Goal: Task Accomplishment & Management: Use online tool/utility

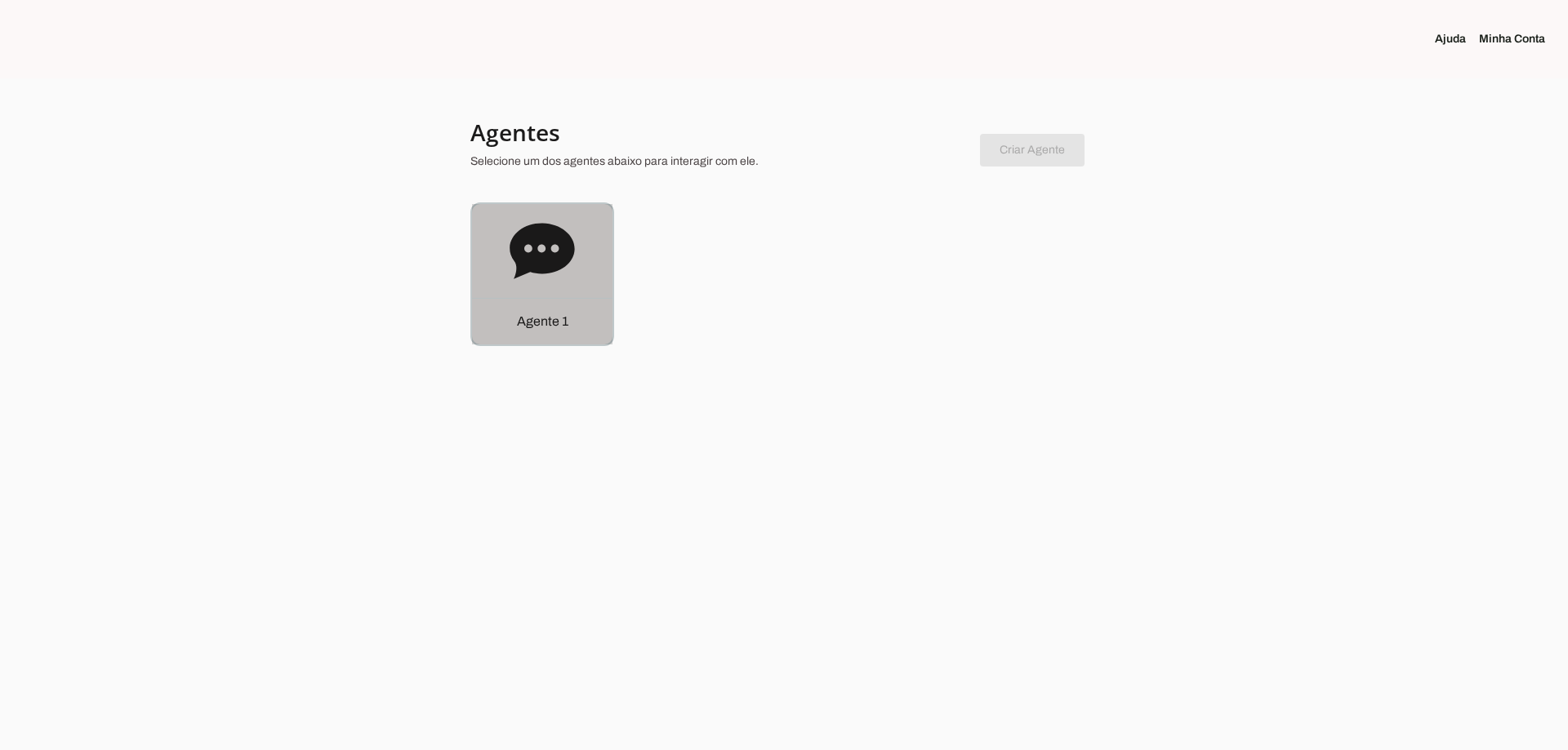
click at [555, 277] on icon at bounding box center [541, 251] width 65 height 65
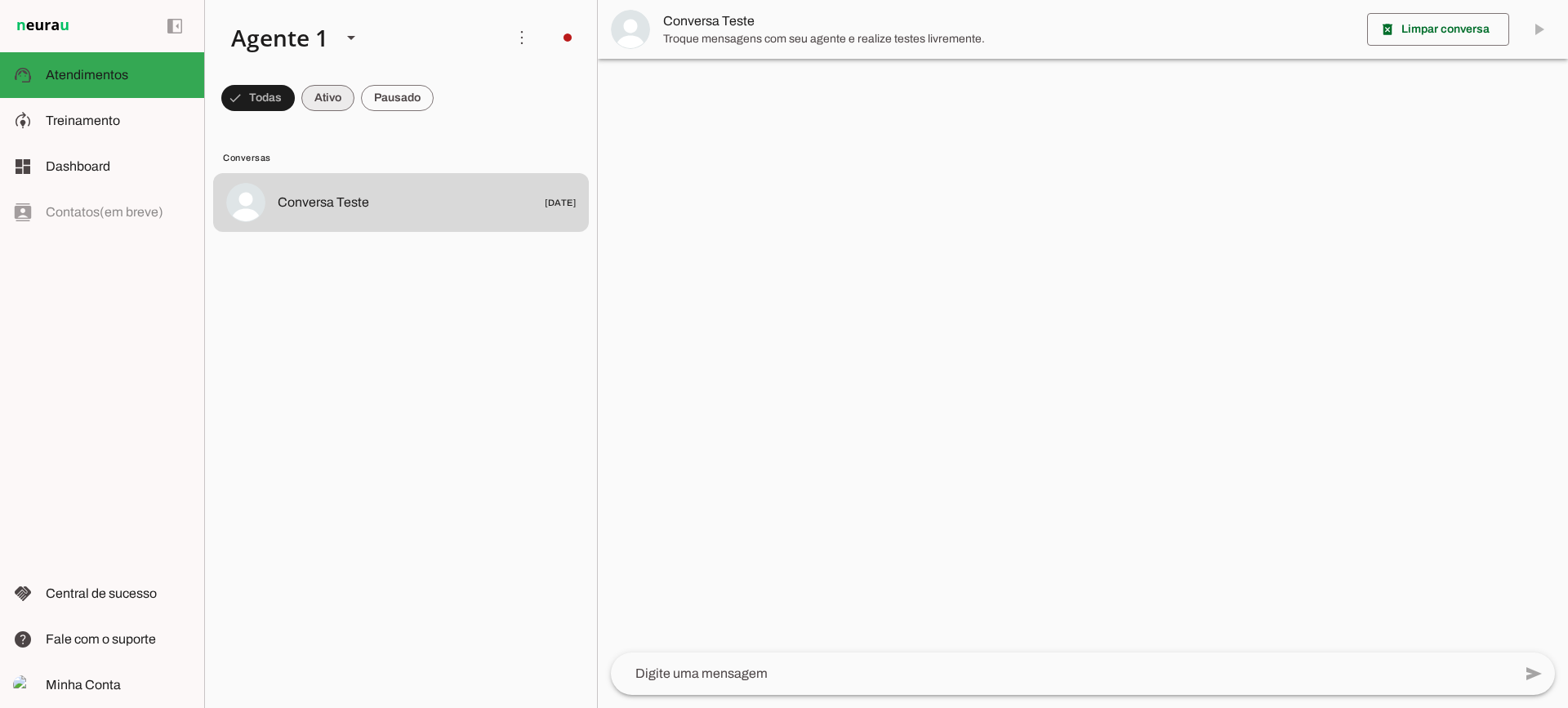
click at [324, 87] on span at bounding box center [327, 97] width 53 height 39
click at [416, 101] on span at bounding box center [398, 97] width 73 height 39
drag, startPoint x: 323, startPoint y: 103, endPoint x: 339, endPoint y: 23, distance: 81.6
click at [322, 102] on span at bounding box center [313, 97] width 53 height 39
click at [399, 104] on span at bounding box center [398, 97] width 73 height 39
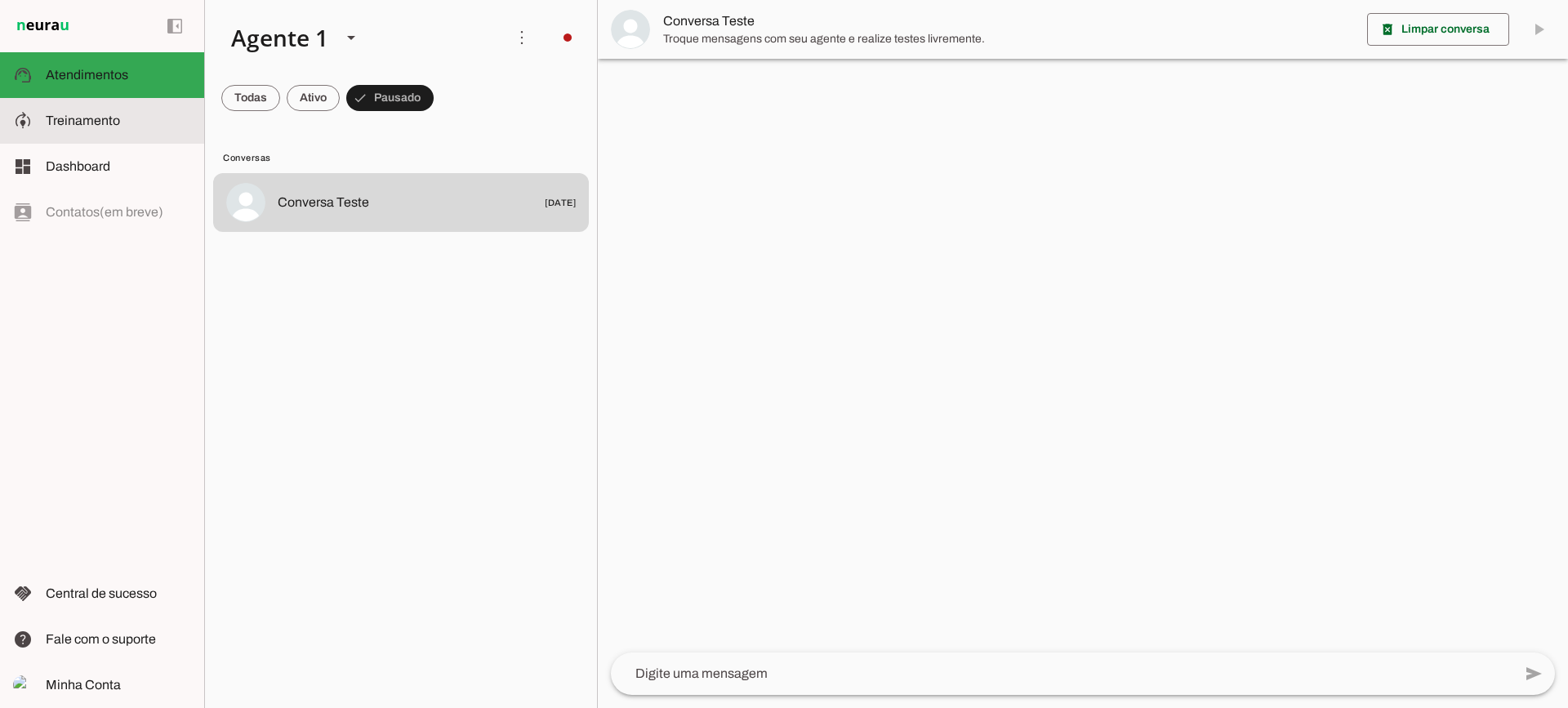
drag, startPoint x: 93, startPoint y: 128, endPoint x: 133, endPoint y: 7, distance: 127.4
click at [94, 128] on slot at bounding box center [119, 120] width 146 height 20
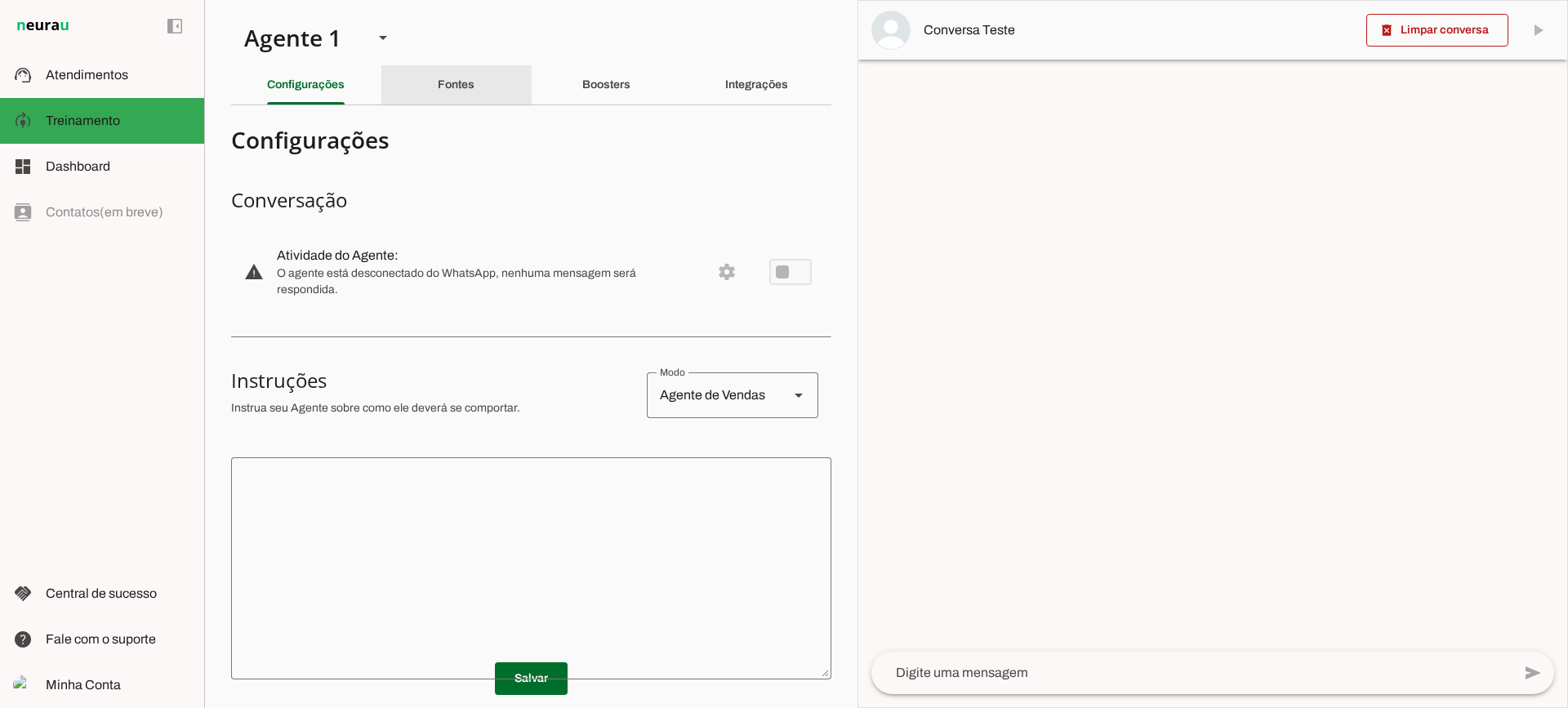
click at [458, 94] on div "Fontes" at bounding box center [456, 84] width 36 height 39
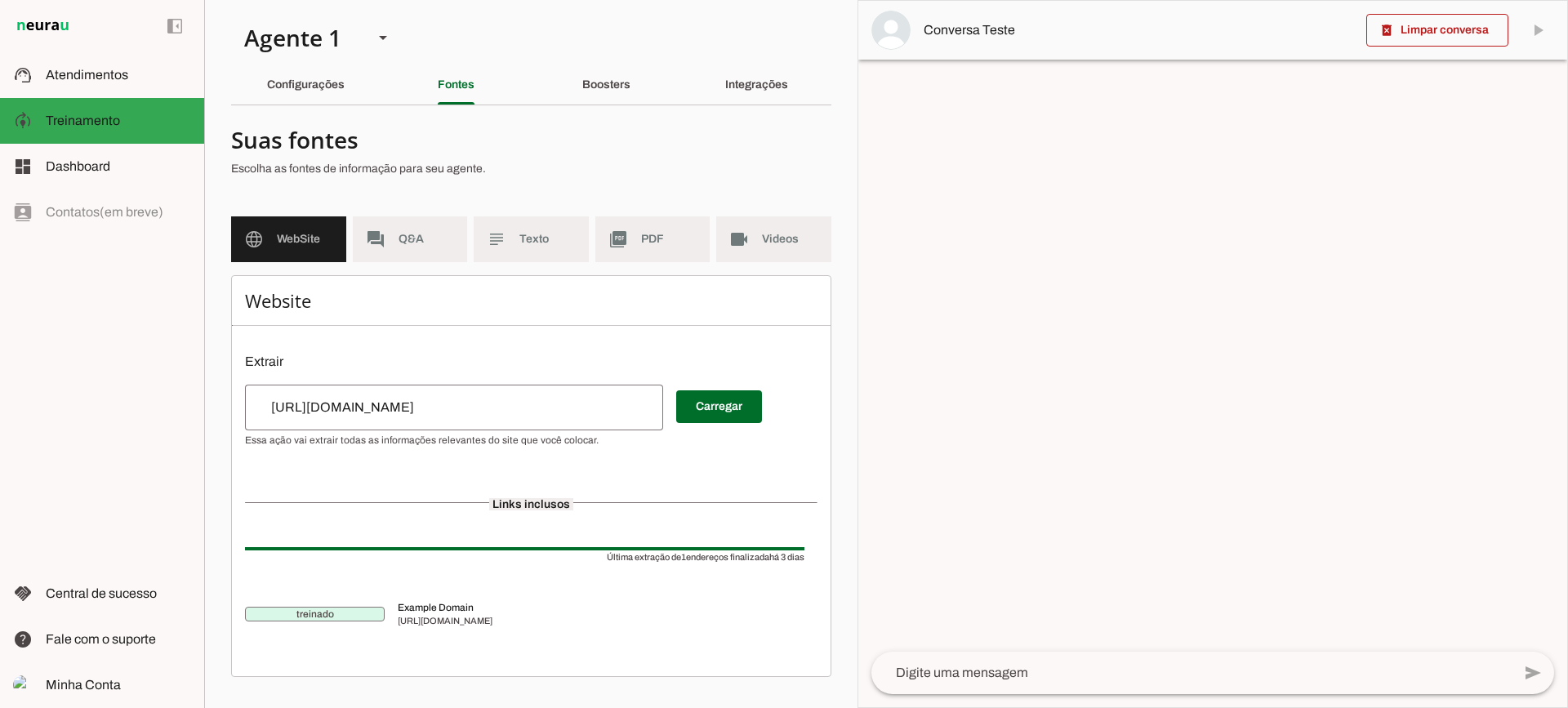
click at [511, 243] on md-item "subject Texto" at bounding box center [531, 239] width 115 height 46
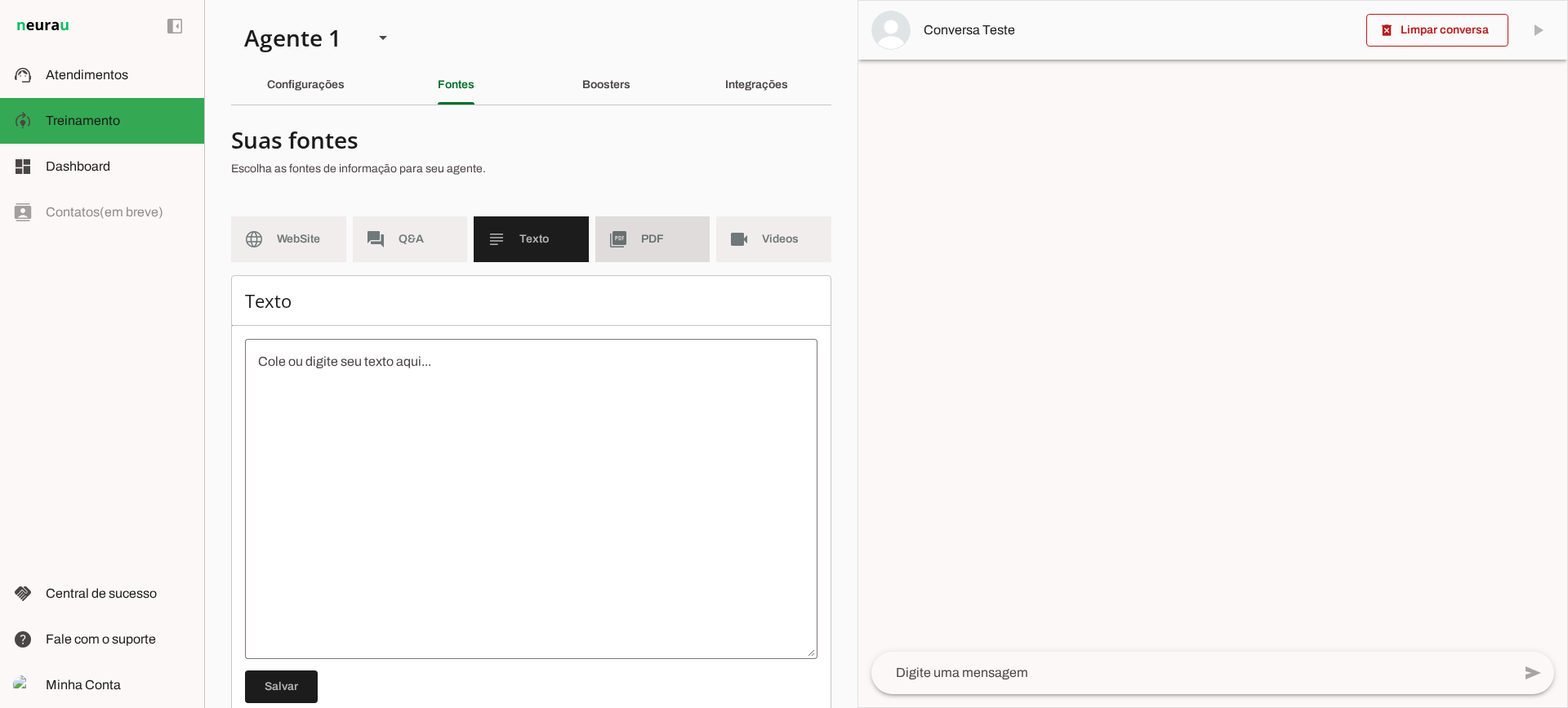
click at [641, 244] on span "PDF" at bounding box center [669, 239] width 56 height 16
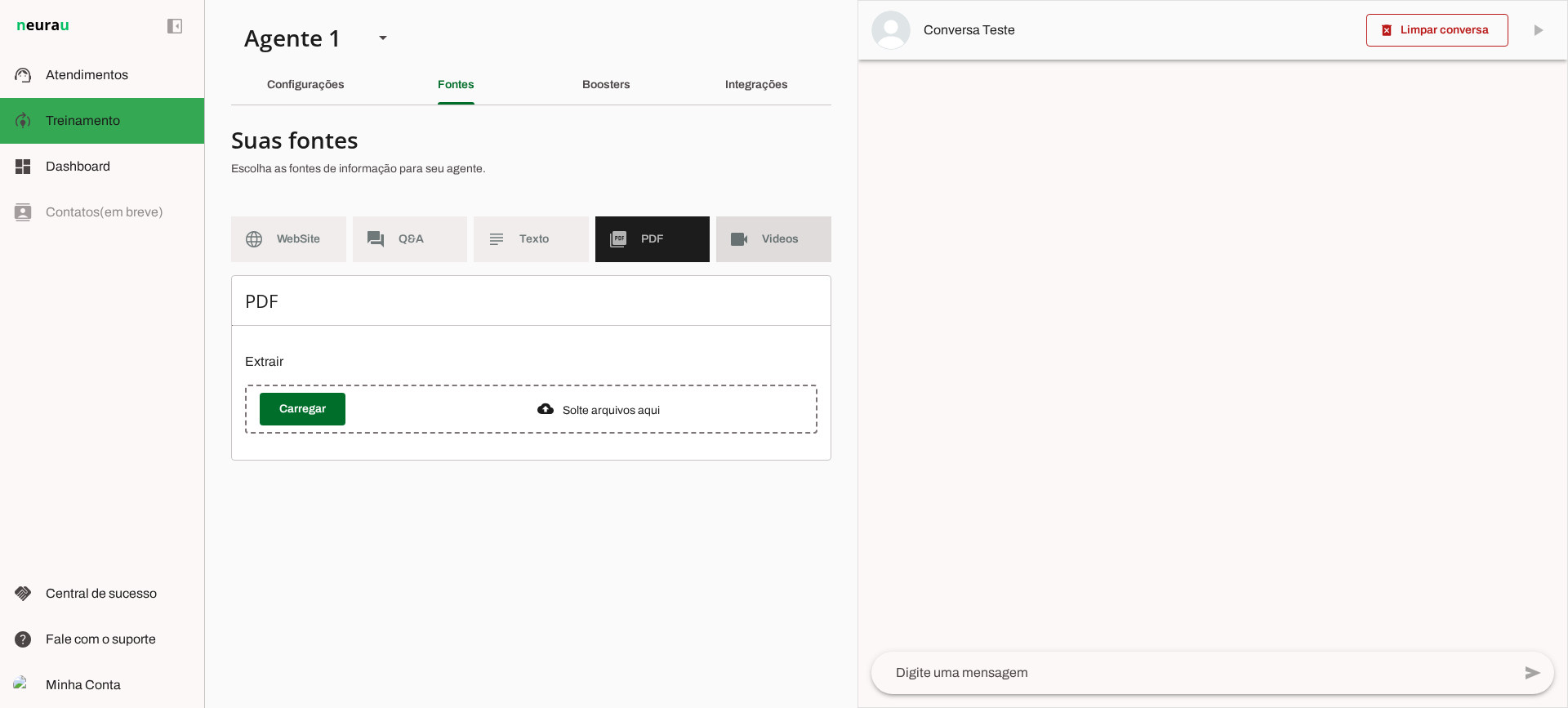
click at [733, 259] on md-item "videocam Videos" at bounding box center [774, 239] width 115 height 46
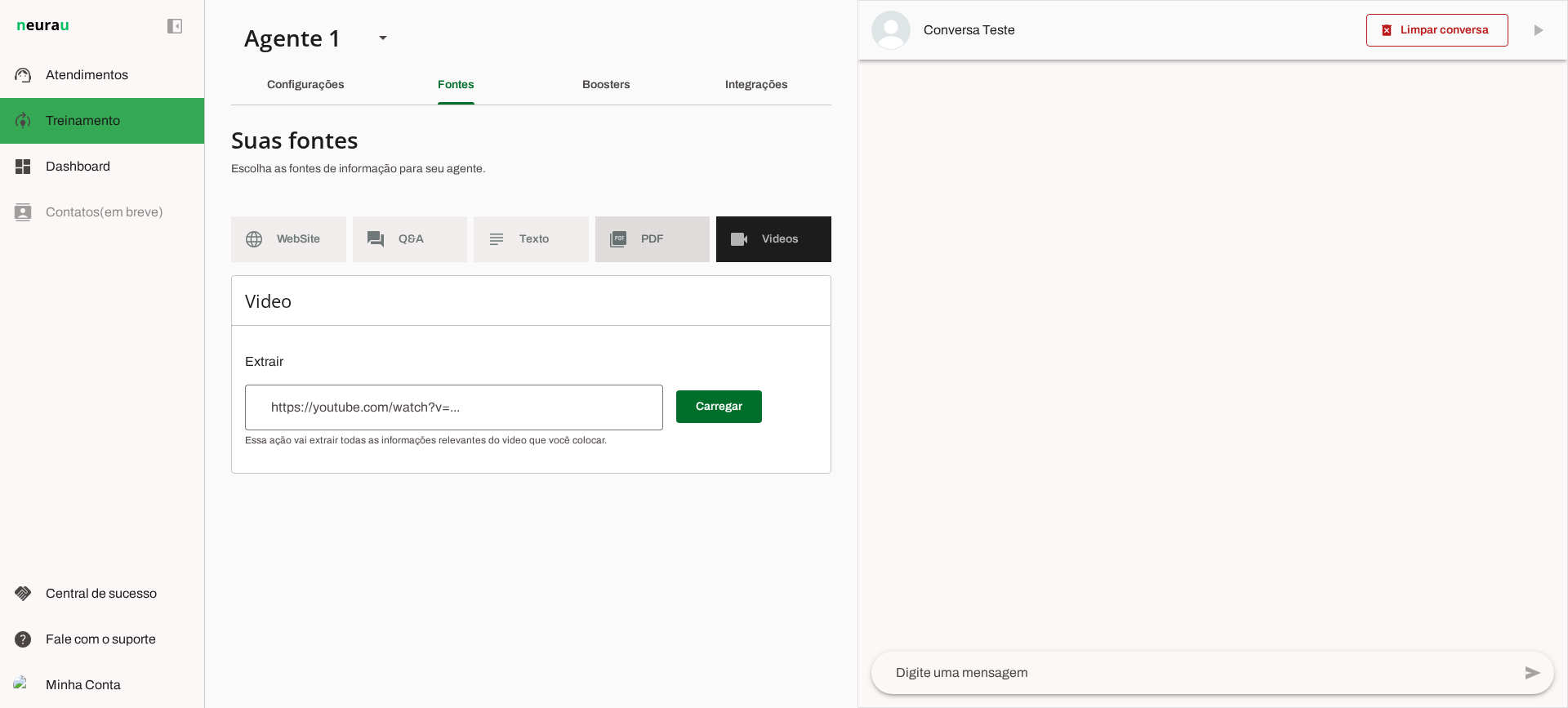
click at [650, 231] on span "PDF" at bounding box center [669, 239] width 56 height 16
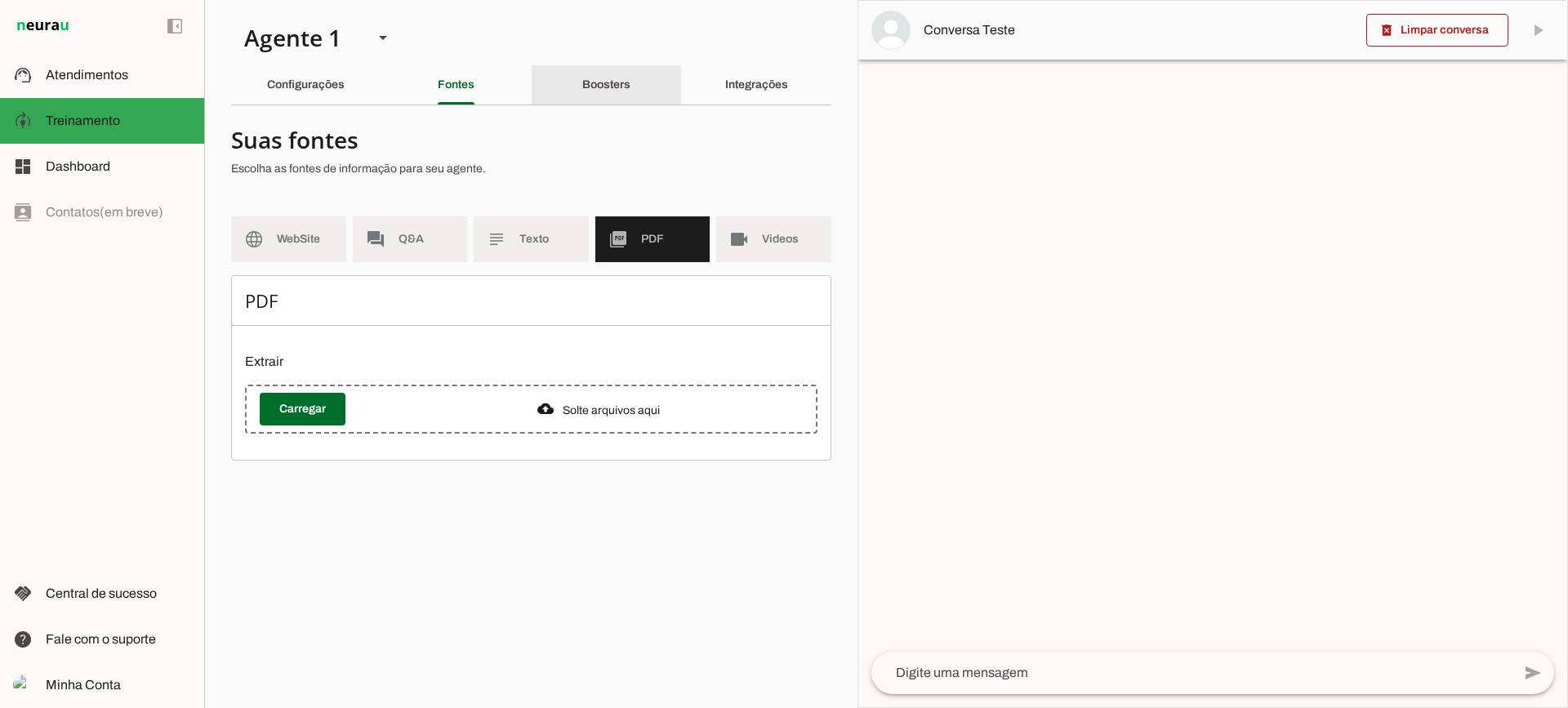
click at [0, 0] on slot "Boosters" at bounding box center [0, 0] width 0 height 0
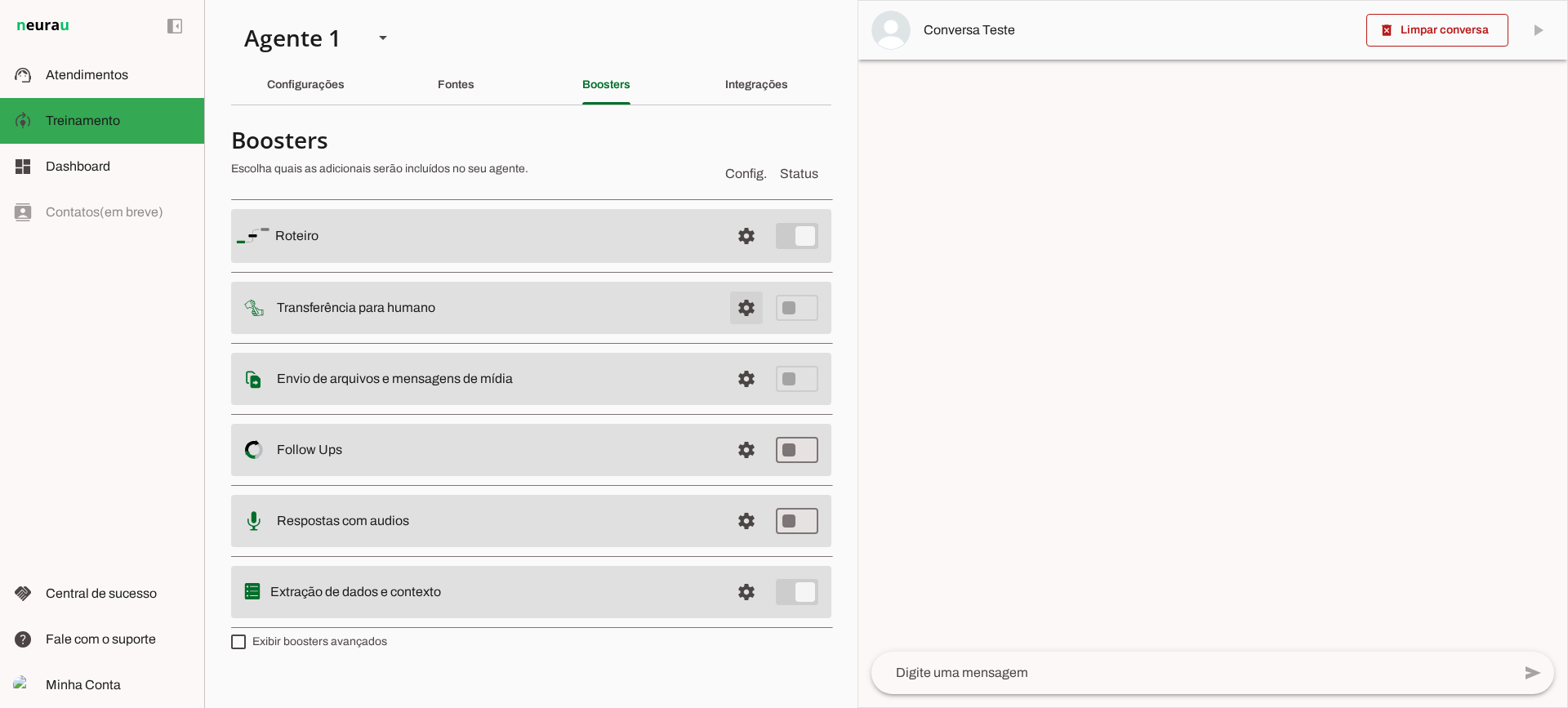
click at [744, 305] on span at bounding box center [746, 308] width 39 height 39
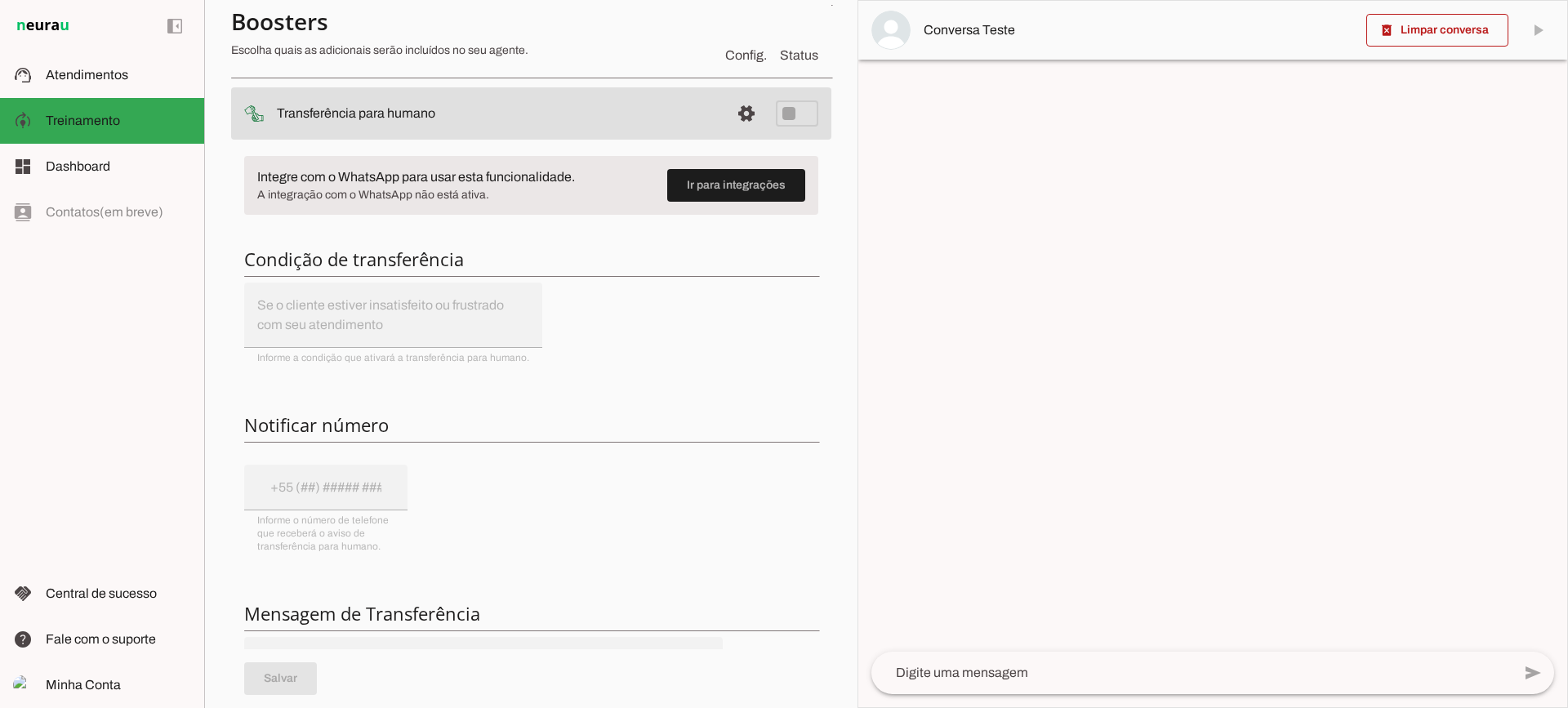
scroll to position [164, 0]
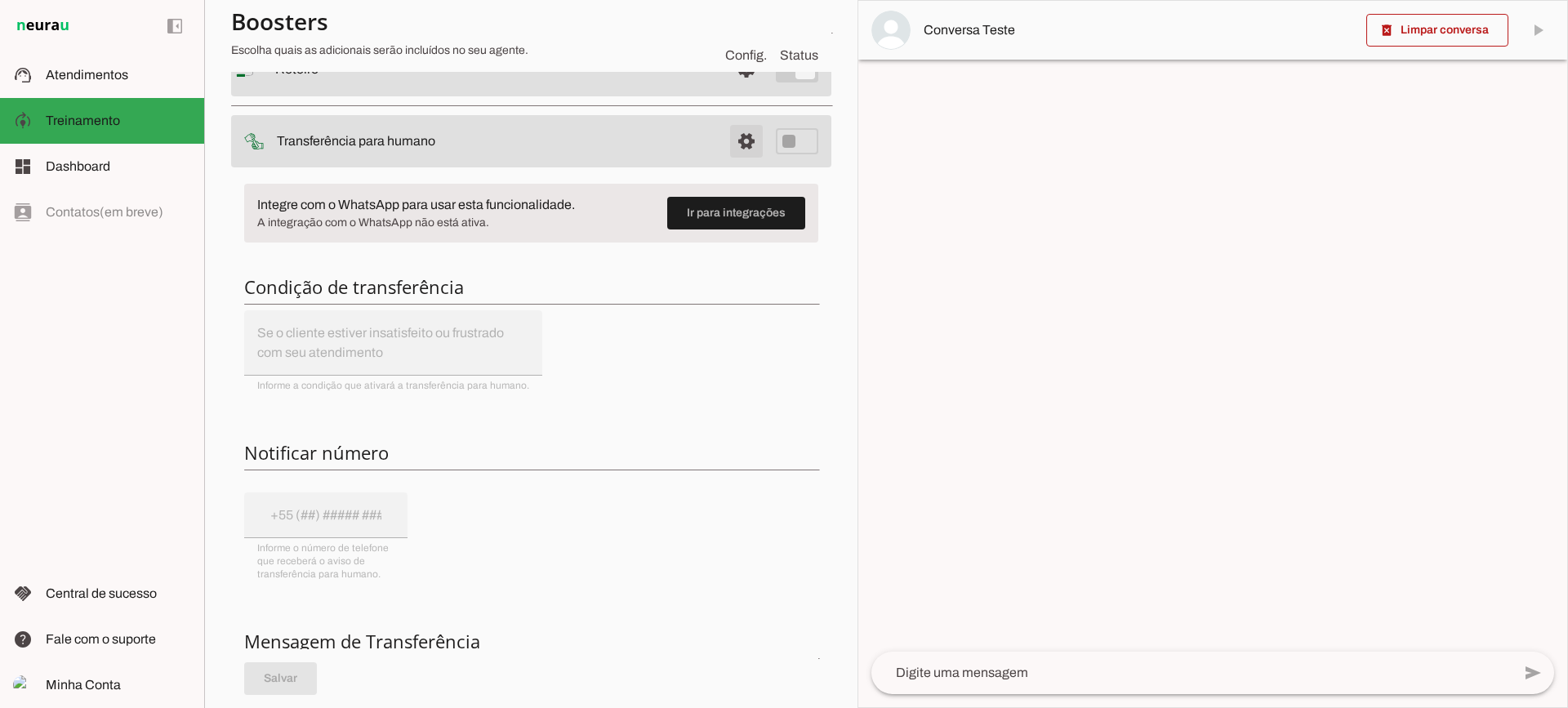
click at [735, 149] on span at bounding box center [746, 140] width 39 height 39
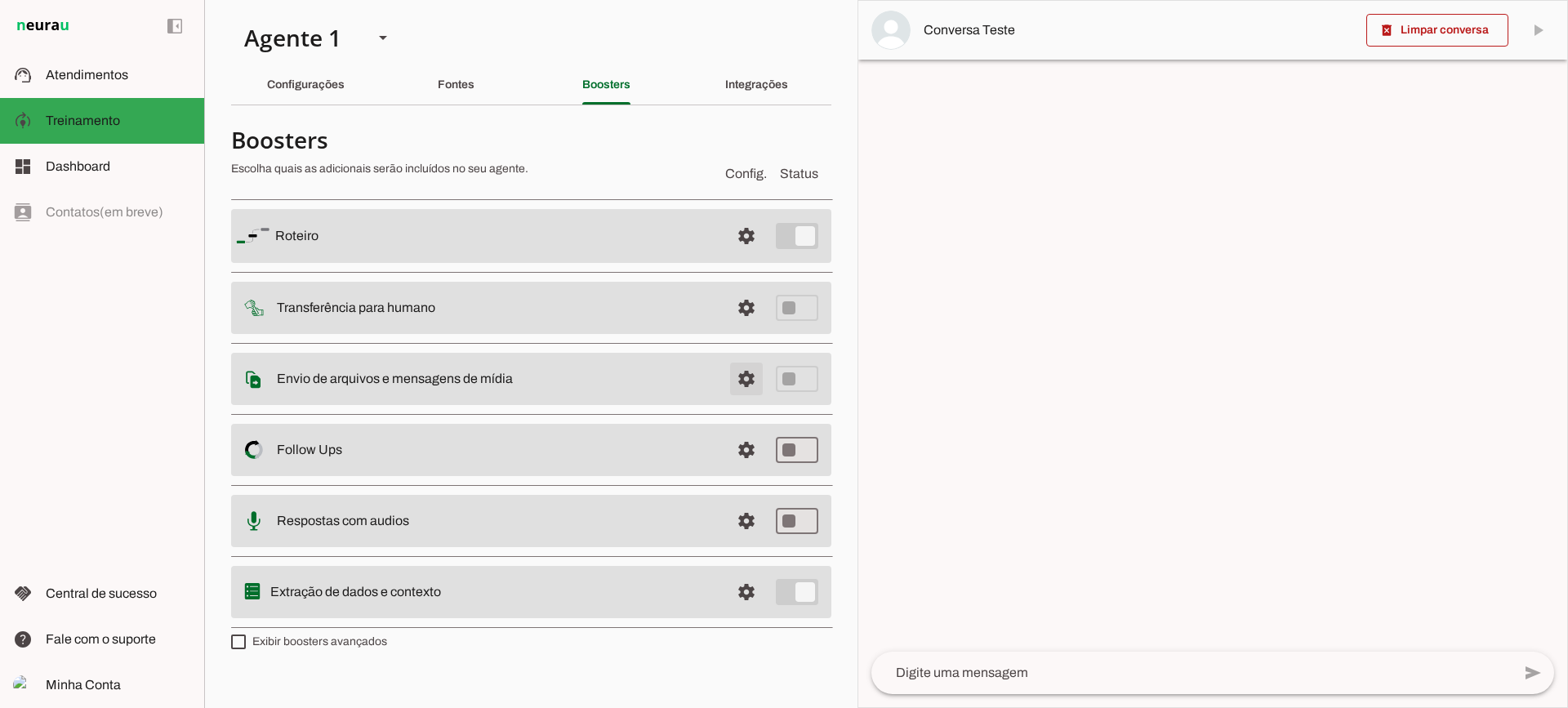
click at [748, 382] on span at bounding box center [746, 379] width 39 height 39
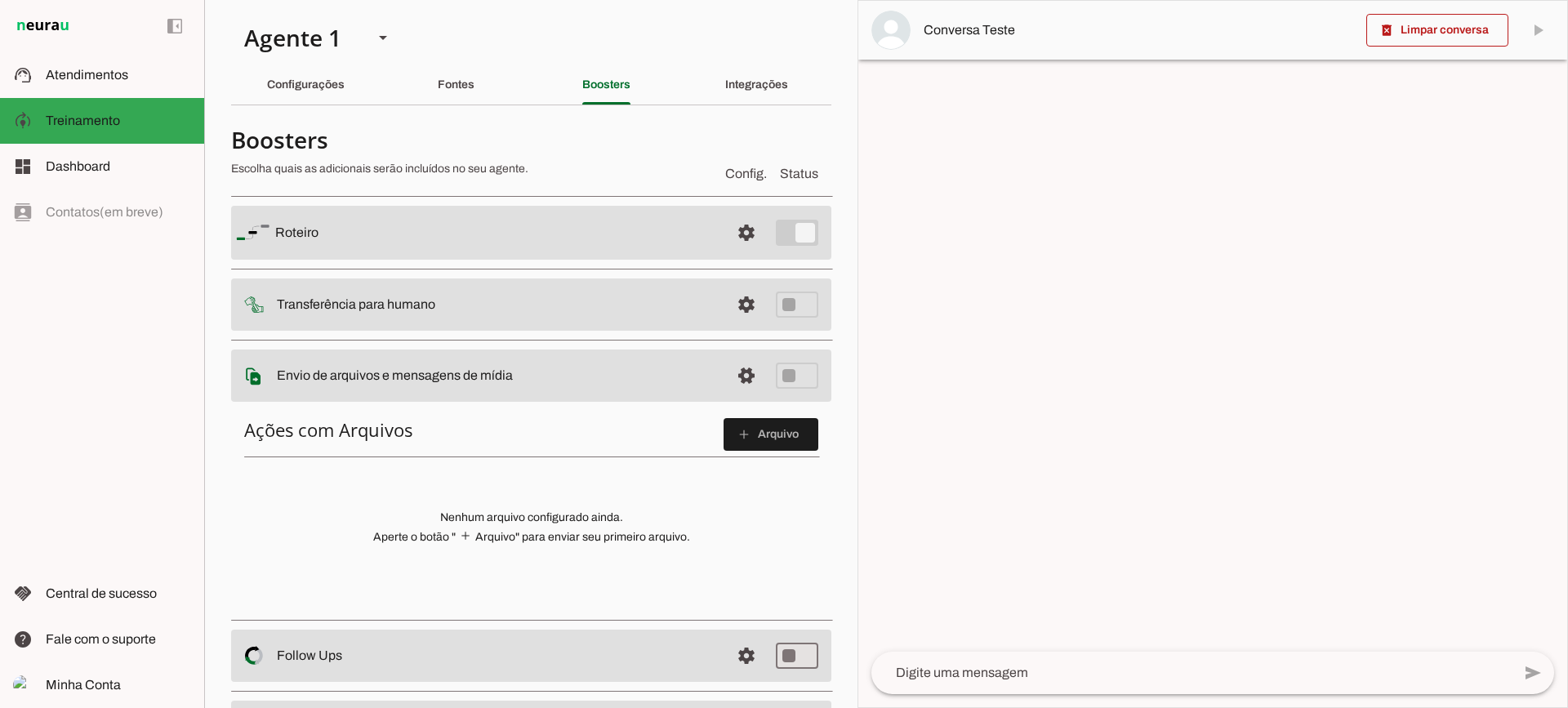
scroll to position [81, 0]
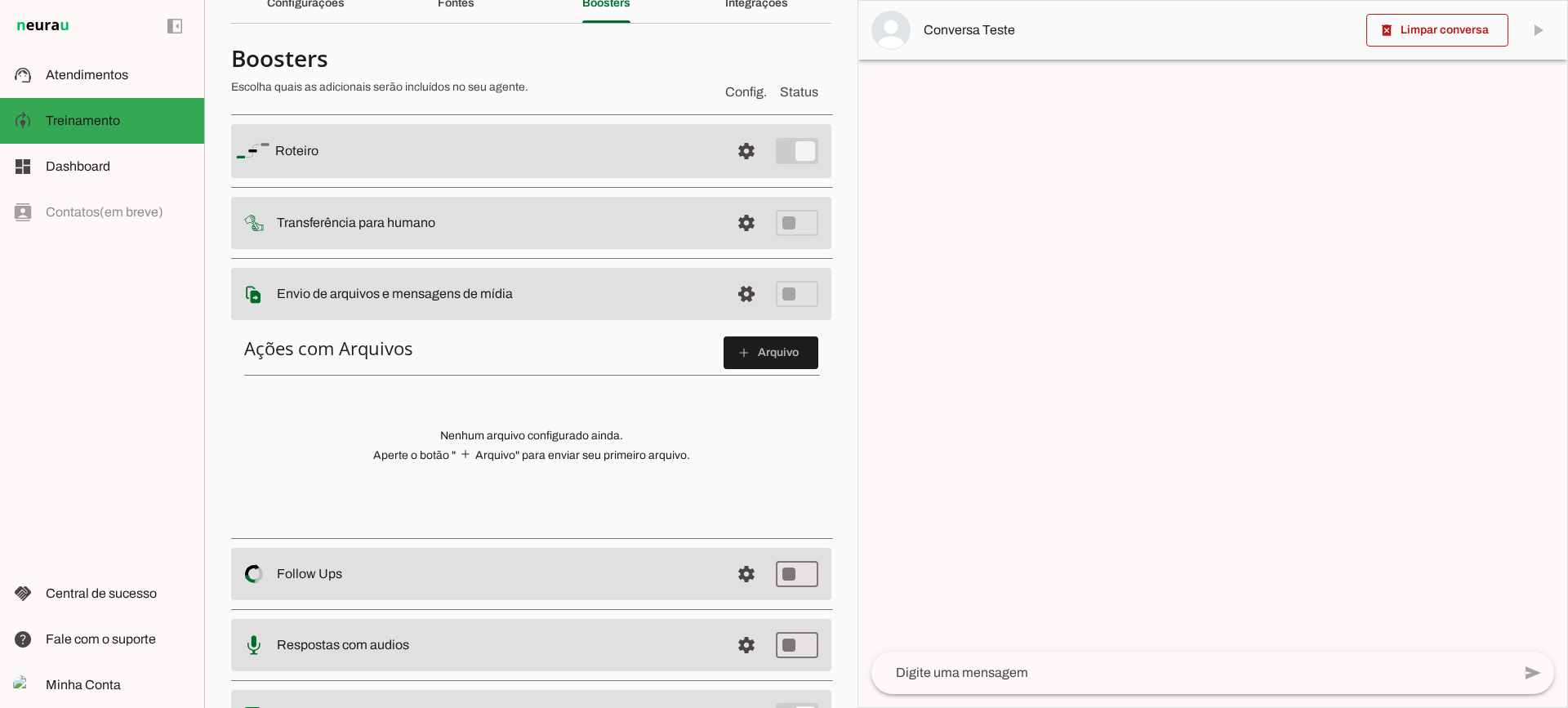
click at [747, 348] on span at bounding box center [770, 353] width 94 height 39
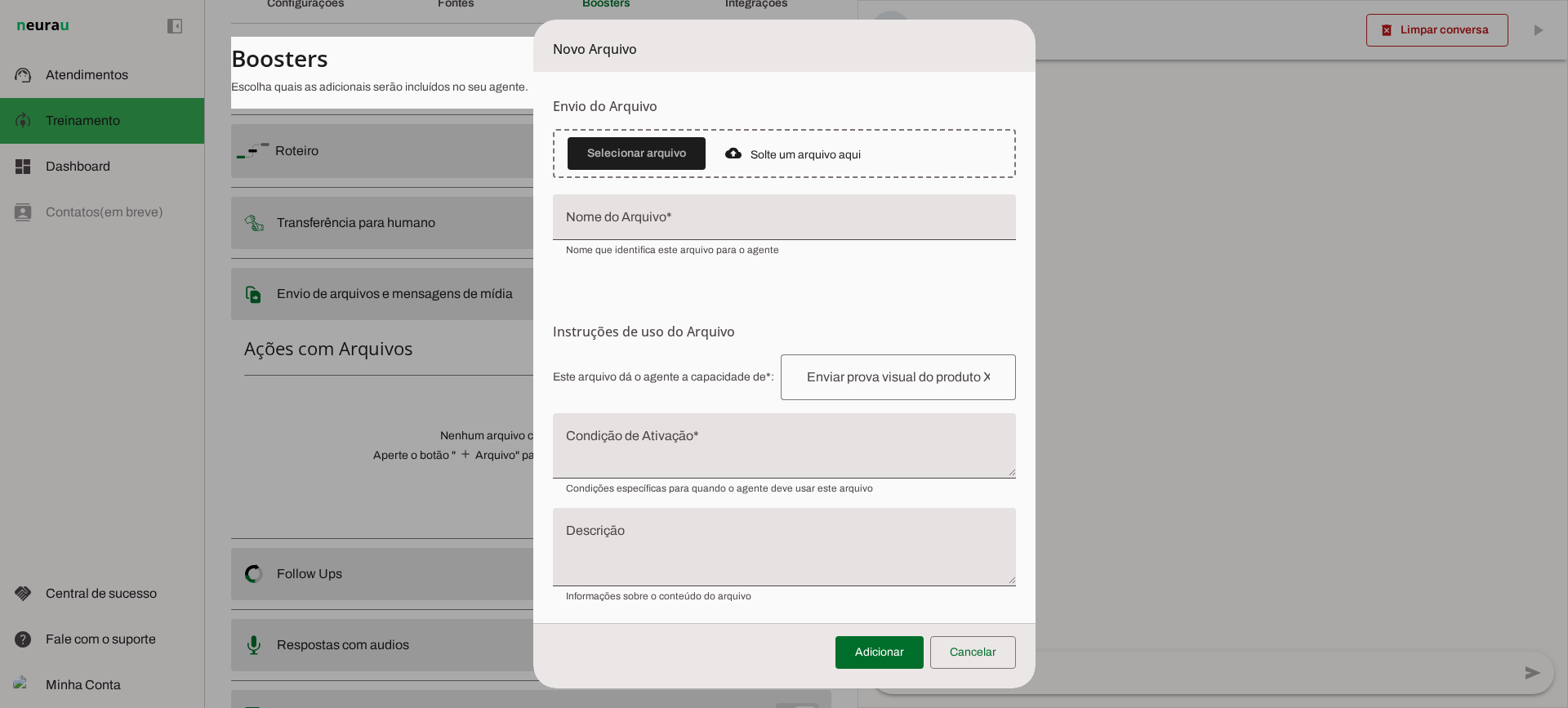
click at [641, 458] on textarea "Condição de Ativação" at bounding box center [784, 452] width 463 height 39
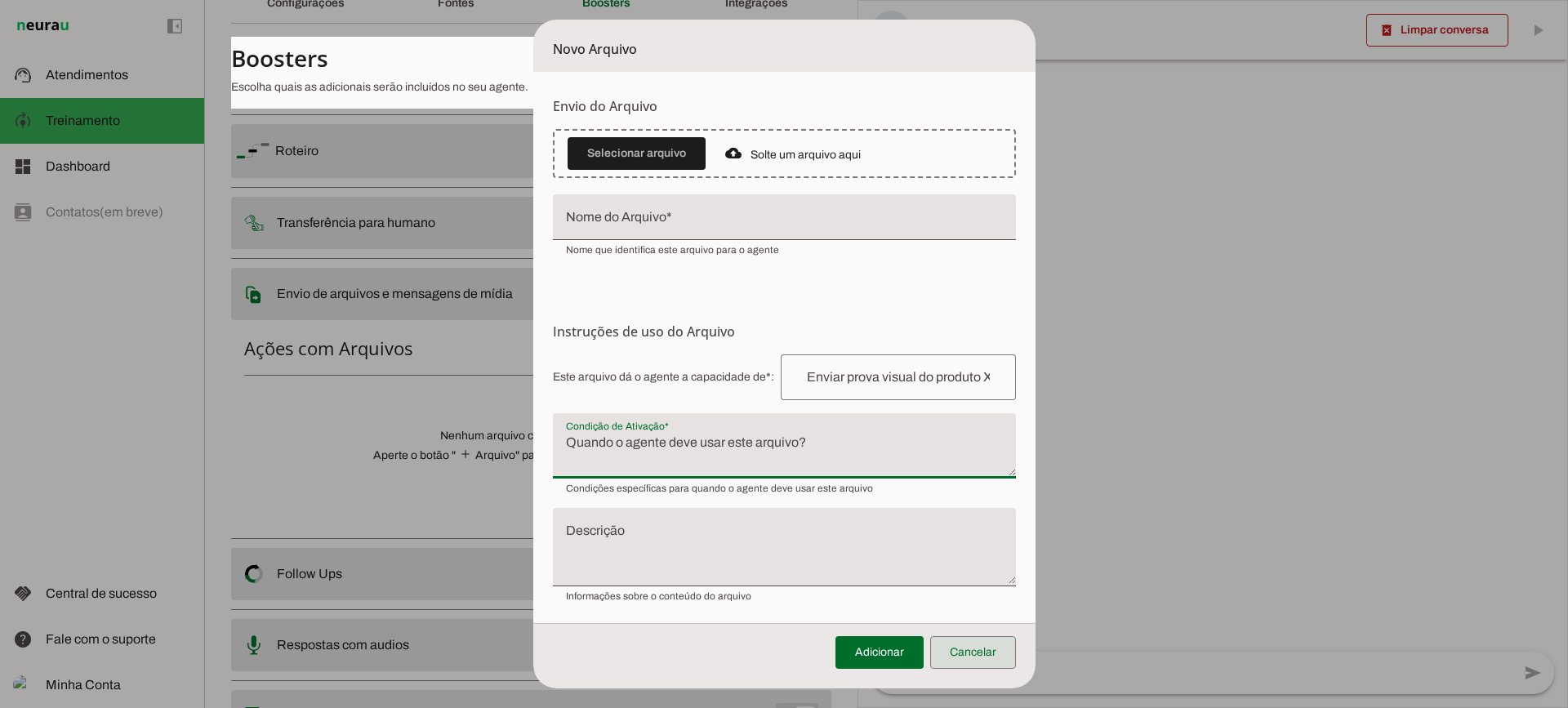
click at [996, 660] on span at bounding box center [973, 652] width 86 height 39
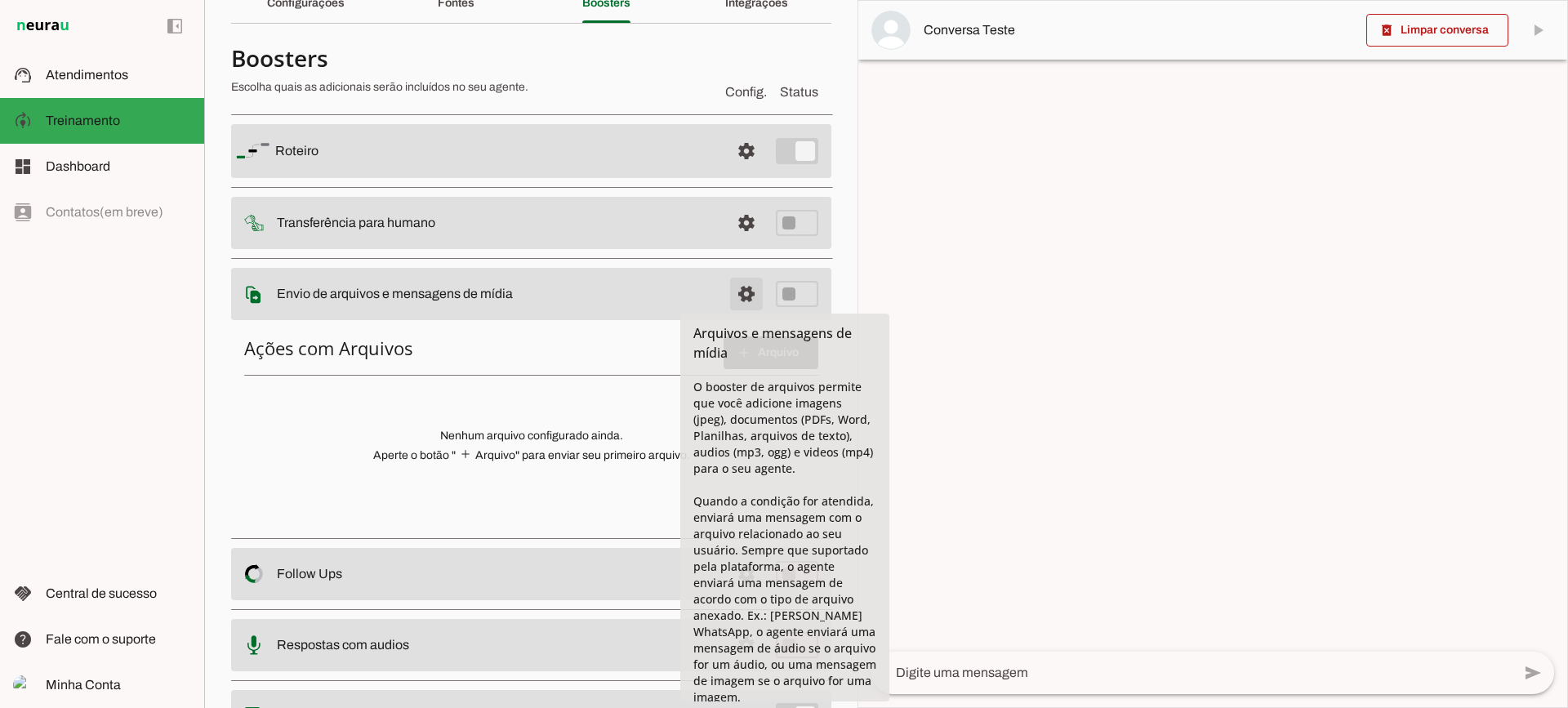
click at [728, 297] on span at bounding box center [746, 294] width 39 height 39
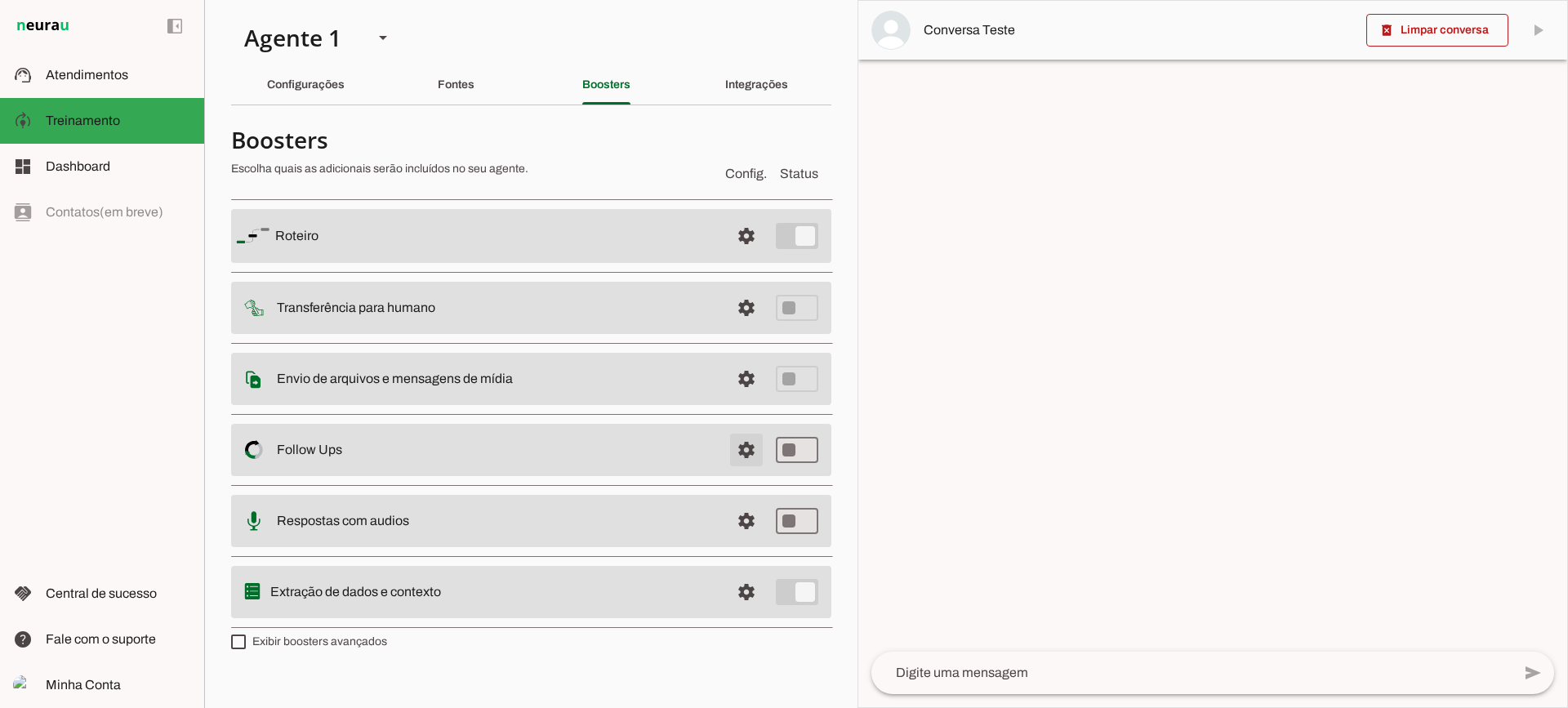
click at [758, 457] on span at bounding box center [746, 450] width 39 height 39
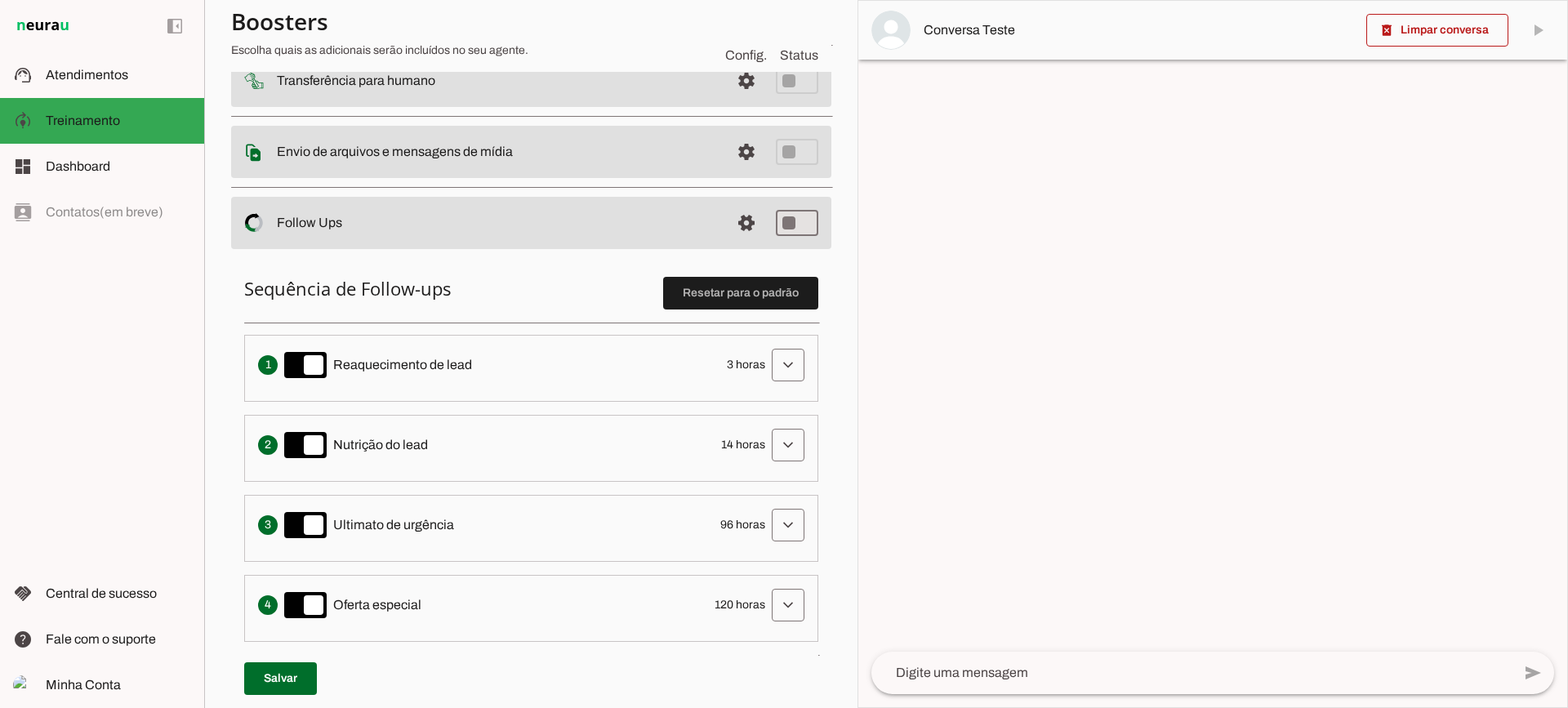
scroll to position [245, 0]
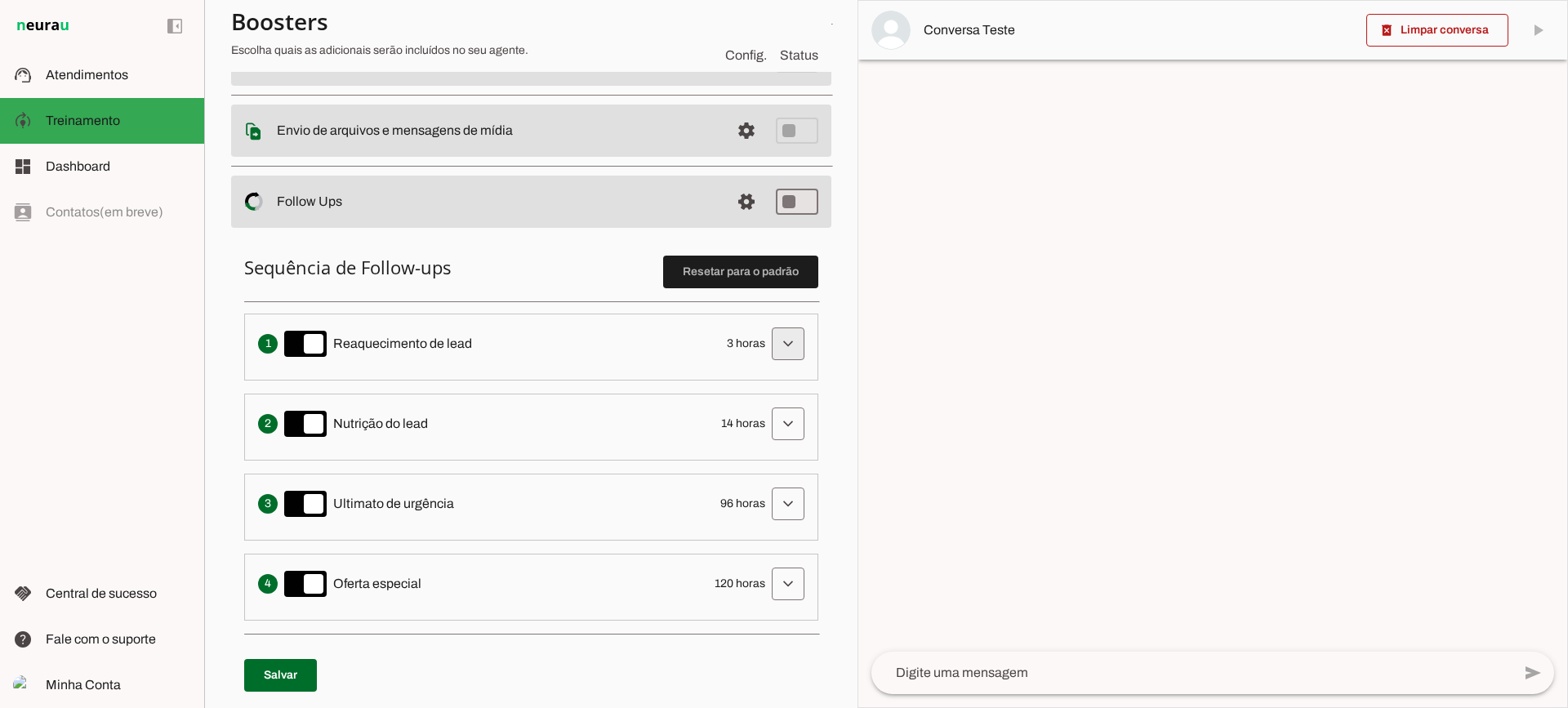
click at [768, 356] on span at bounding box center [787, 343] width 39 height 39
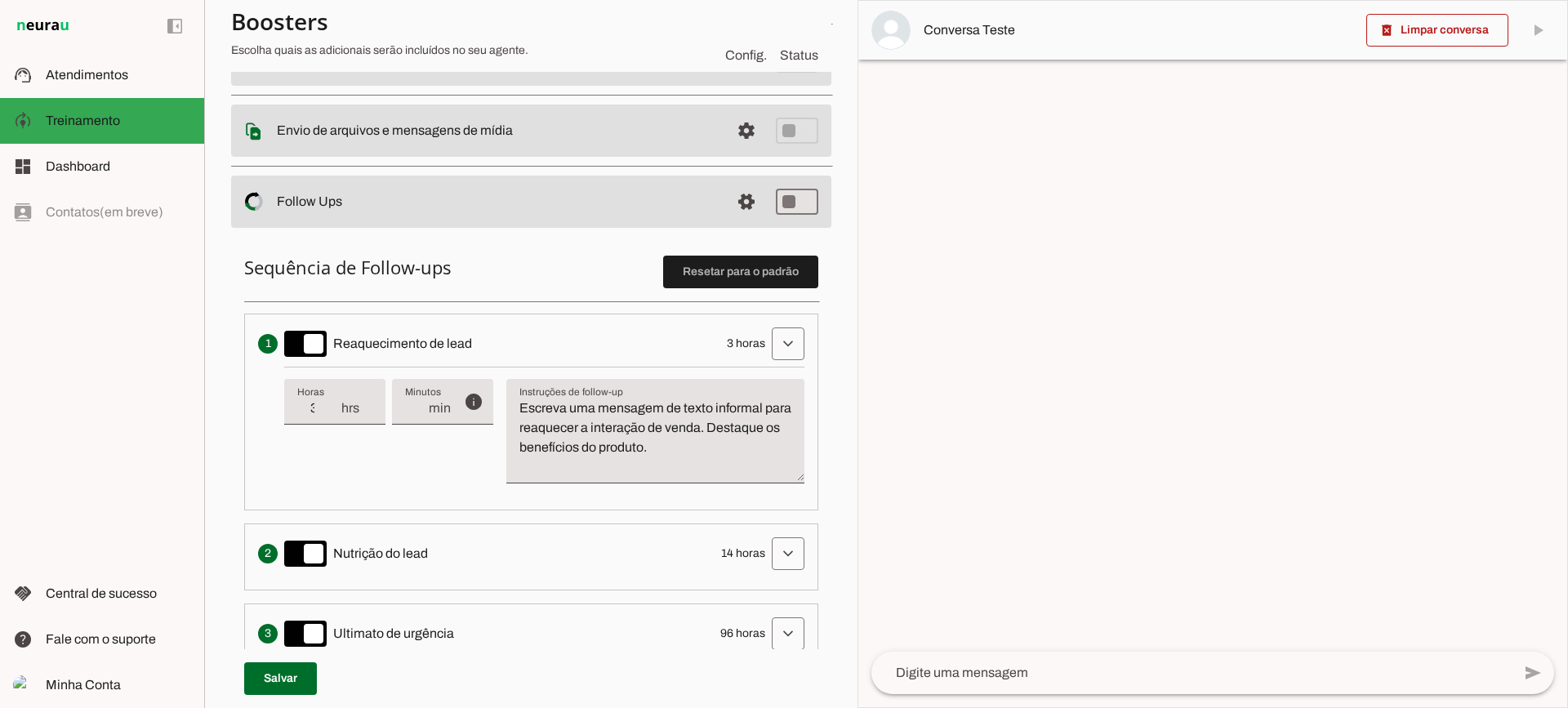
scroll to position [327, 0]
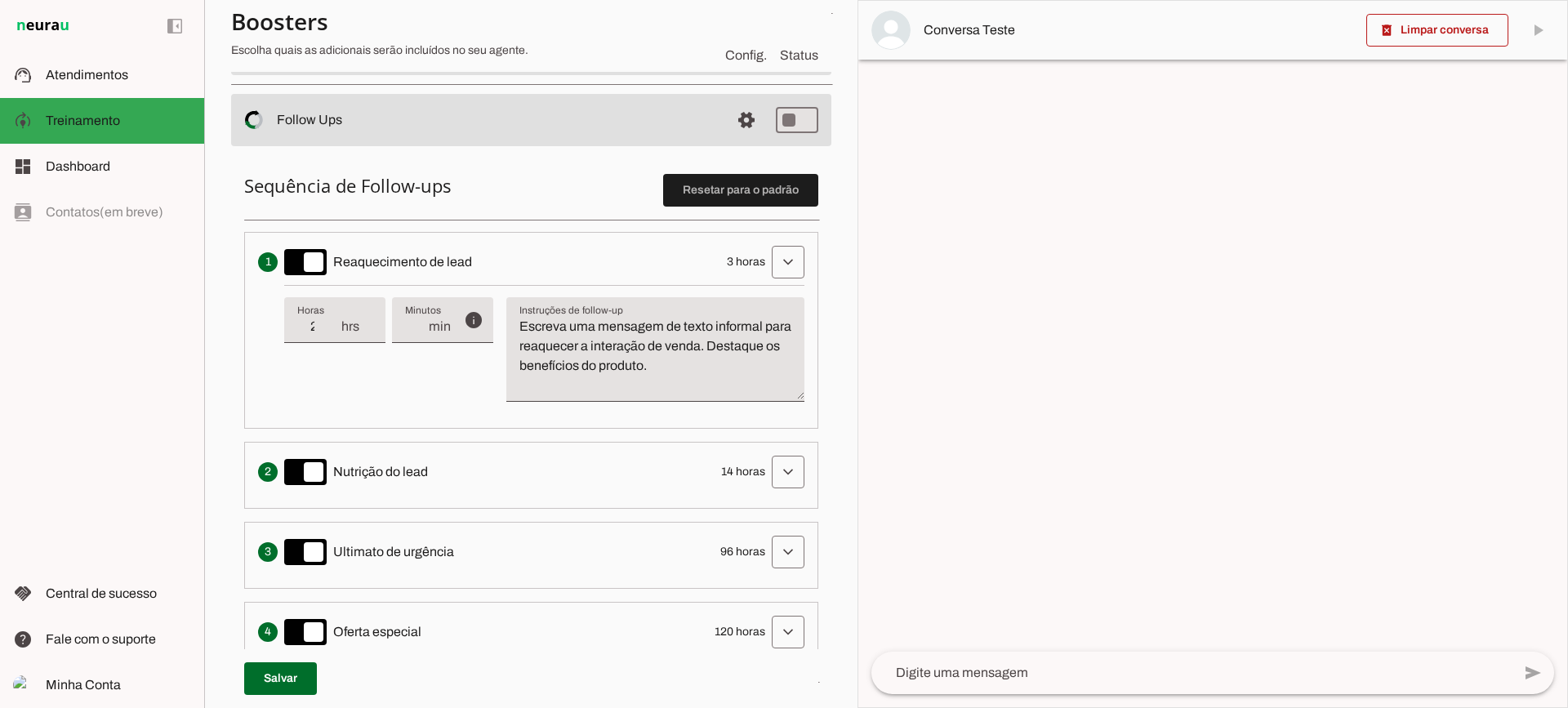
type input "2"
type md-filled-text-field "2"
click at [333, 333] on input "2" at bounding box center [318, 327] width 42 height 20
type input "1"
type md-filled-text-field "1"
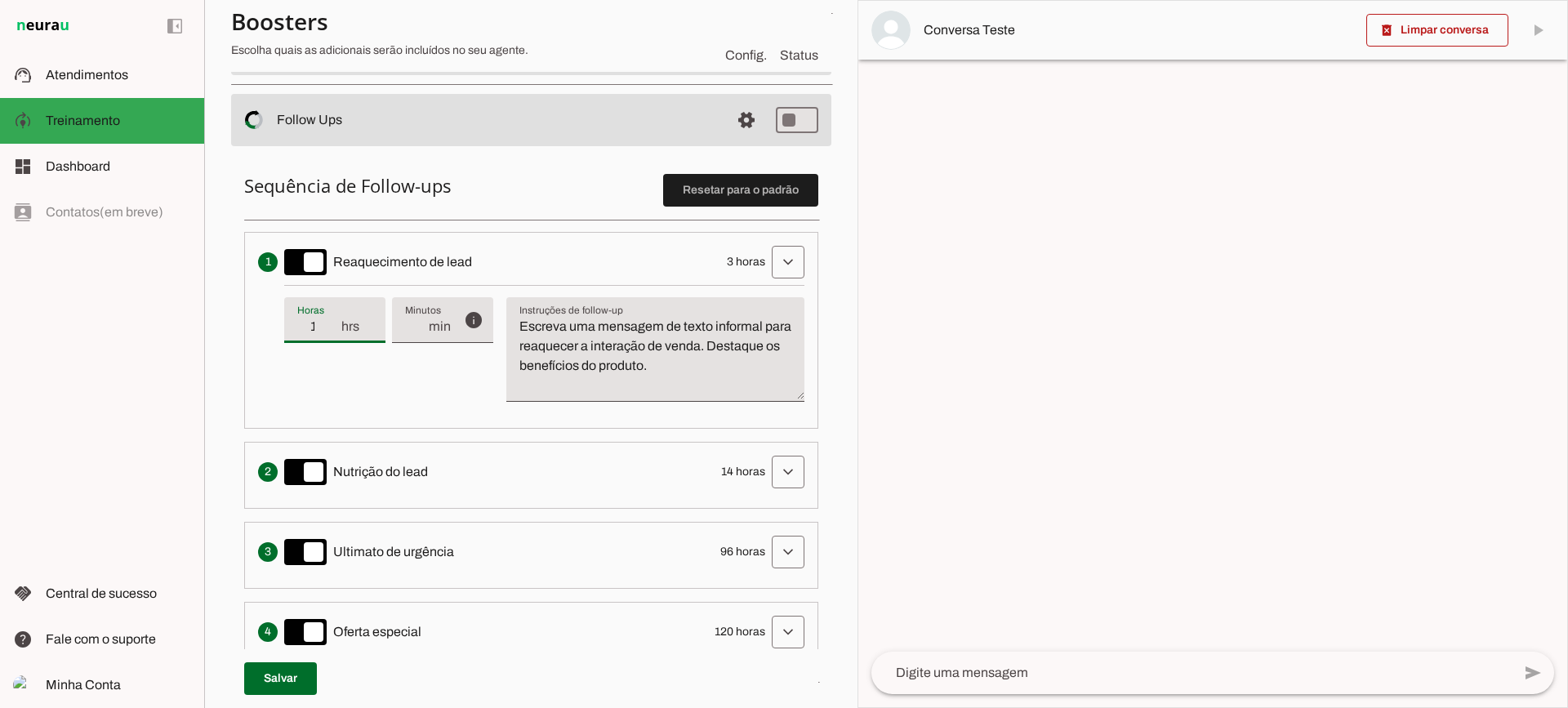
click at [333, 333] on input "1" at bounding box center [318, 327] width 42 height 20
type input "2"
type md-filled-text-field "2"
click at [334, 322] on input "2" at bounding box center [318, 327] width 42 height 20
type input "3"
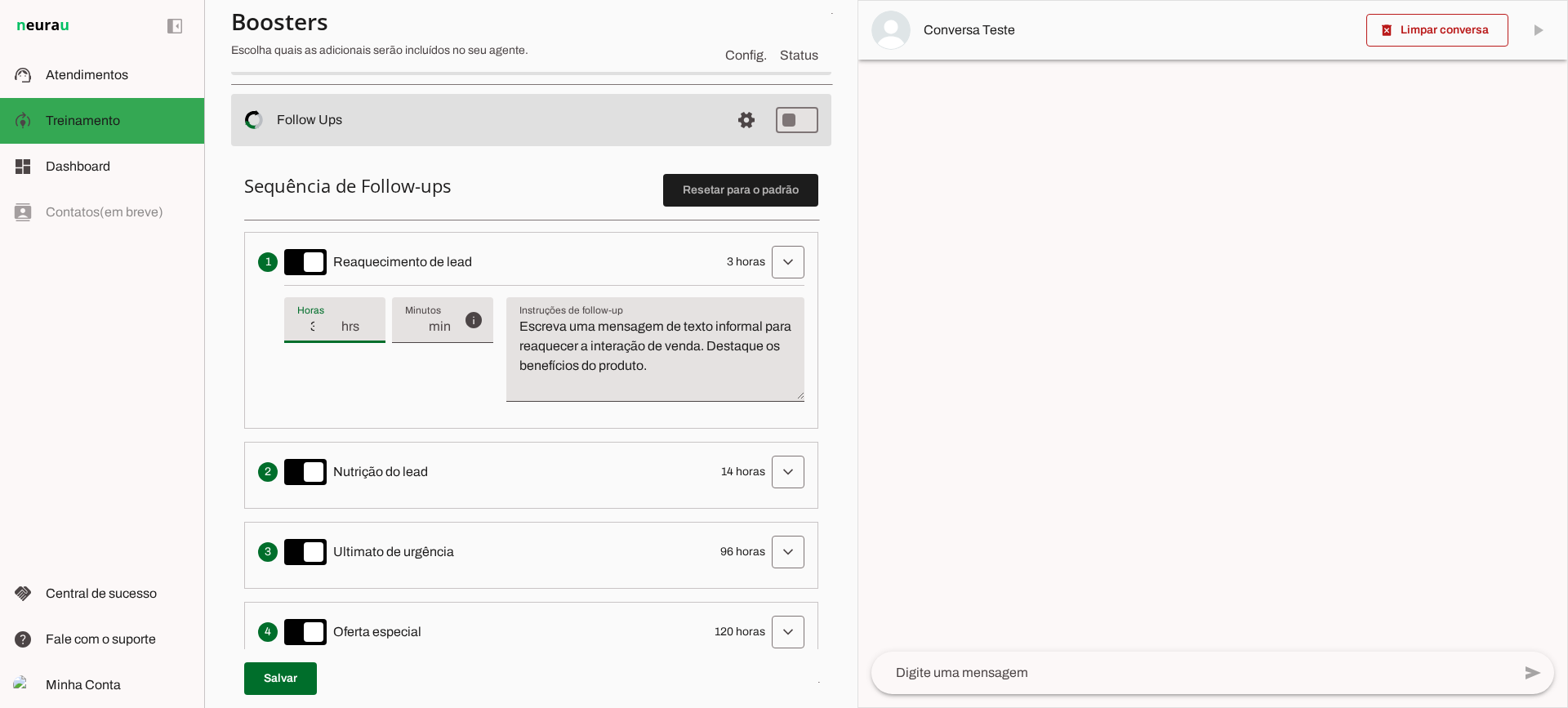
type md-filled-text-field "3"
click at [334, 322] on input "3" at bounding box center [318, 327] width 42 height 20
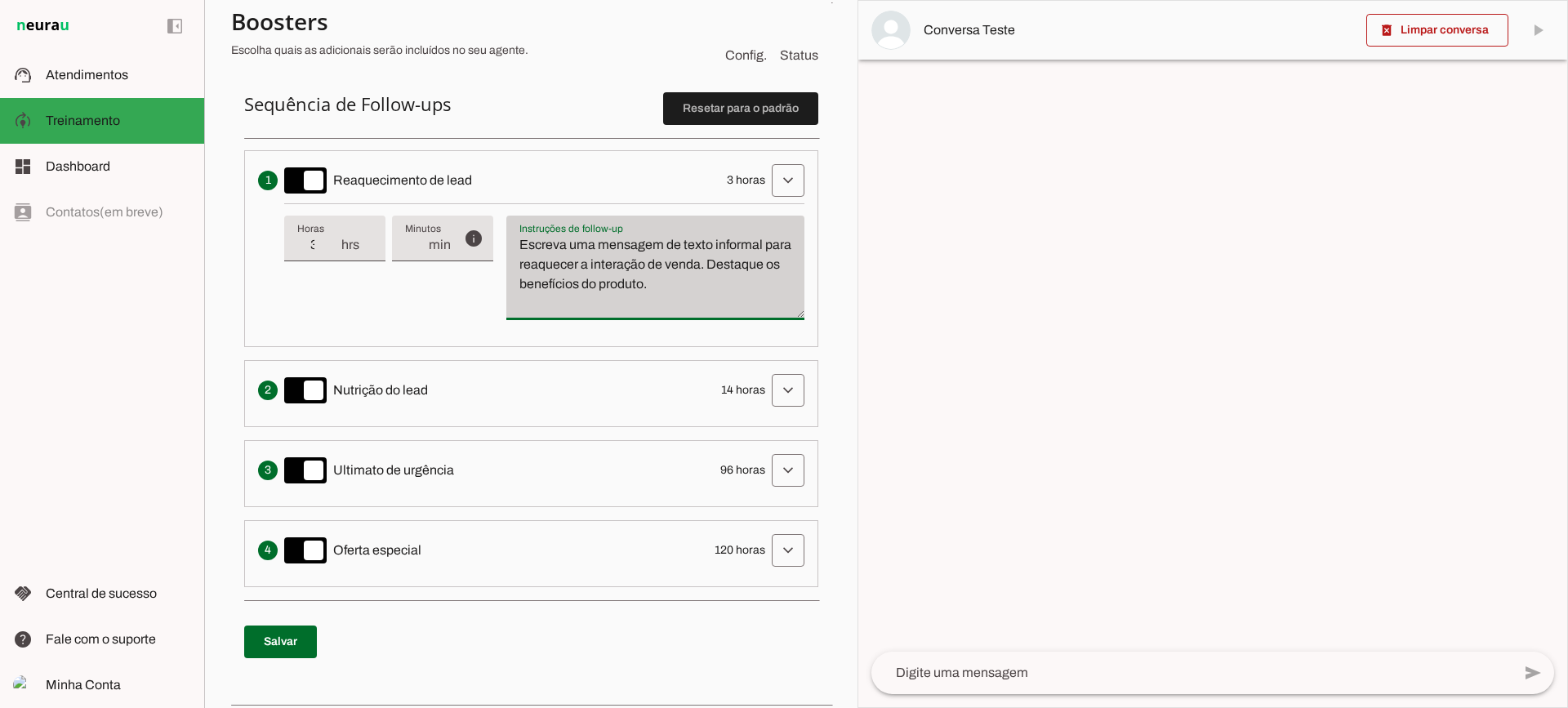
drag, startPoint x: 535, startPoint y: 241, endPoint x: 784, endPoint y: 318, distance: 260.6
click at [784, 318] on div "Escreva uma mensagem de texto informal para reaquecer a interação de venda. Des…" at bounding box center [655, 268] width 298 height 105
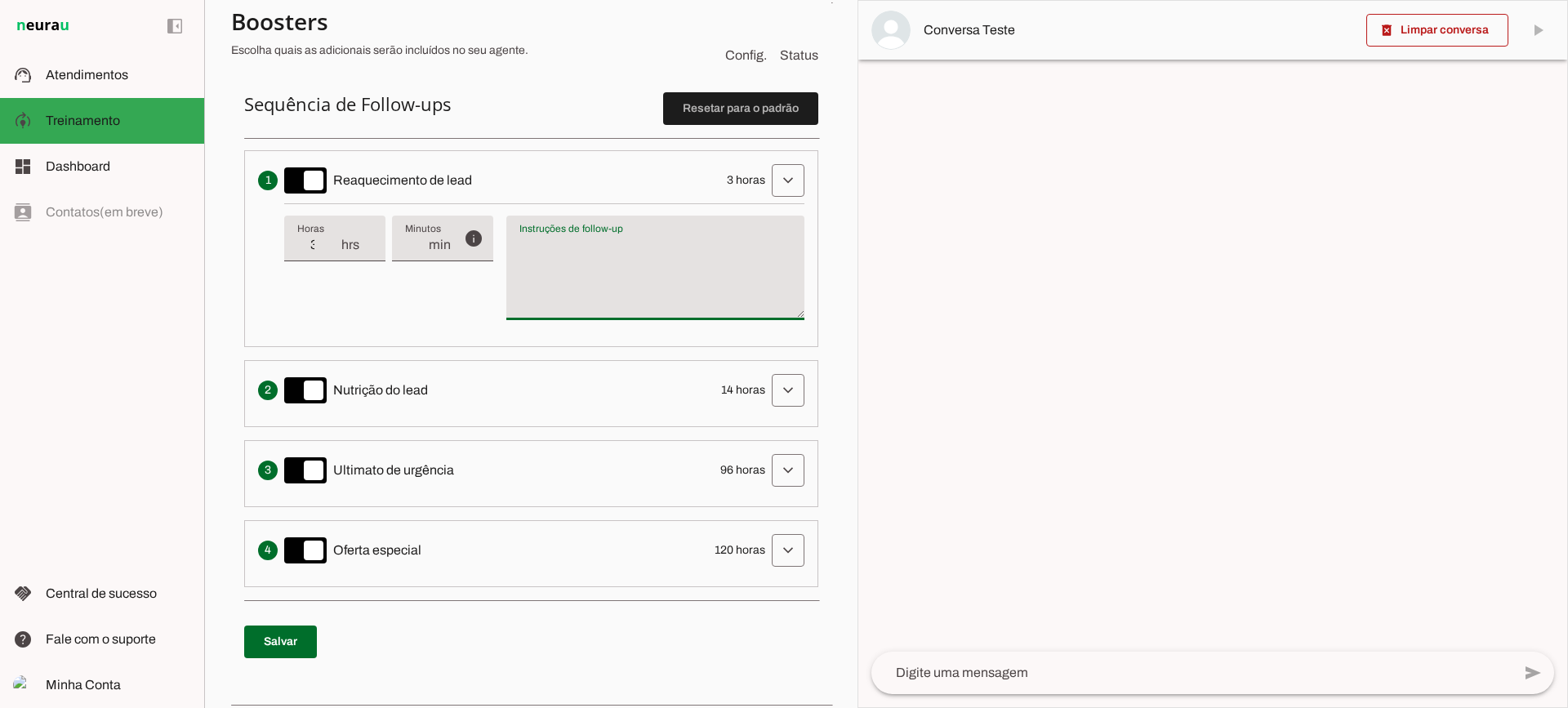
type textarea "Escreva uma mensagem de texto informal para reaquecer a interação de venda. Des…"
click at [755, 308] on textarea "Escreva uma mensagem de texto informal para reaquecer a interação de venda. Des…" at bounding box center [655, 274] width 298 height 78
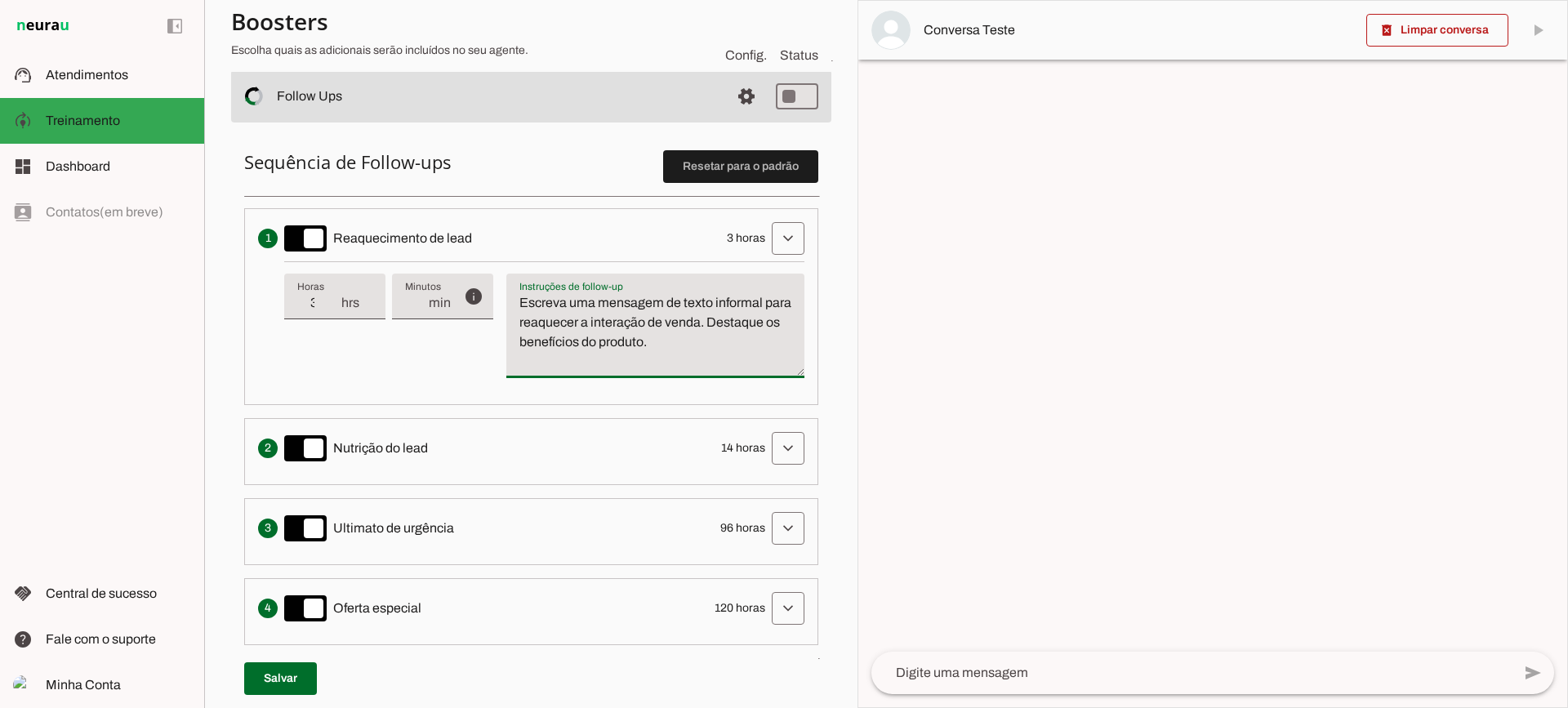
scroll to position [327, 0]
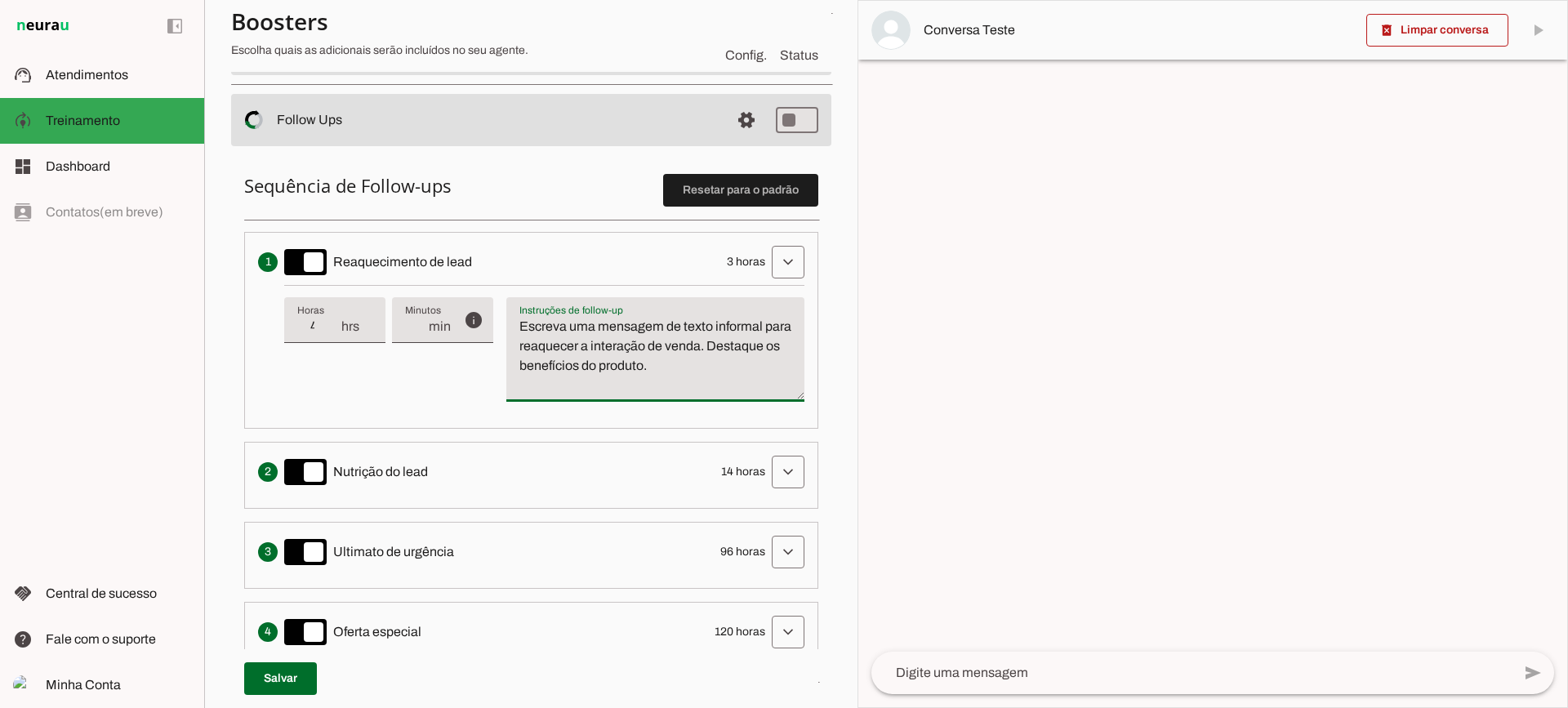
type input "4"
type md-filled-text-field "4"
click at [328, 322] on input "4" at bounding box center [318, 327] width 42 height 20
type input "5"
type md-filled-text-field "5"
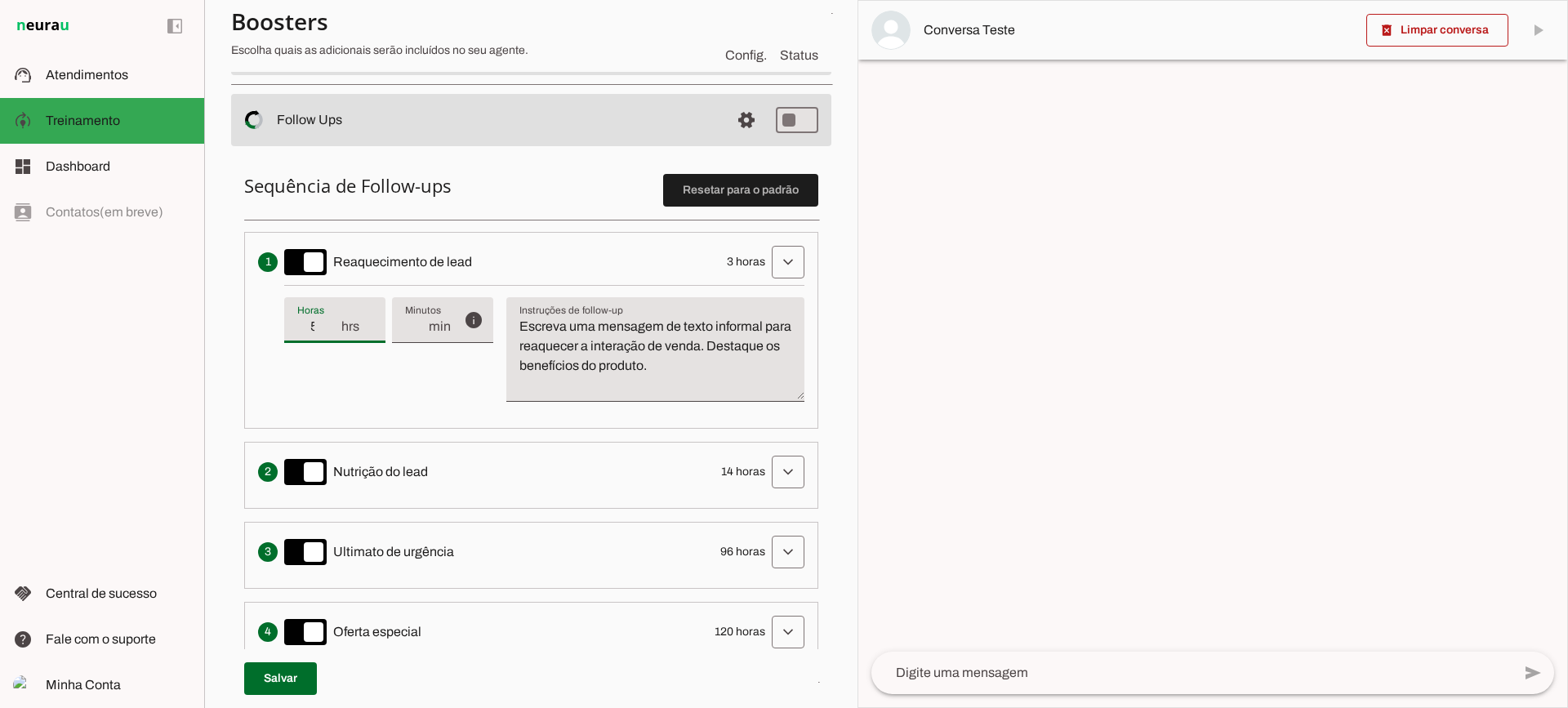
click at [328, 322] on input "5" at bounding box center [318, 327] width 42 height 20
type input "6"
type md-filled-text-field "6"
click at [328, 322] on input "6" at bounding box center [318, 327] width 42 height 20
type input "7"
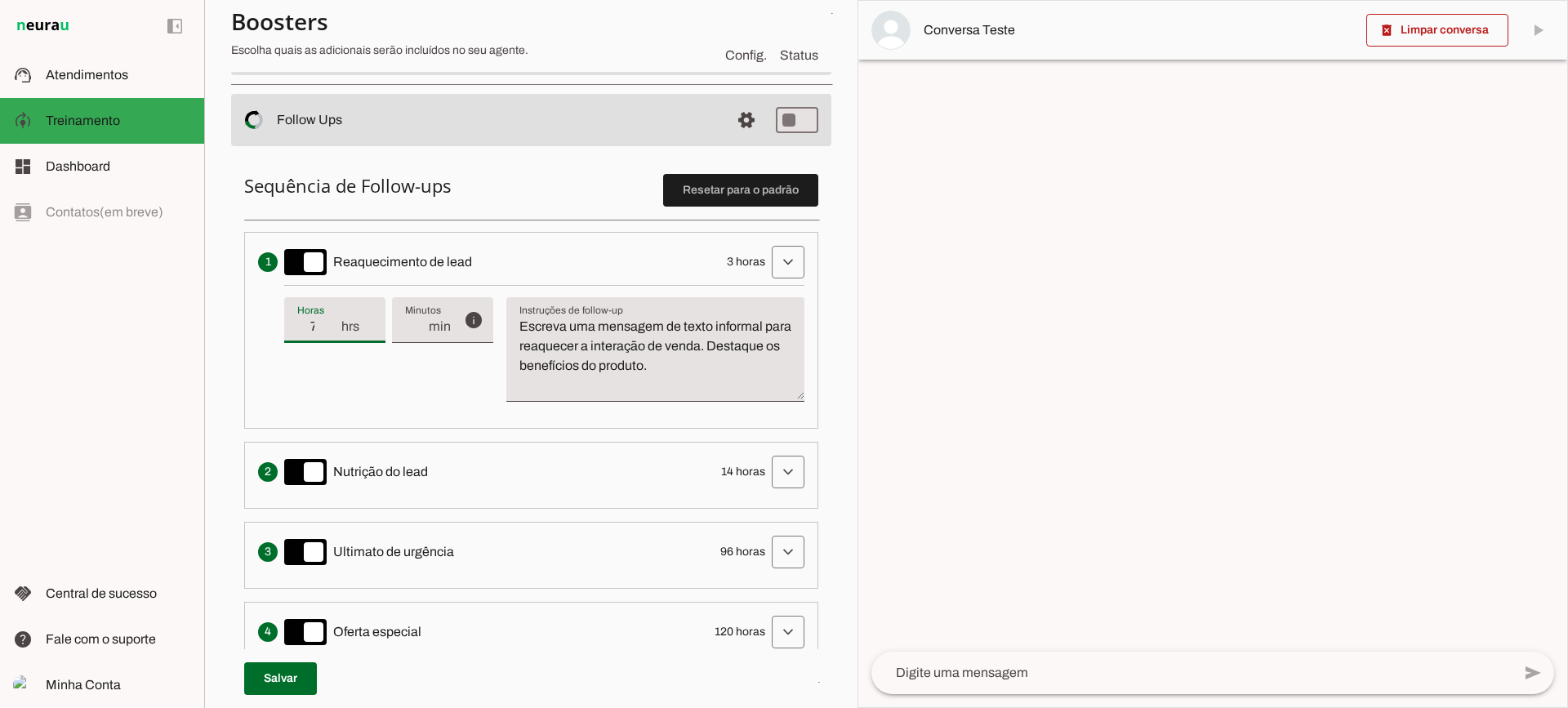
type md-filled-text-field "7"
click at [328, 322] on input "7" at bounding box center [318, 327] width 42 height 20
type input "8"
type md-filled-text-field "8"
click at [334, 322] on input "8" at bounding box center [318, 327] width 42 height 20
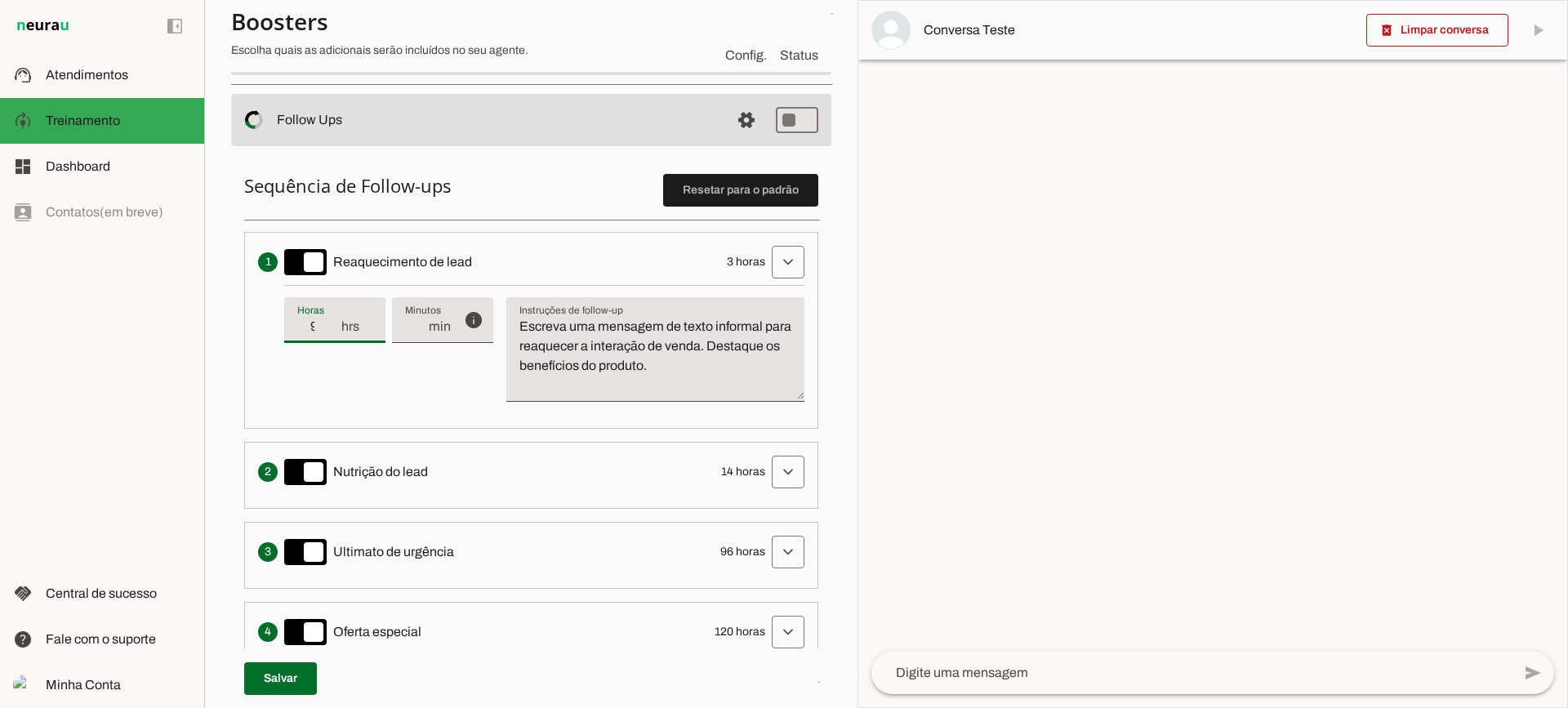
type input "9"
type md-filled-text-field "9"
click at [334, 322] on input "9" at bounding box center [318, 327] width 42 height 20
type input "8"
type md-filled-text-field "8"
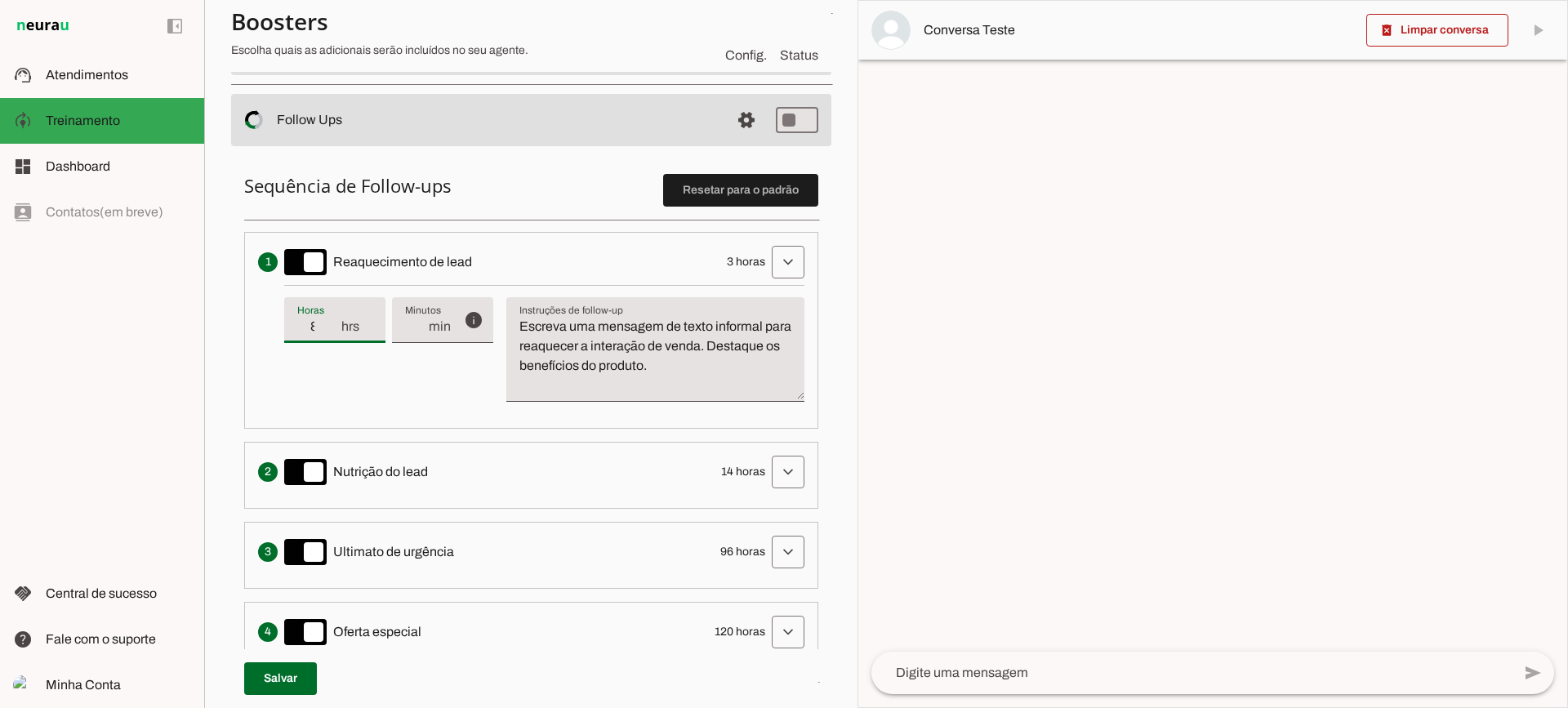
click at [330, 334] on input "8" at bounding box center [318, 327] width 42 height 20
type input "7"
type md-filled-text-field "7"
click at [330, 334] on input "7" at bounding box center [318, 327] width 42 height 20
type input "6"
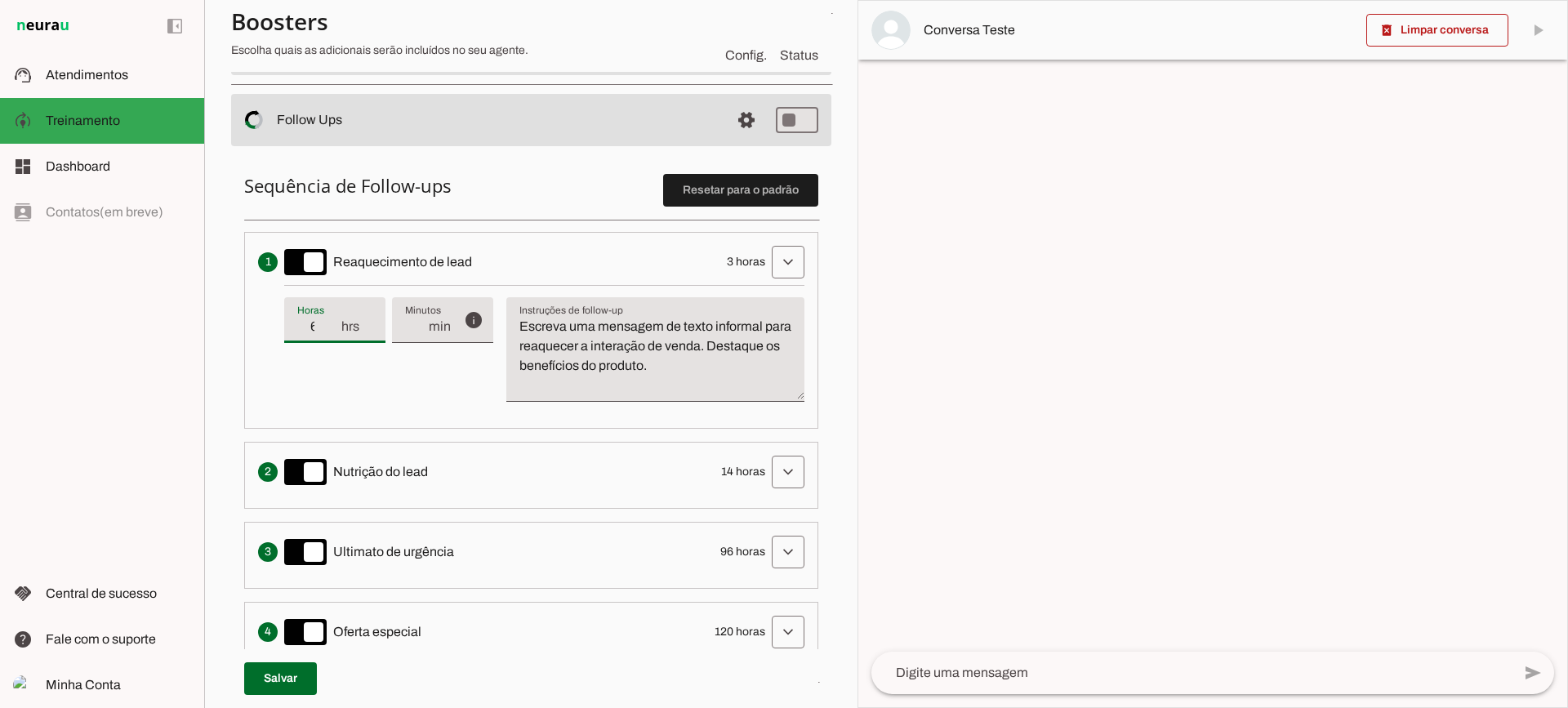
type md-filled-text-field "6"
click at [330, 334] on input "6" at bounding box center [318, 327] width 42 height 20
type input "5"
type md-filled-text-field "5"
click at [330, 334] on input "5" at bounding box center [318, 327] width 42 height 20
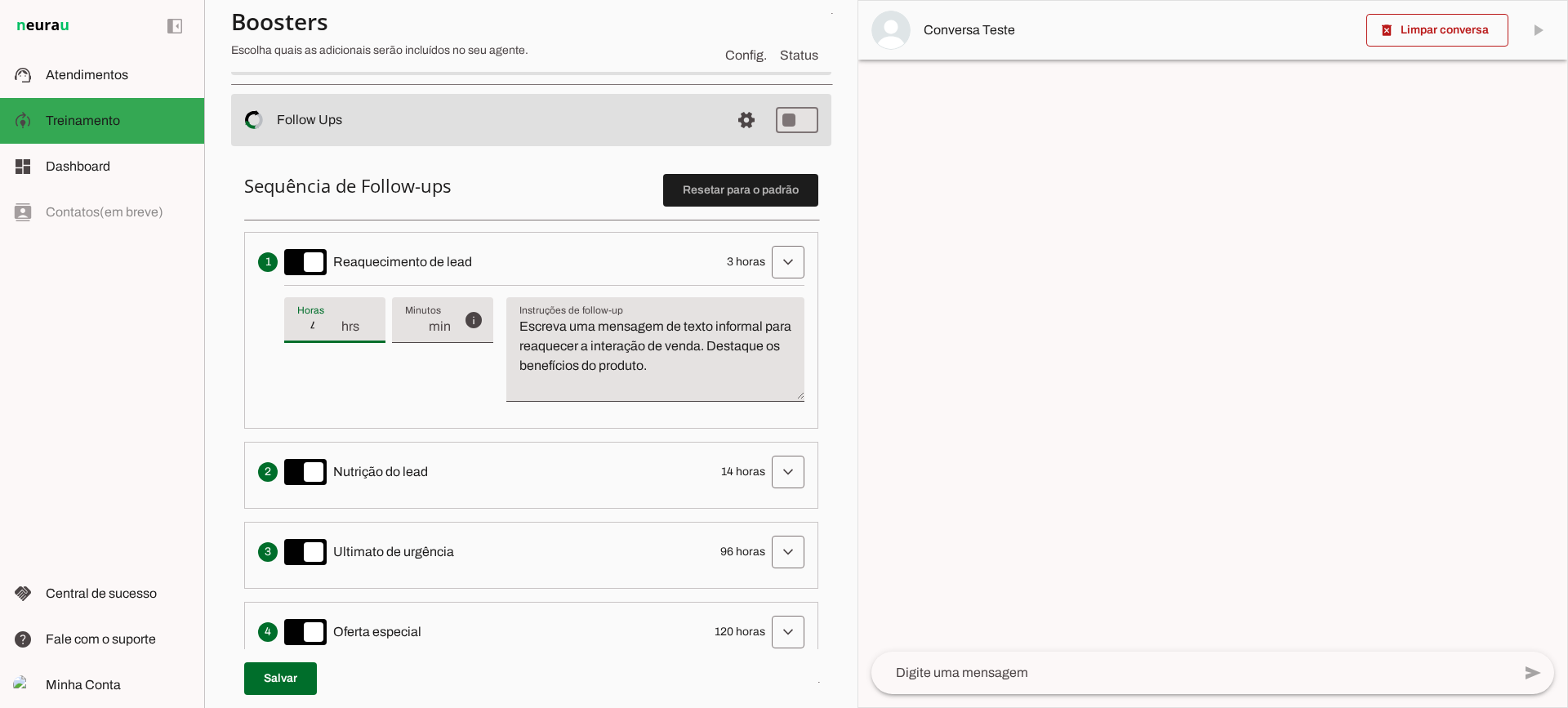
type input "4"
type md-filled-text-field "4"
click at [330, 334] on input "4" at bounding box center [318, 327] width 42 height 20
type input "3"
type md-filled-text-field "3"
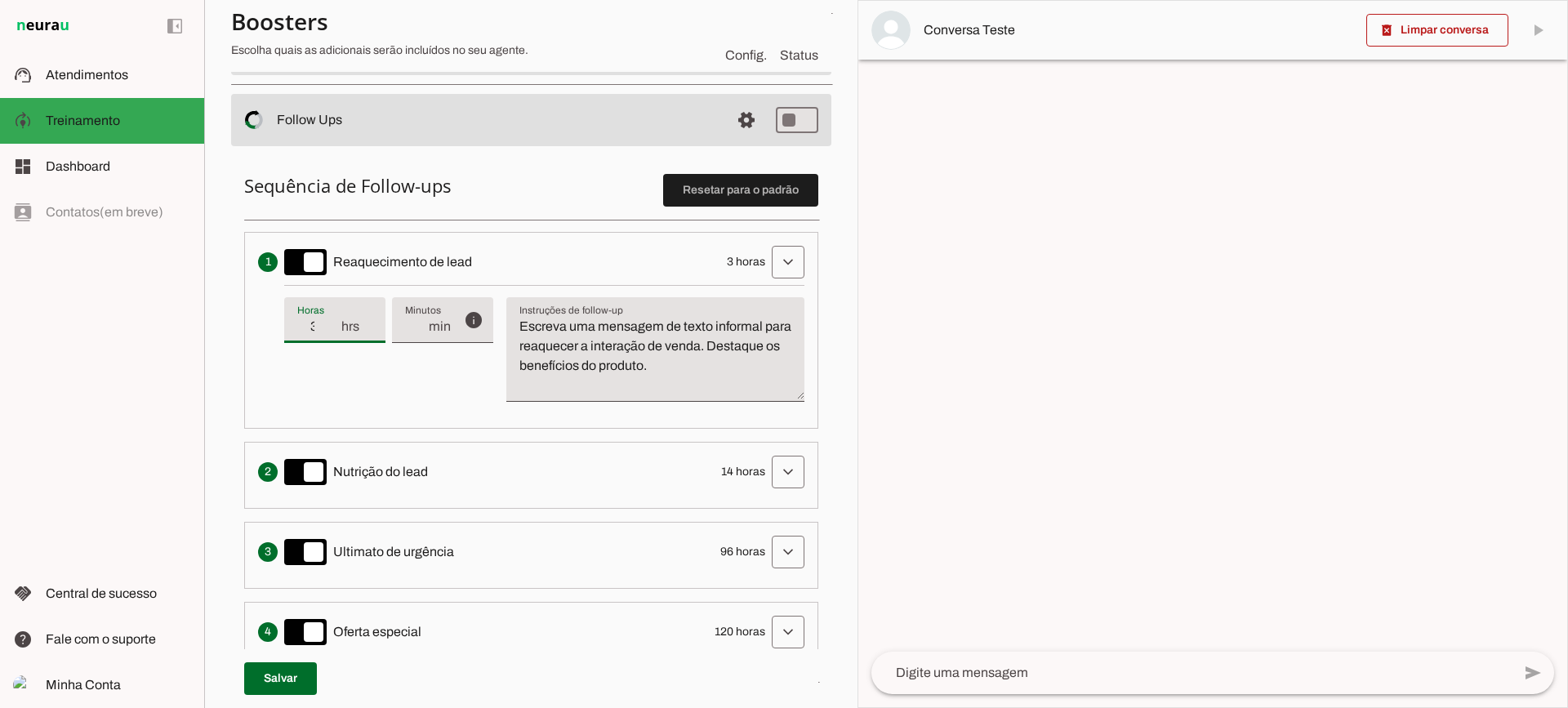
click at [330, 334] on input "3" at bounding box center [318, 327] width 42 height 20
click at [431, 384] on div "info Tempo de atraso / inatividade O tempo de atraso é o tempo de inatividade d…" at bounding box center [544, 350] width 520 height 130
click at [768, 269] on span at bounding box center [787, 262] width 39 height 39
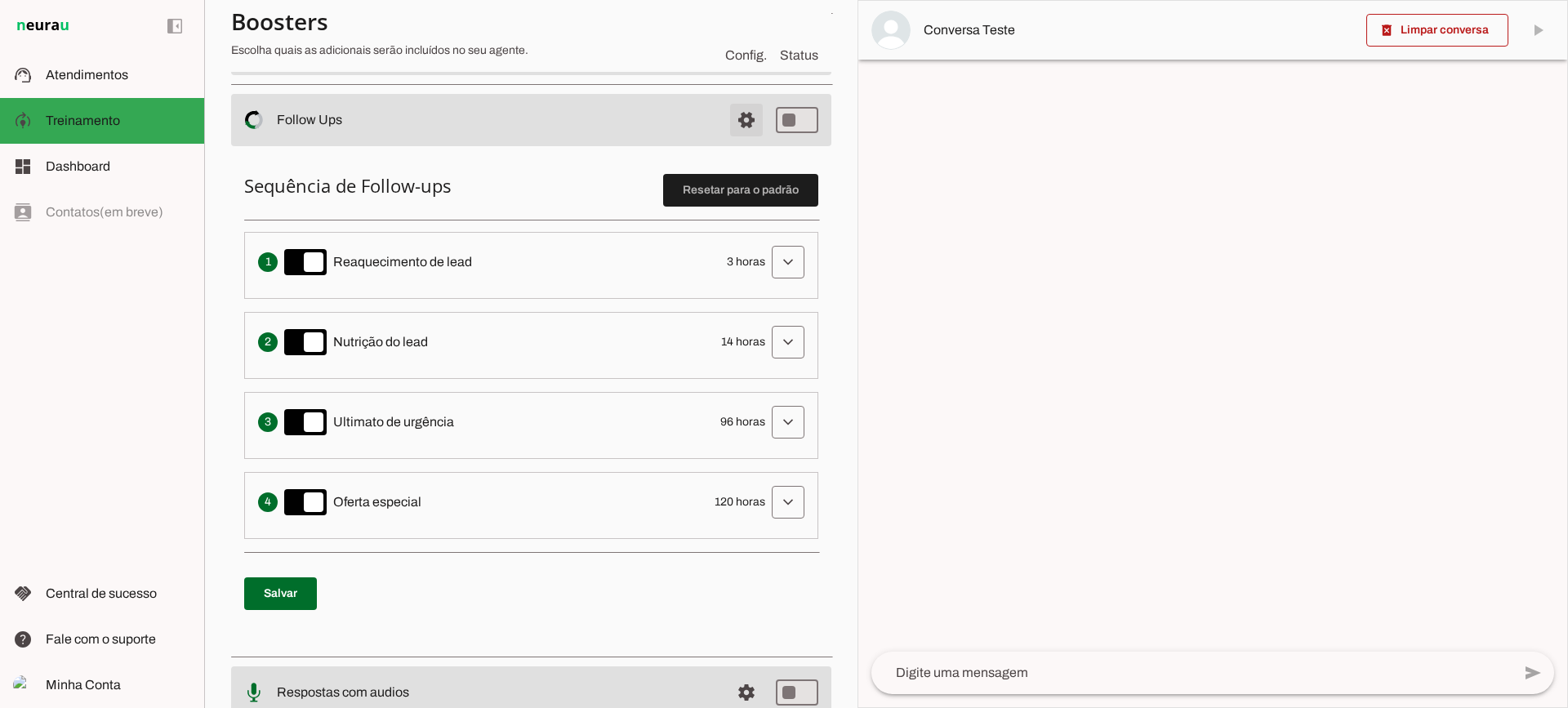
click at [740, 119] on span at bounding box center [746, 120] width 39 height 39
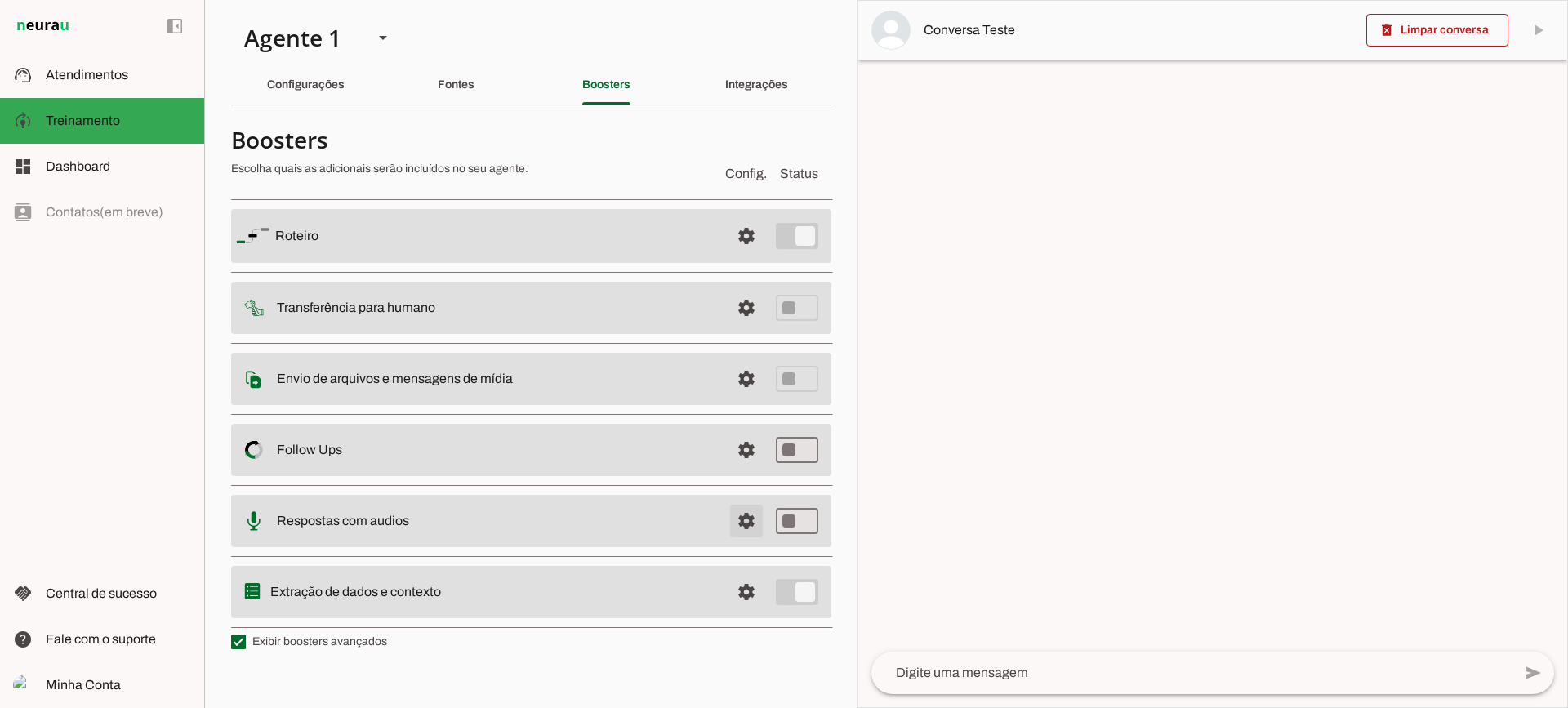
click at [728, 515] on span at bounding box center [746, 521] width 39 height 39
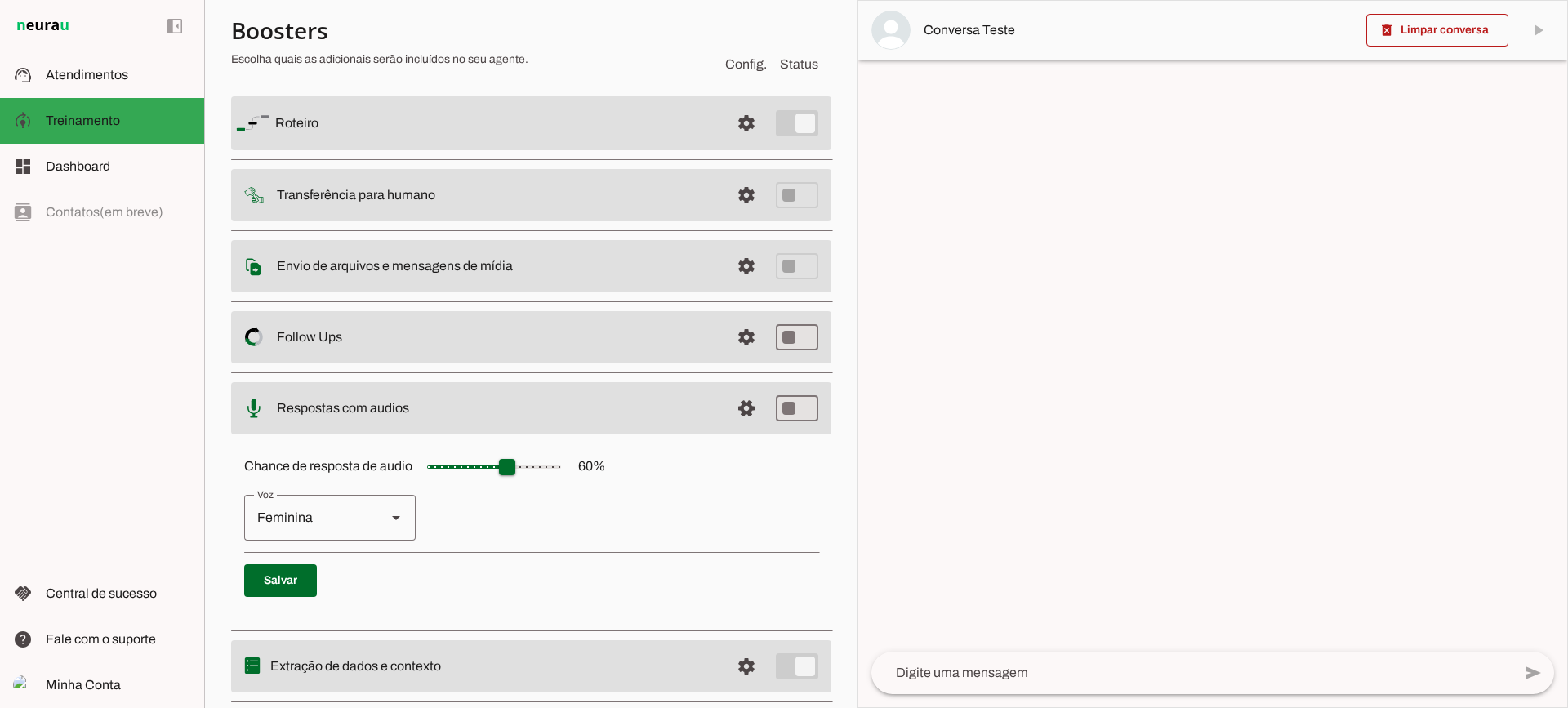
scroll to position [149, 0]
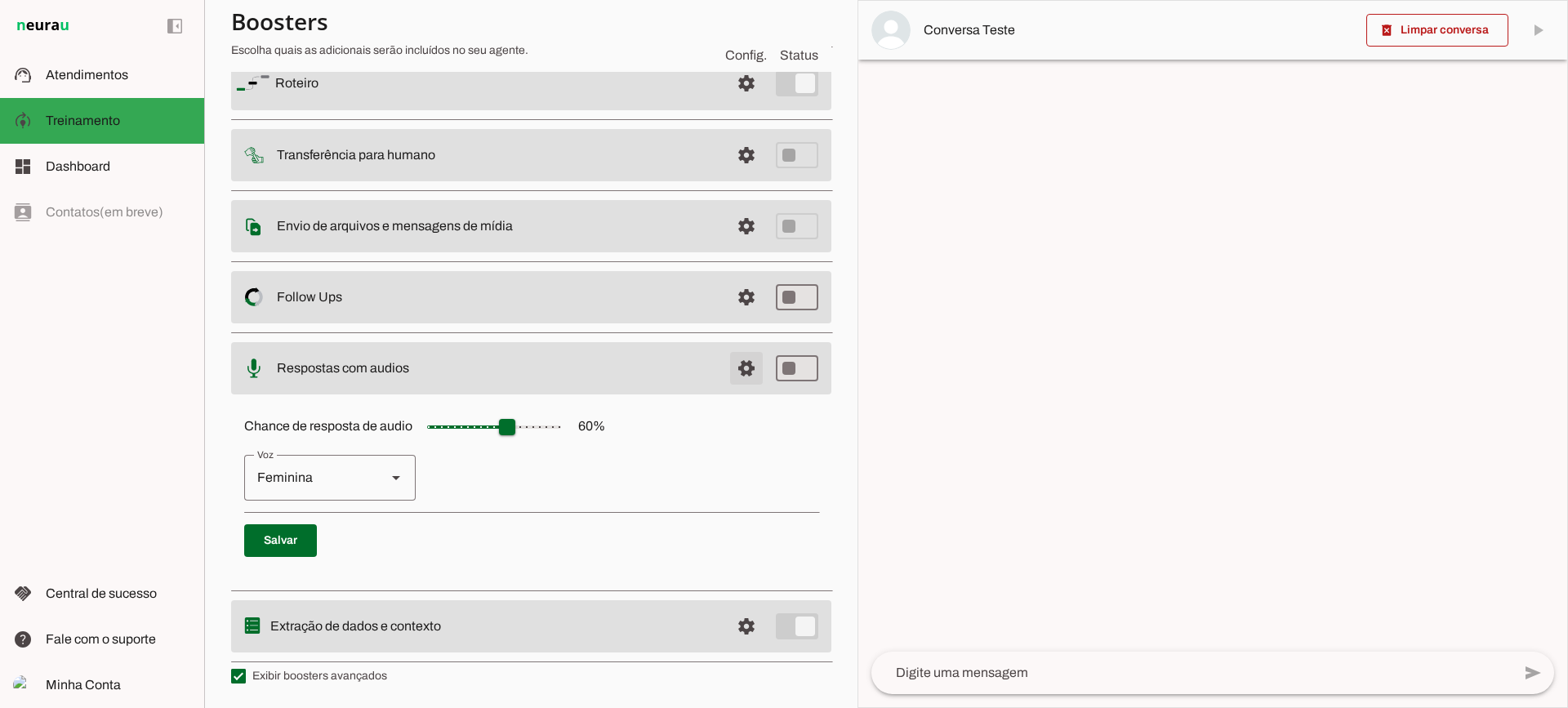
click at [727, 358] on span at bounding box center [746, 367] width 39 height 39
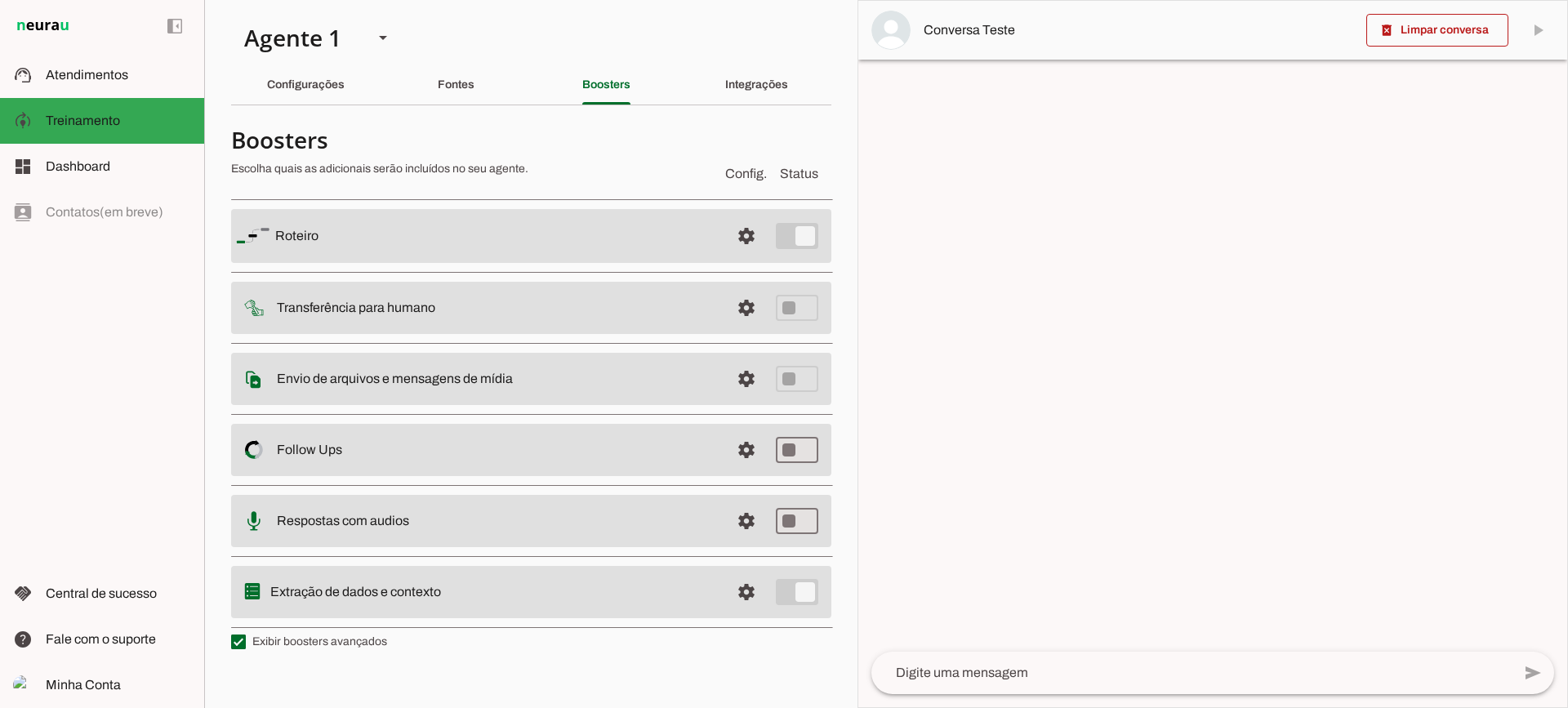
click at [766, 596] on md-item "settings Extração de dados e contexto" at bounding box center [531, 592] width 600 height 52
click at [754, 591] on span at bounding box center [746, 592] width 39 height 39
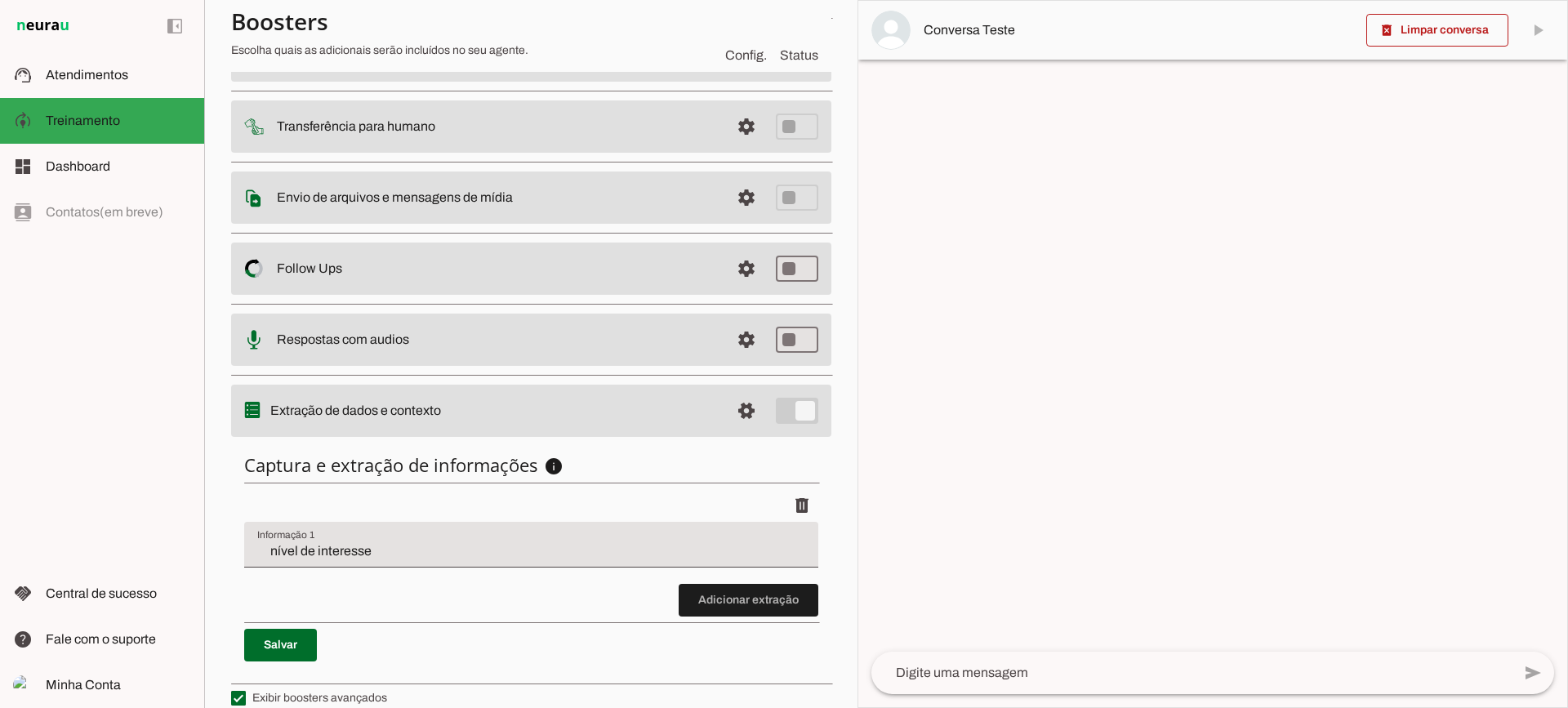
scroll to position [200, 0]
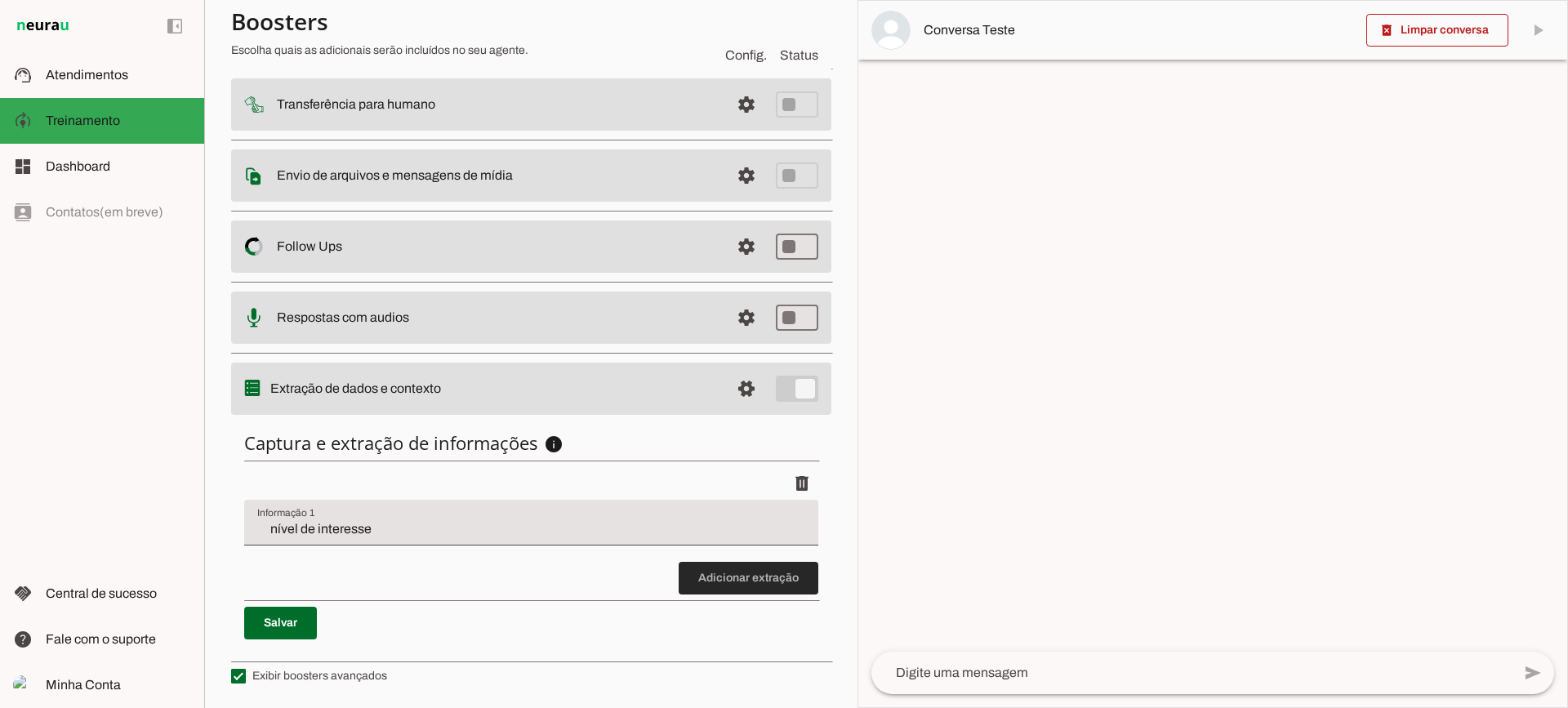
click at [729, 585] on span at bounding box center [748, 578] width 139 height 39
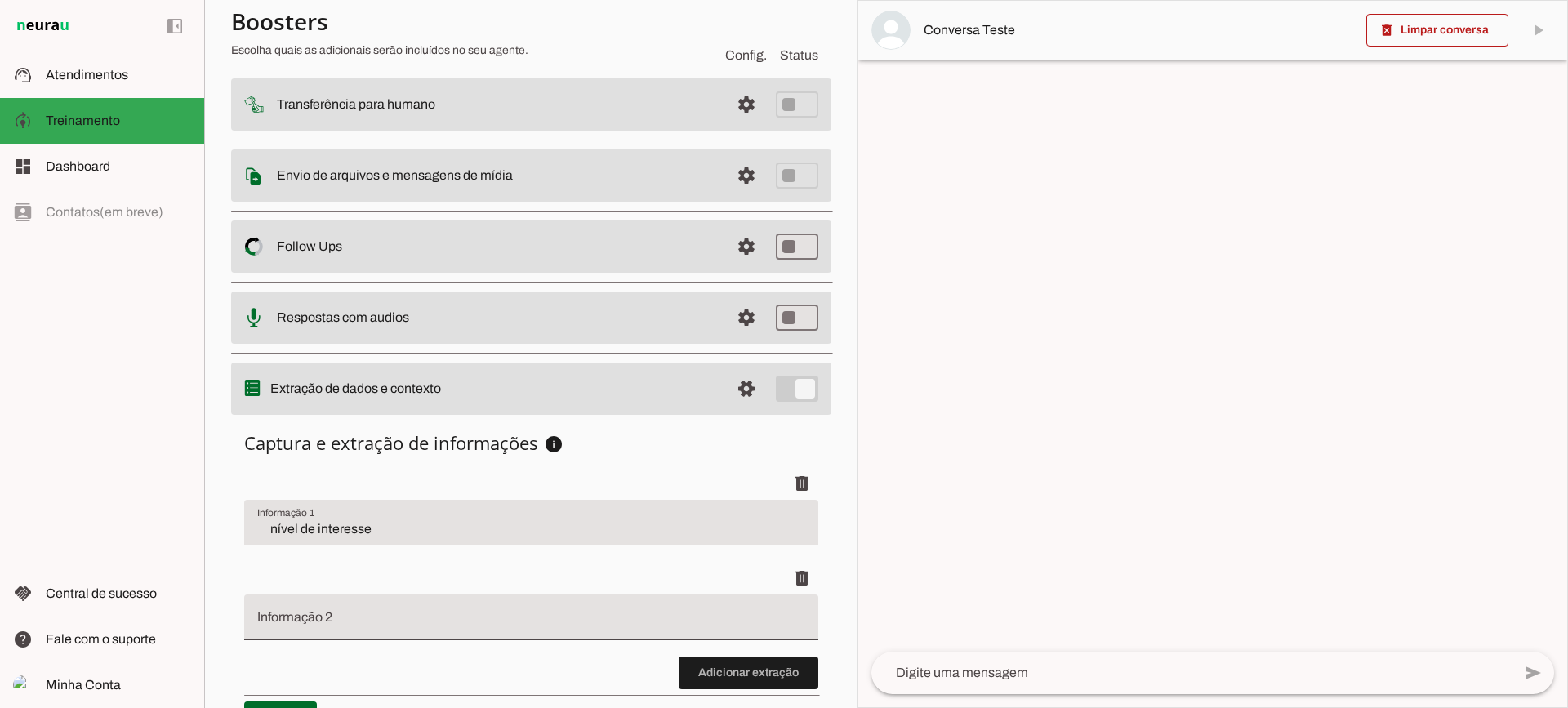
scroll to position [295, 0]
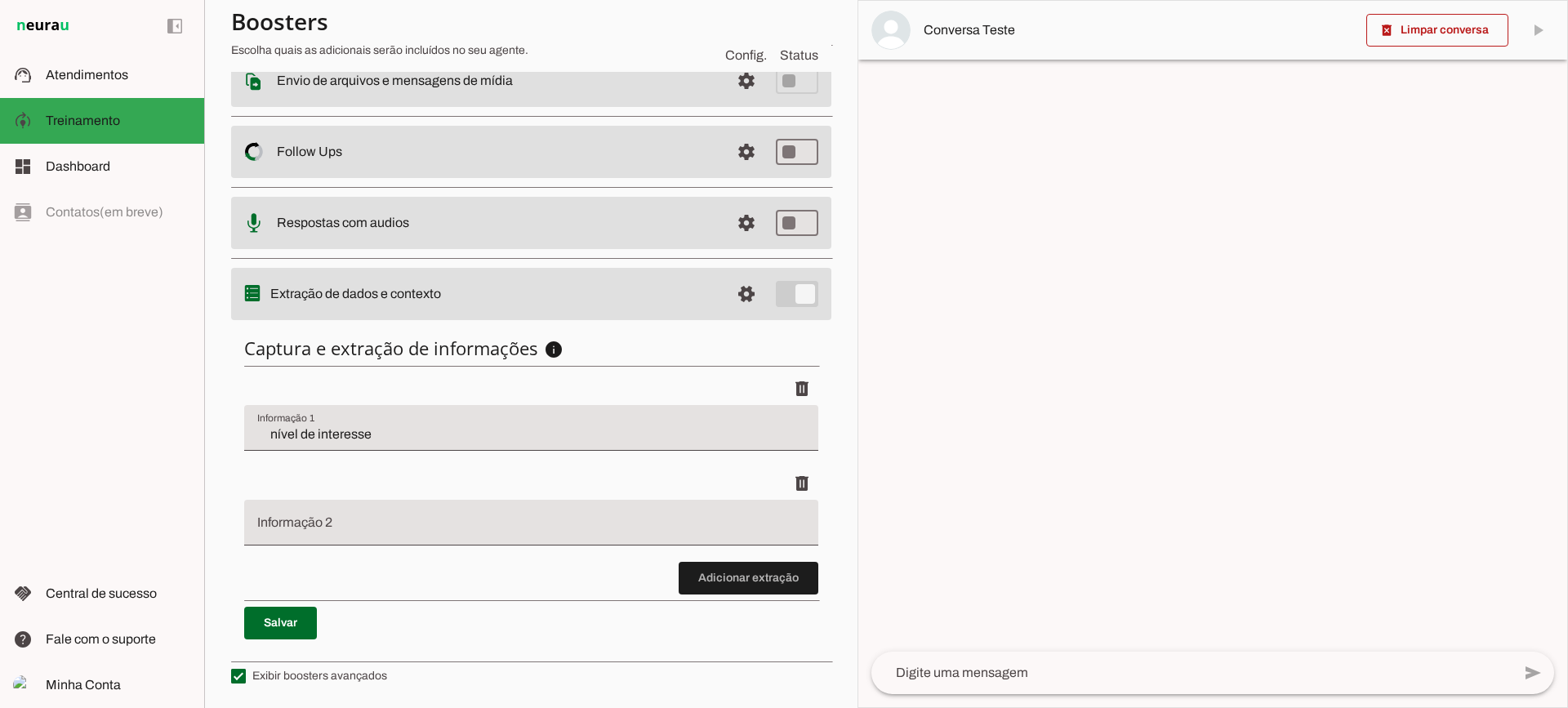
click at [379, 451] on li "delete" at bounding box center [531, 419] width 574 height 94
drag, startPoint x: 322, startPoint y: 423, endPoint x: 333, endPoint y: 425, distance: 11.2
click at [323, 423] on div "nível de interesse" at bounding box center [531, 427] width 574 height 46
drag, startPoint x: 781, startPoint y: 586, endPoint x: 645, endPoint y: 549, distance: 140.9
click at [781, 584] on span at bounding box center [748, 578] width 139 height 39
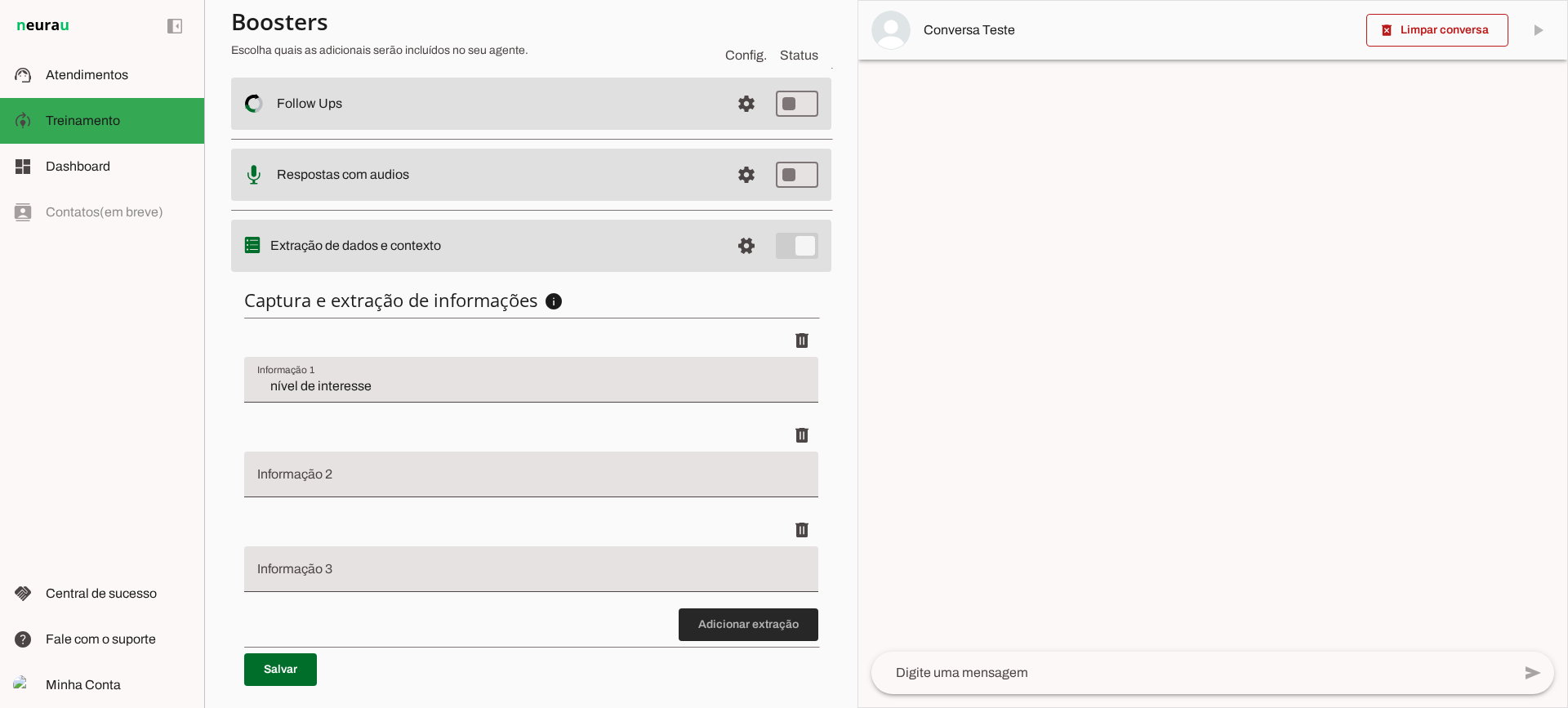
scroll to position [390, 0]
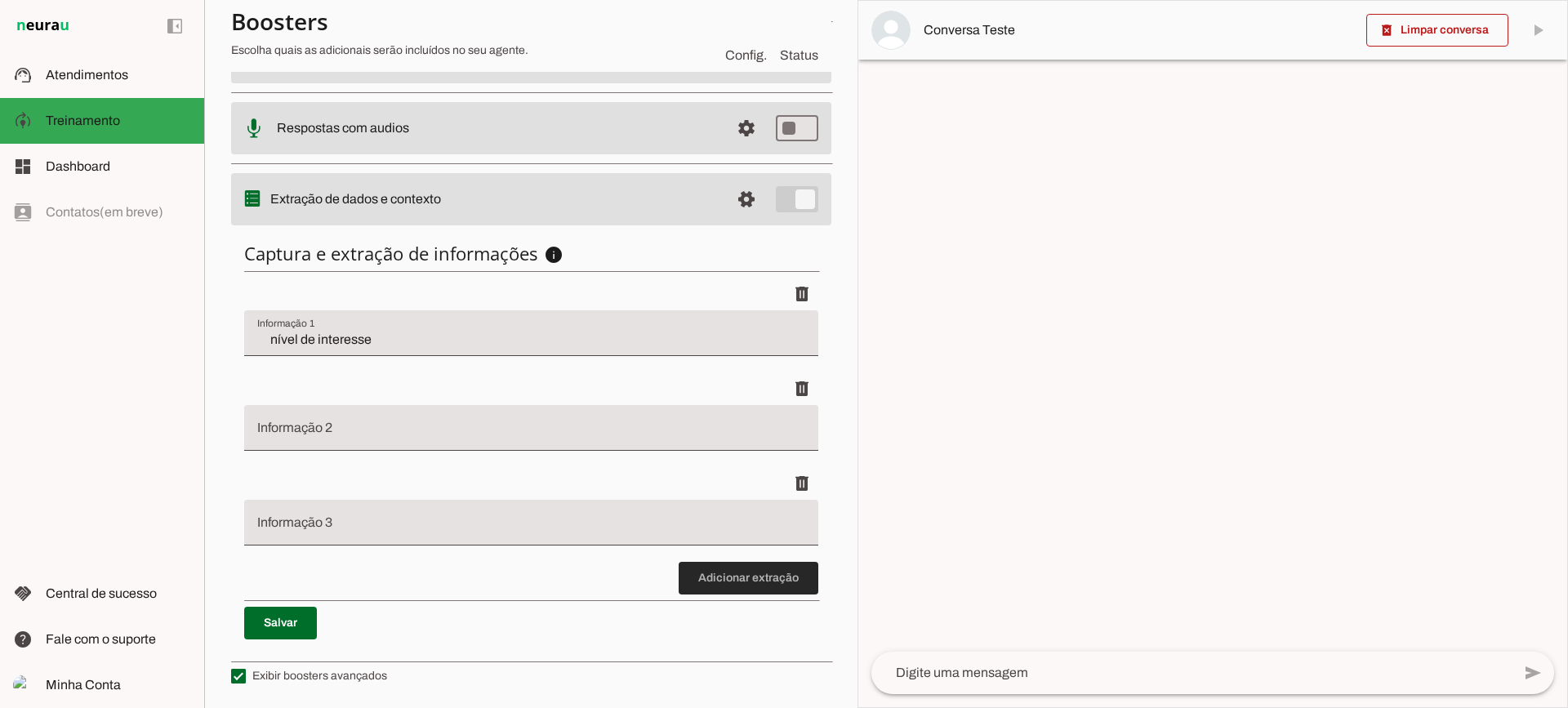
click at [746, 586] on span at bounding box center [748, 578] width 139 height 39
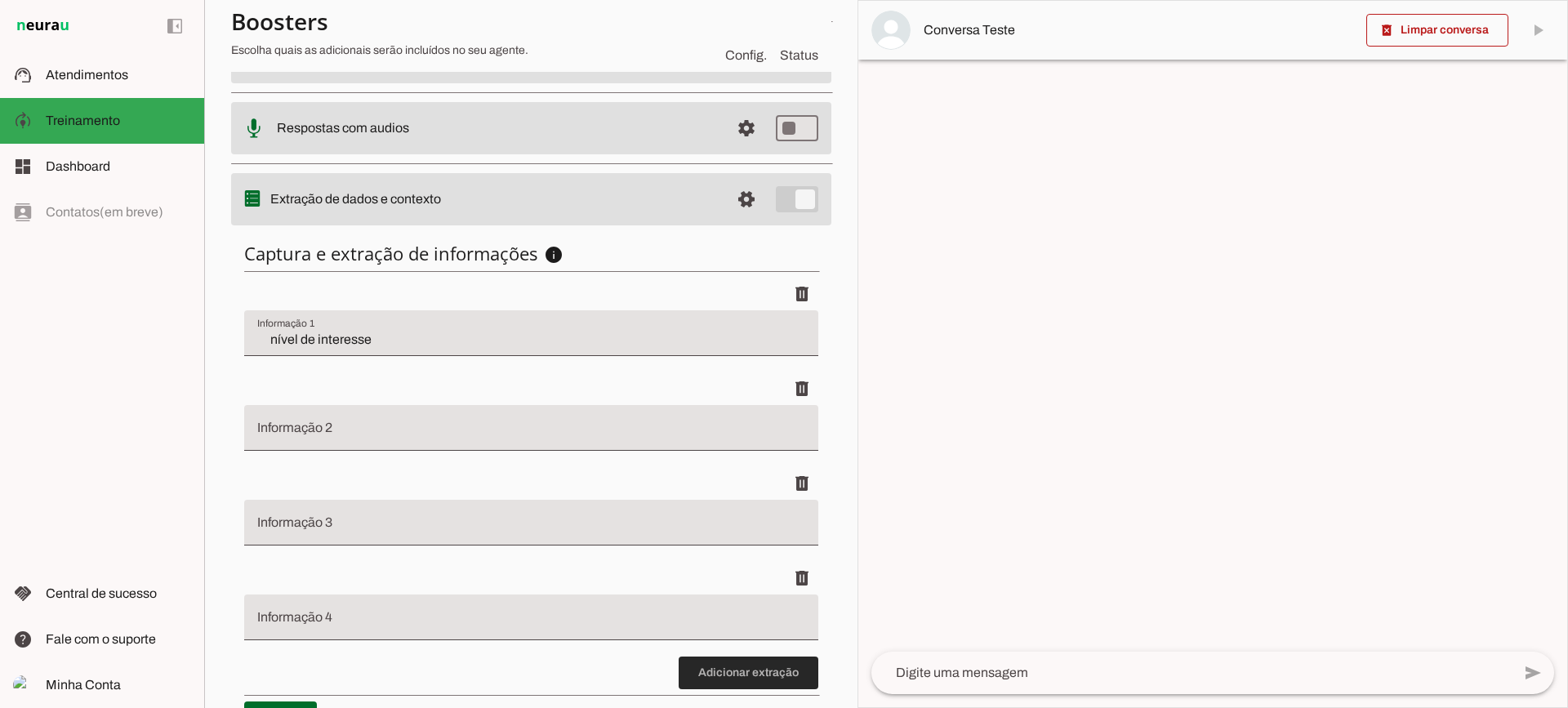
click at [742, 666] on span at bounding box center [748, 672] width 139 height 39
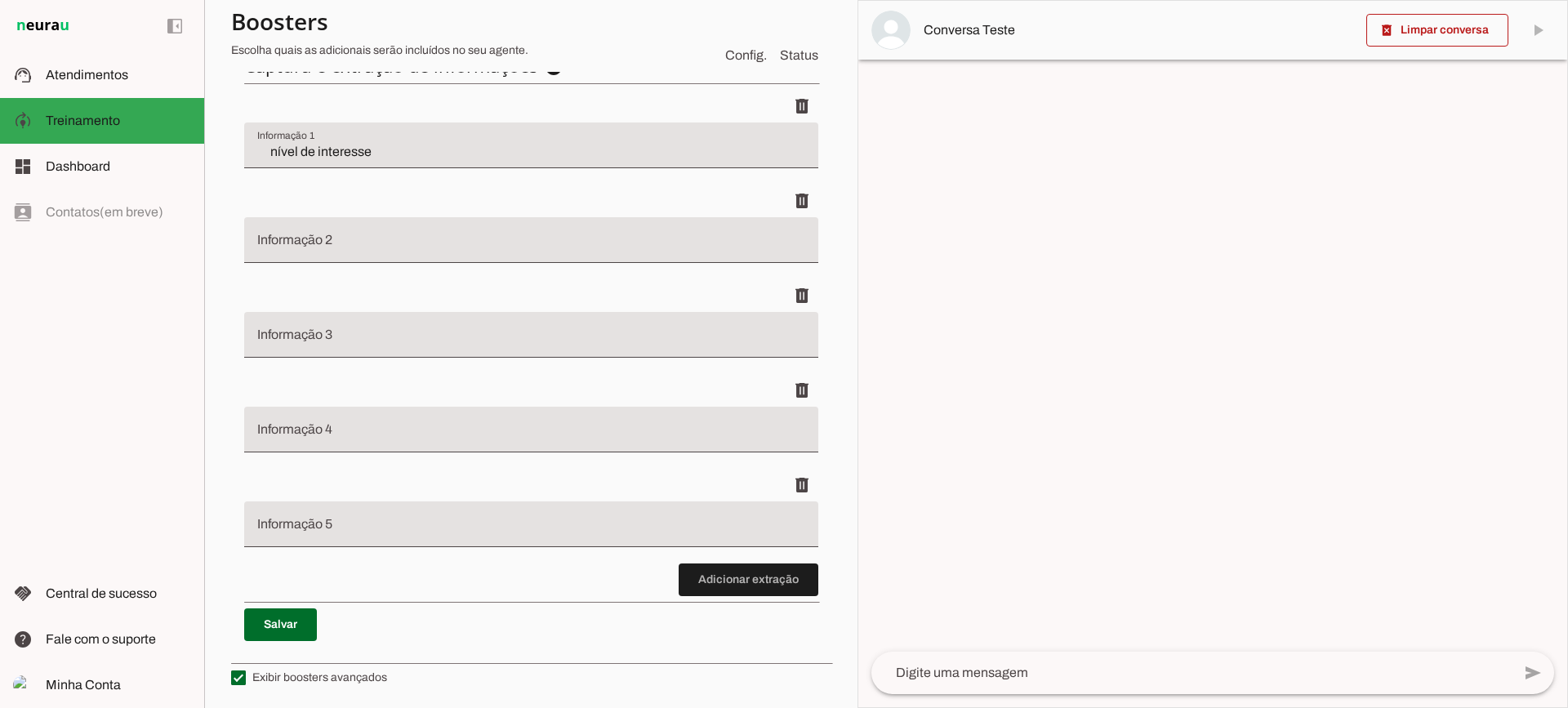
scroll to position [579, 0]
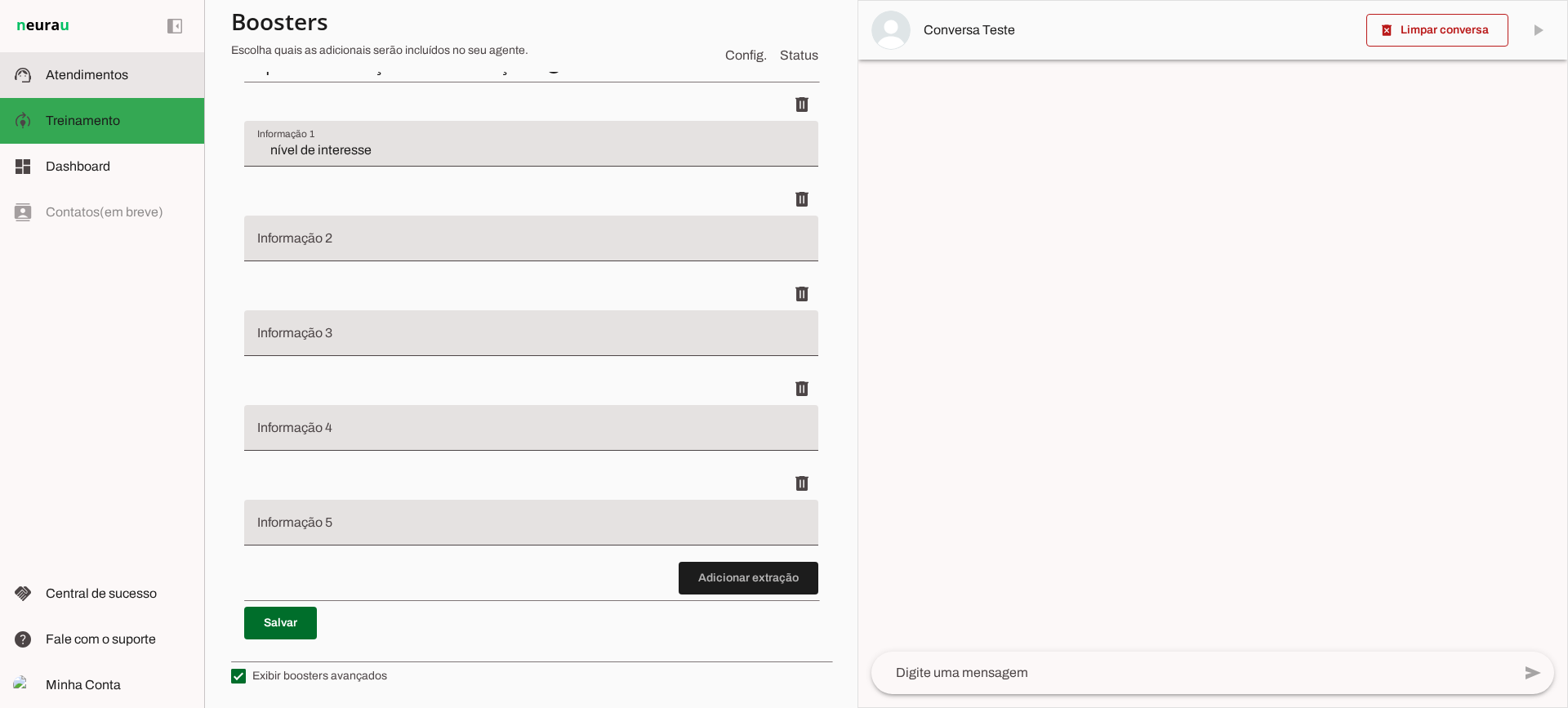
click at [107, 81] on span "Atendimentos" at bounding box center [87, 75] width 82 height 14
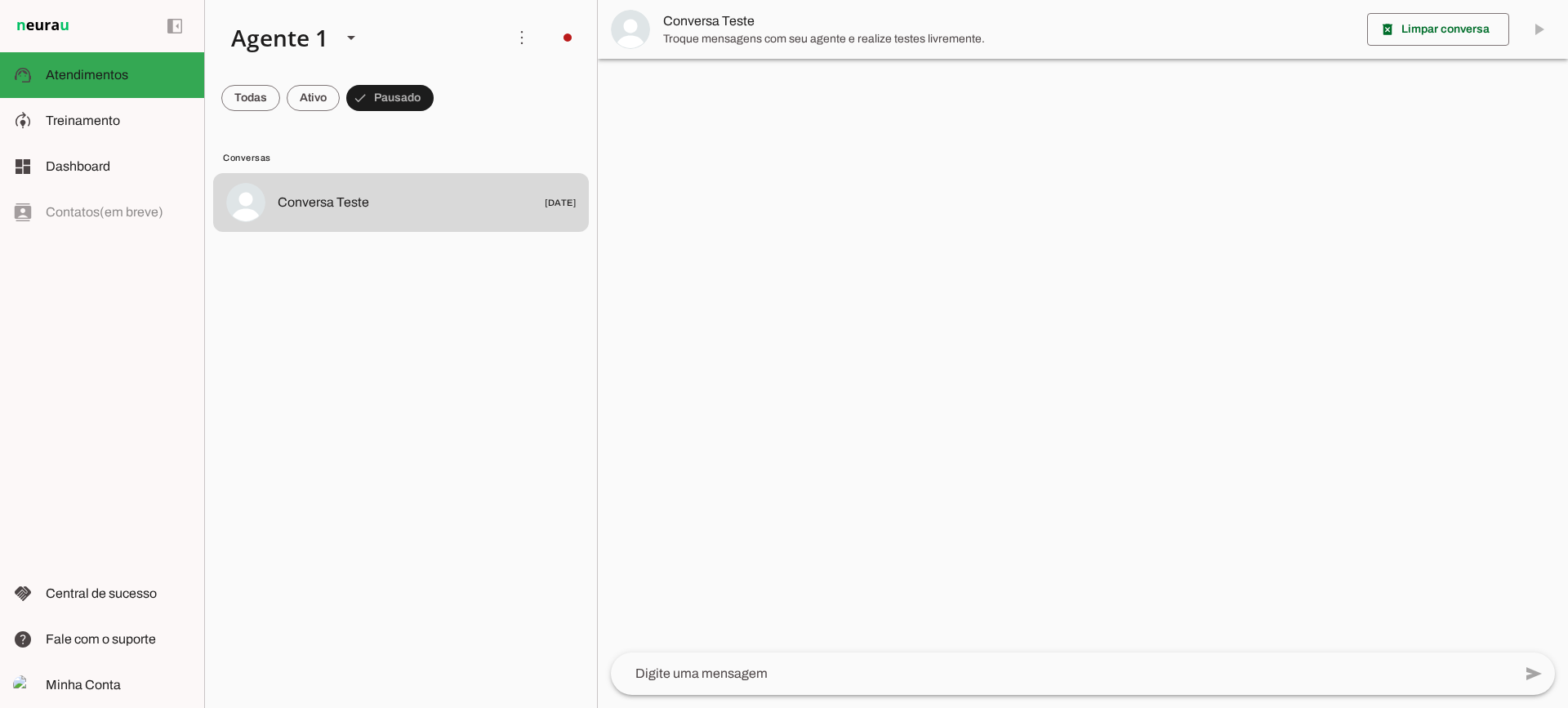
click at [730, 29] on span "Conversa Teste" at bounding box center [1008, 21] width 690 height 20
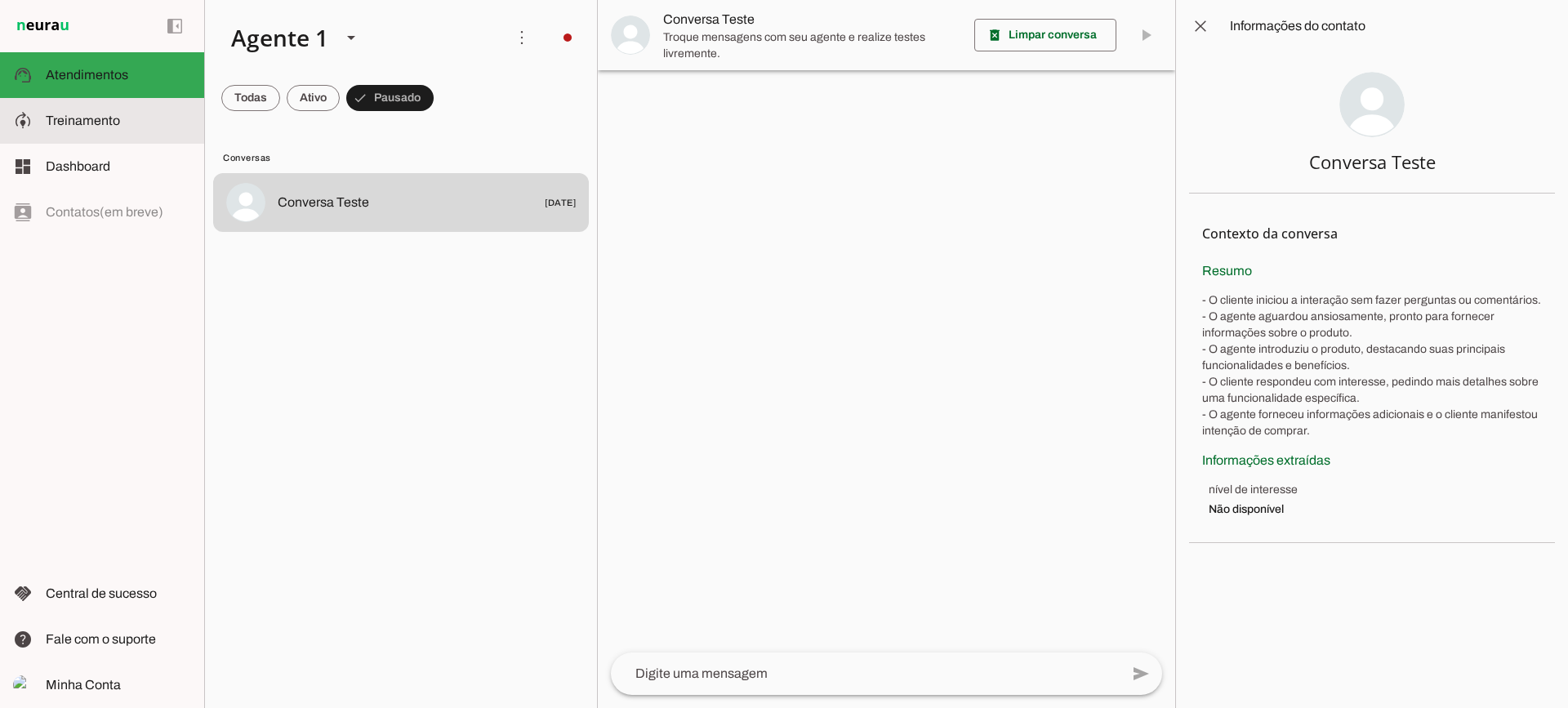
click at [134, 118] on slot at bounding box center [119, 120] width 146 height 20
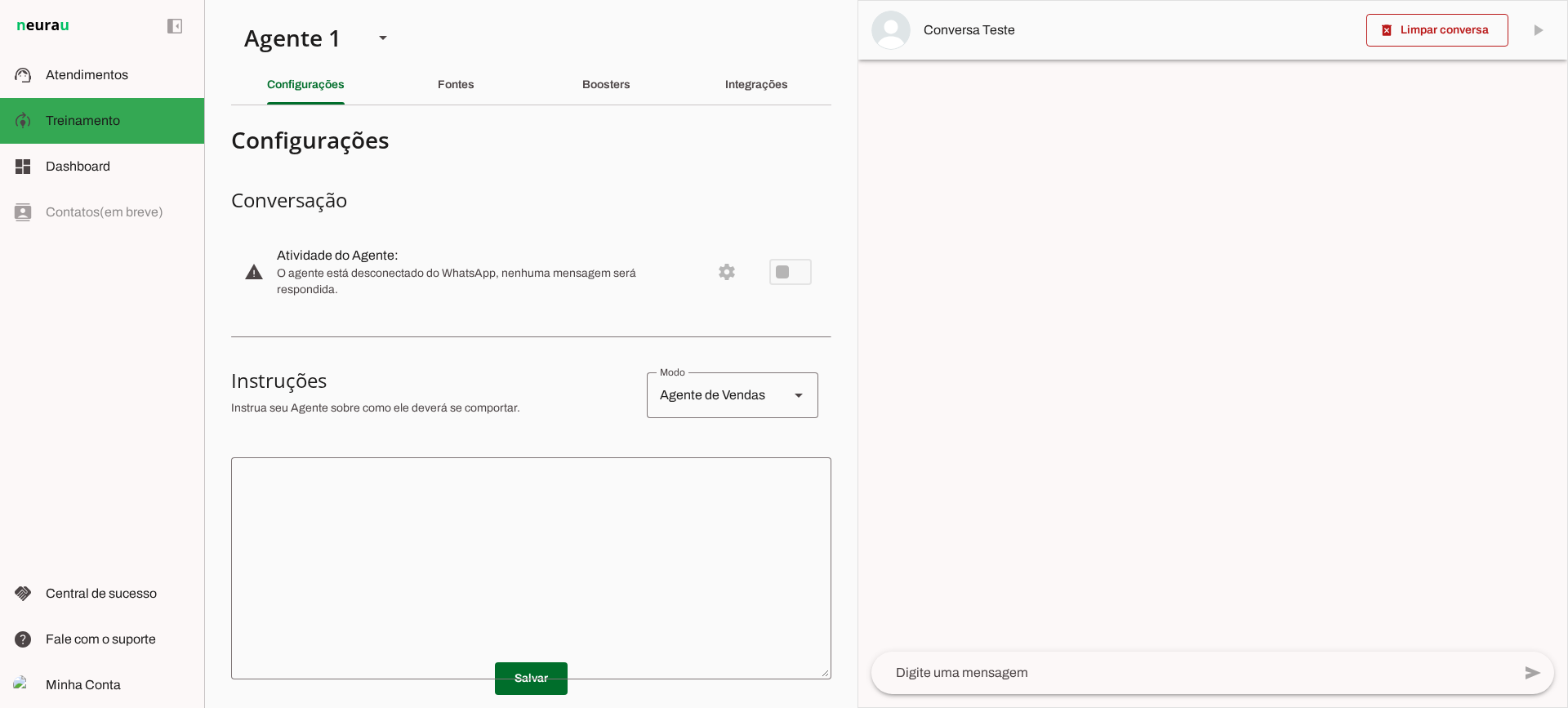
click at [603, 93] on div "Boosters" at bounding box center [606, 84] width 49 height 39
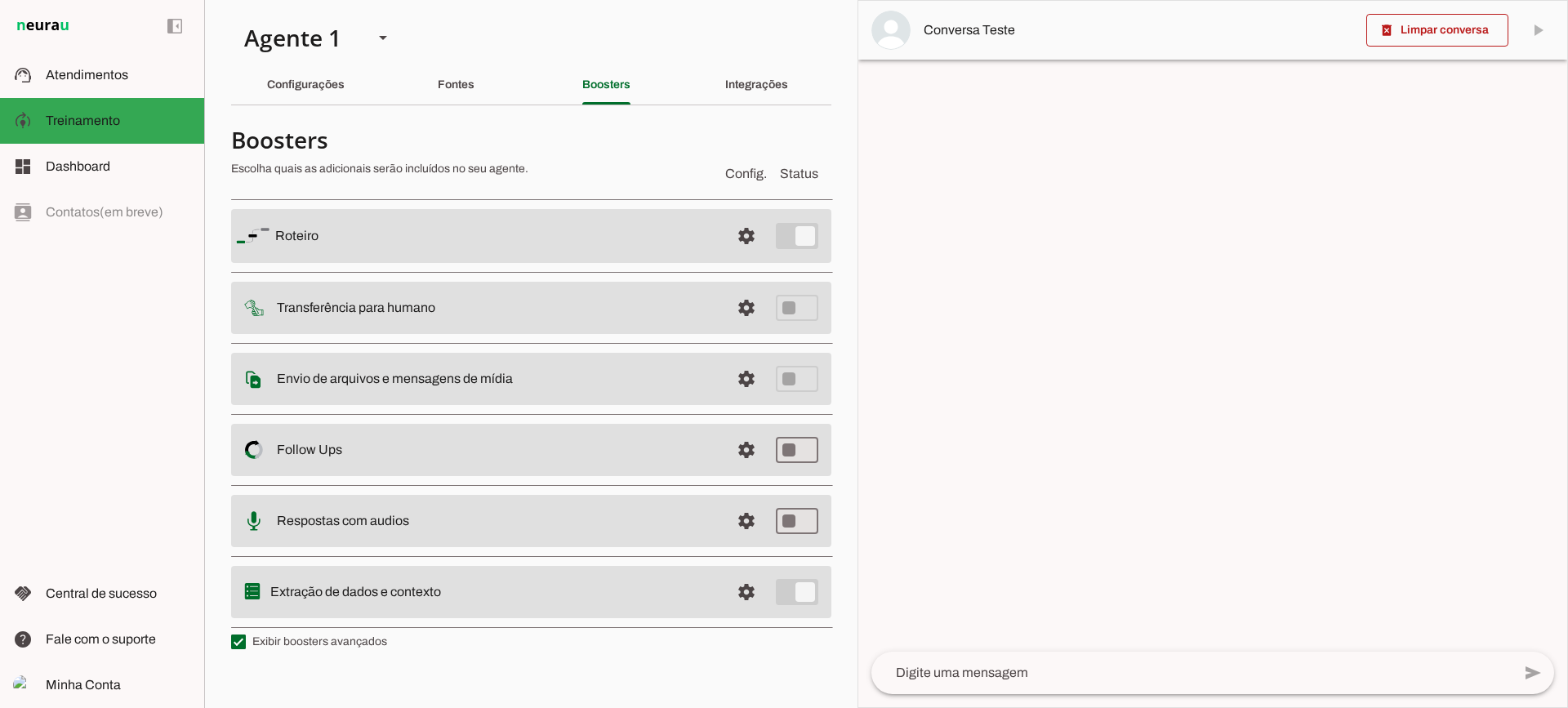
click at [755, 236] on span at bounding box center [746, 236] width 39 height 39
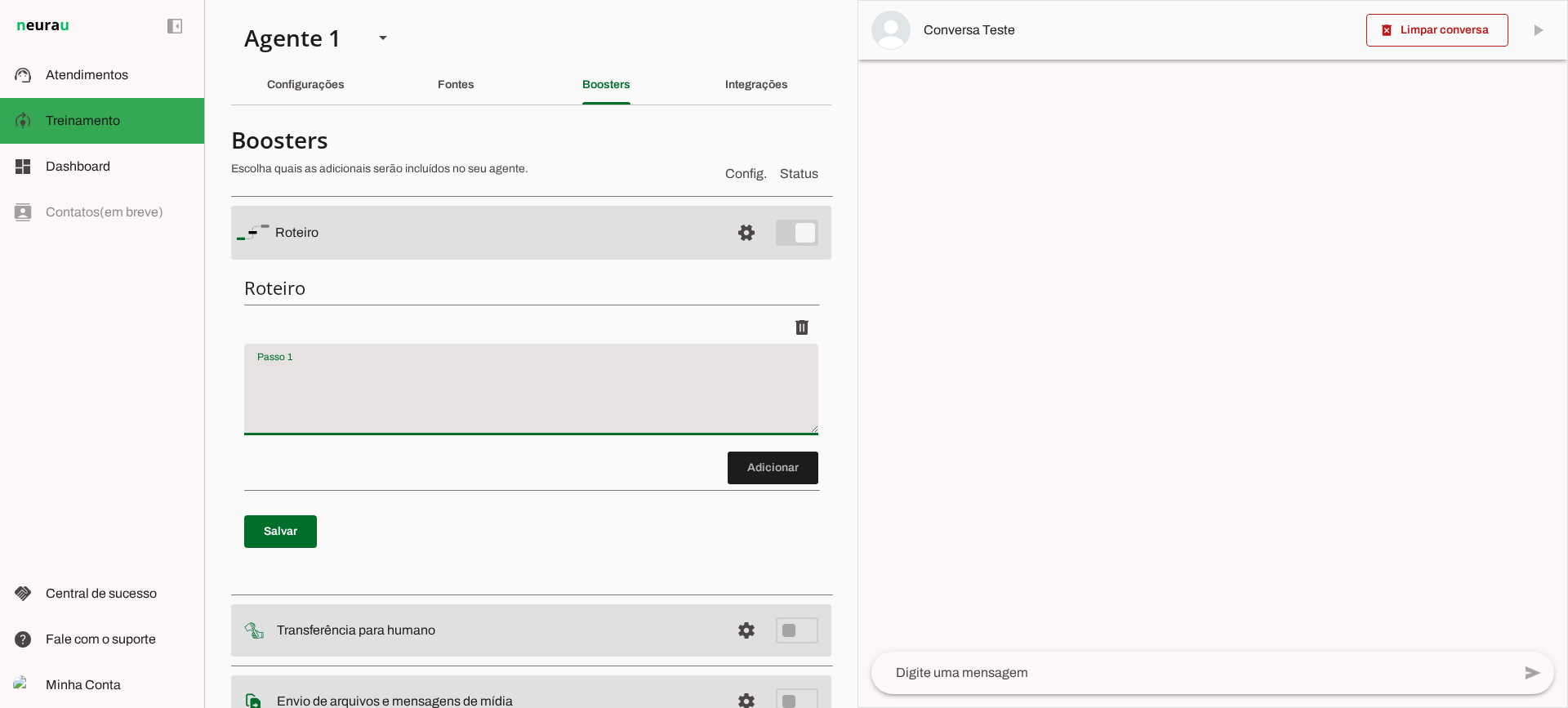
click at [400, 364] on textarea "Passo 1" at bounding box center [531, 395] width 574 height 65
click at [742, 239] on span at bounding box center [746, 232] width 39 height 39
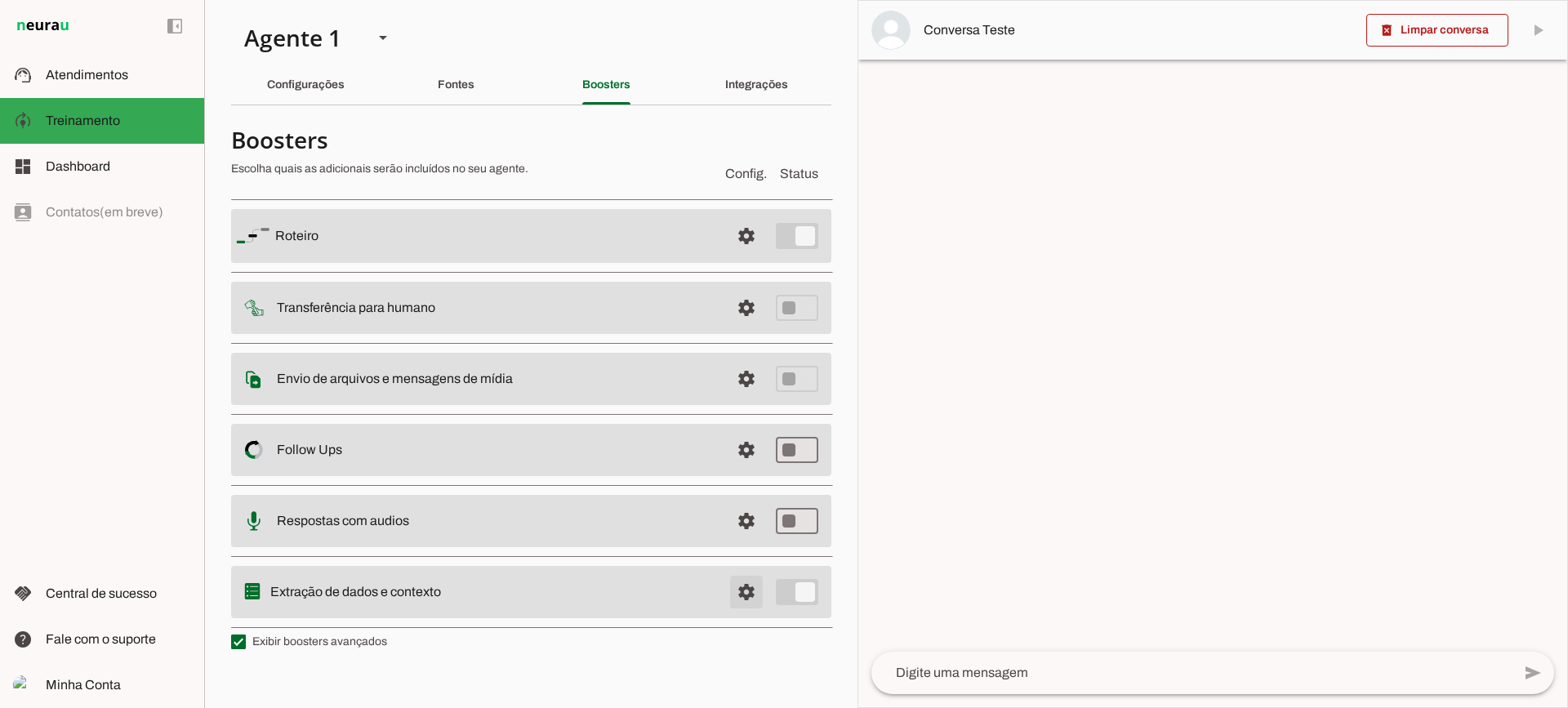
click at [743, 590] on span at bounding box center [746, 592] width 39 height 39
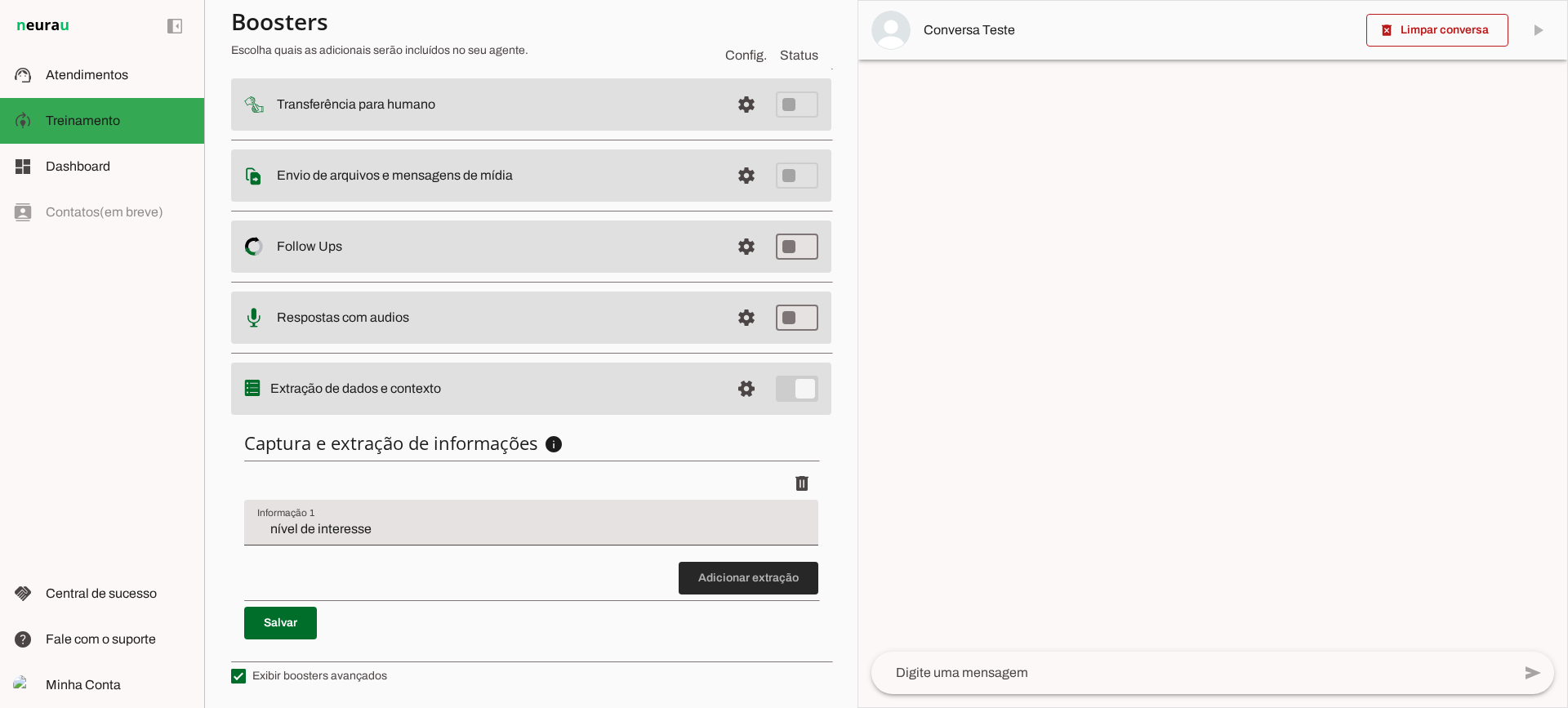
click at [714, 581] on span at bounding box center [748, 578] width 139 height 39
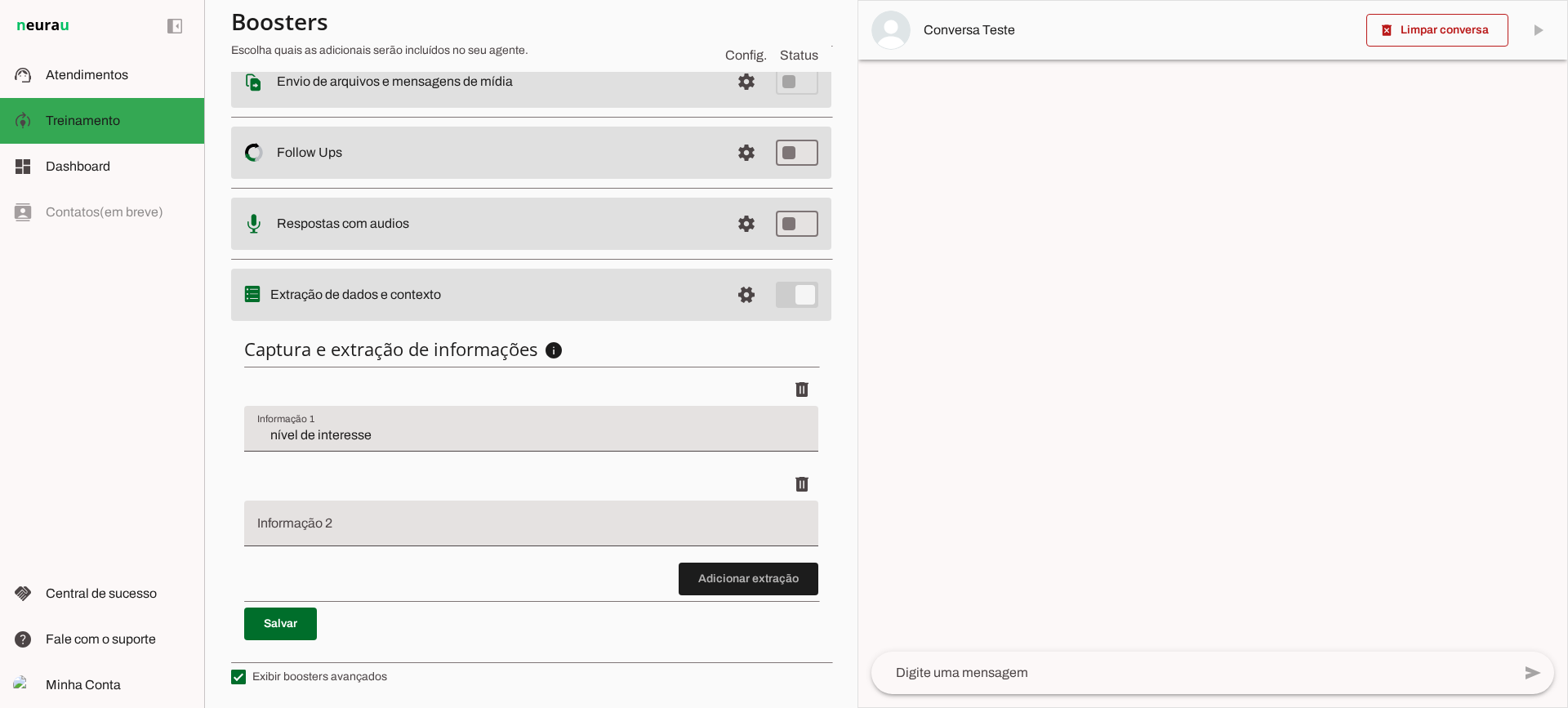
scroll to position [295, 0]
click at [389, 522] on input "Informação 2" at bounding box center [531, 529] width 548 height 20
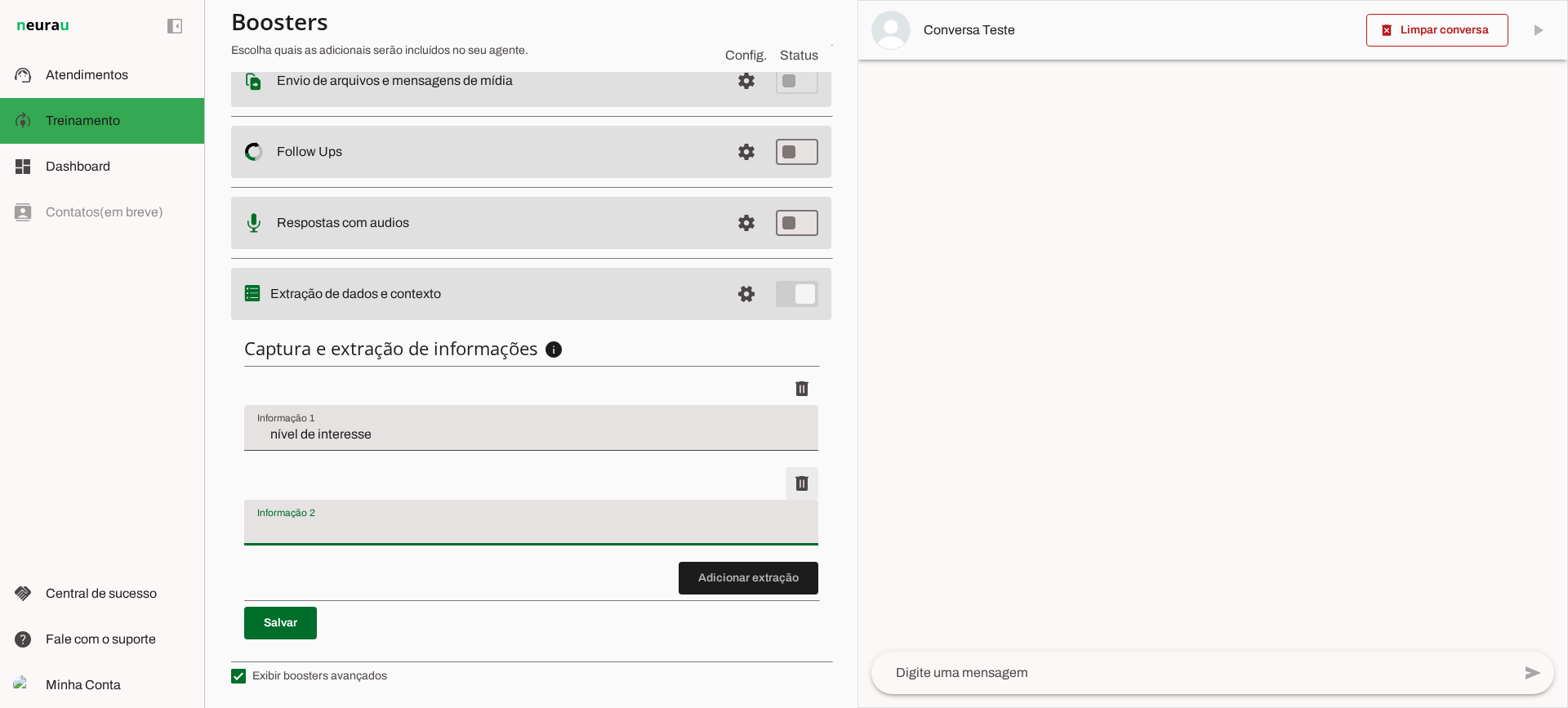
click at [793, 494] on span at bounding box center [801, 483] width 39 height 39
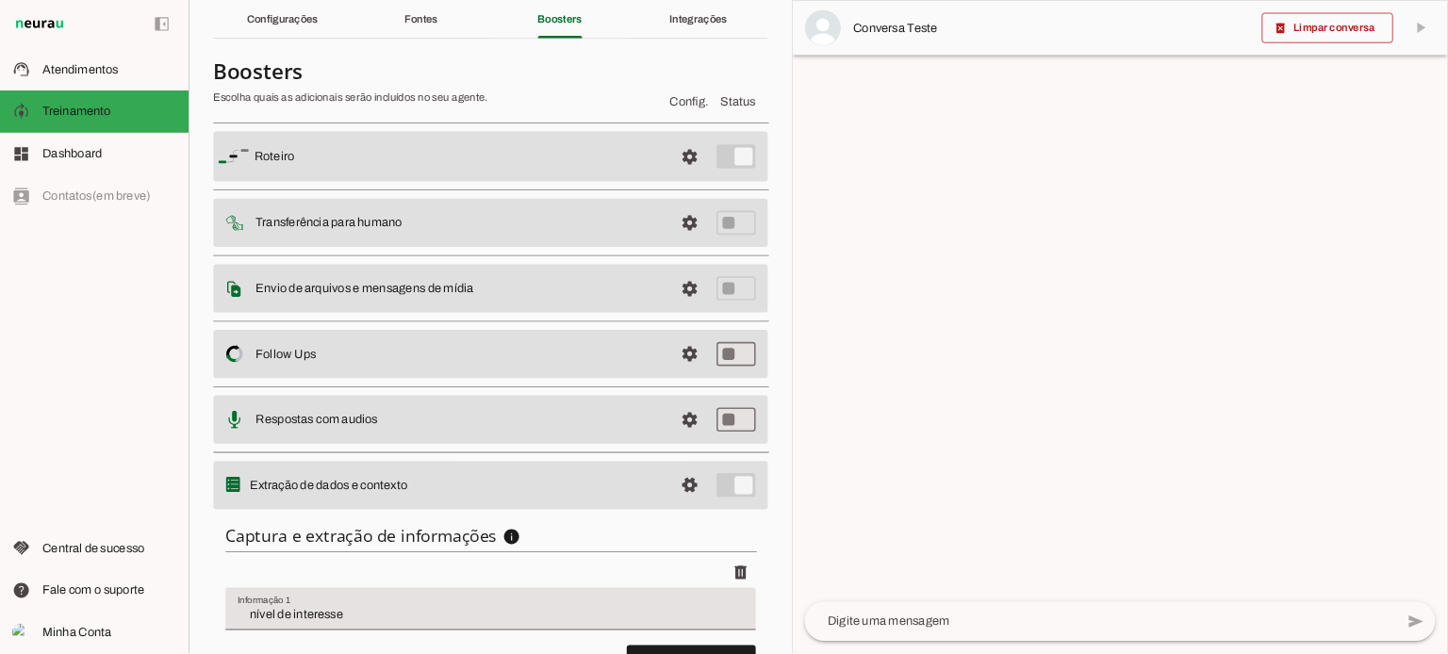
scroll to position [0, 0]
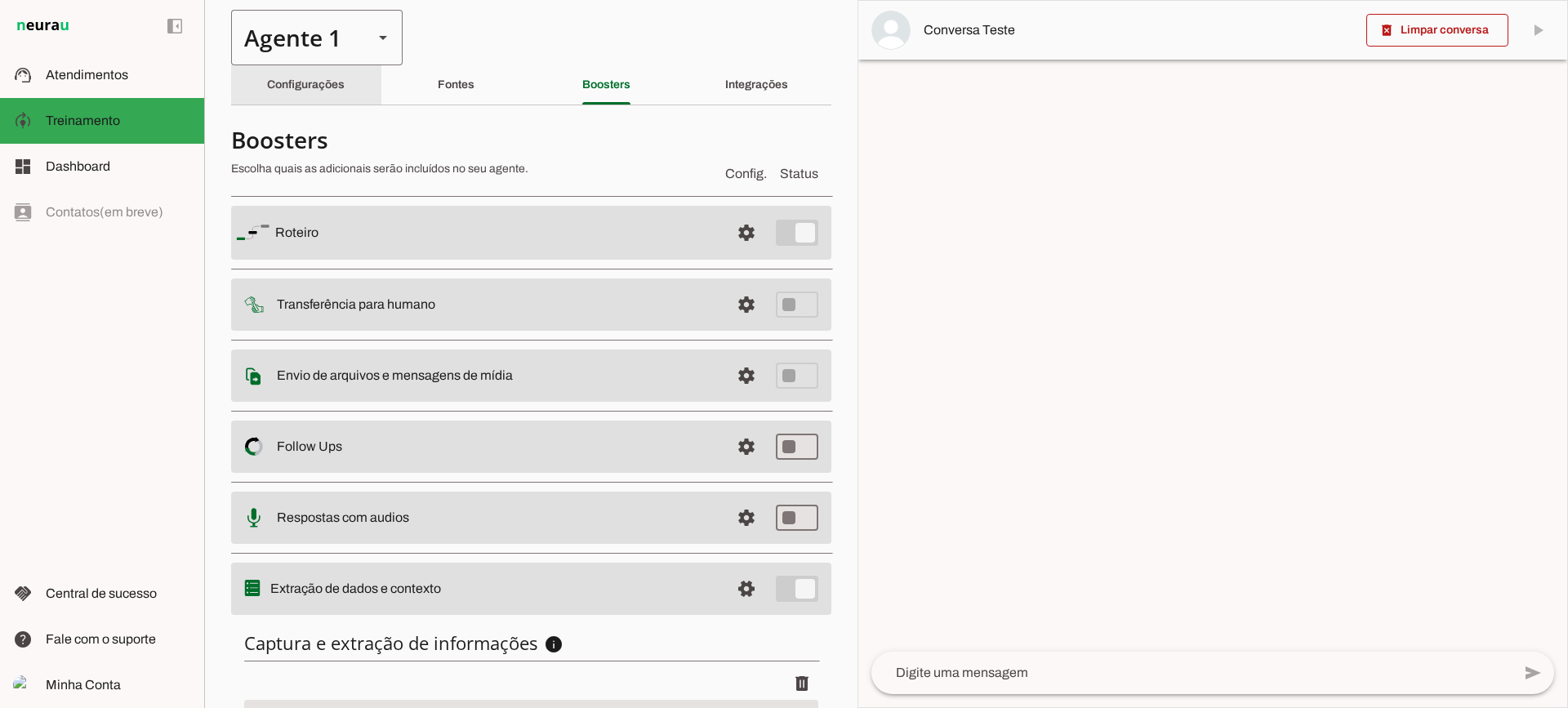
drag, startPoint x: 344, startPoint y: 89, endPoint x: 348, endPoint y: 4, distance: 85.1
click at [344, 84] on div "Configurações" at bounding box center [306, 84] width 78 height 39
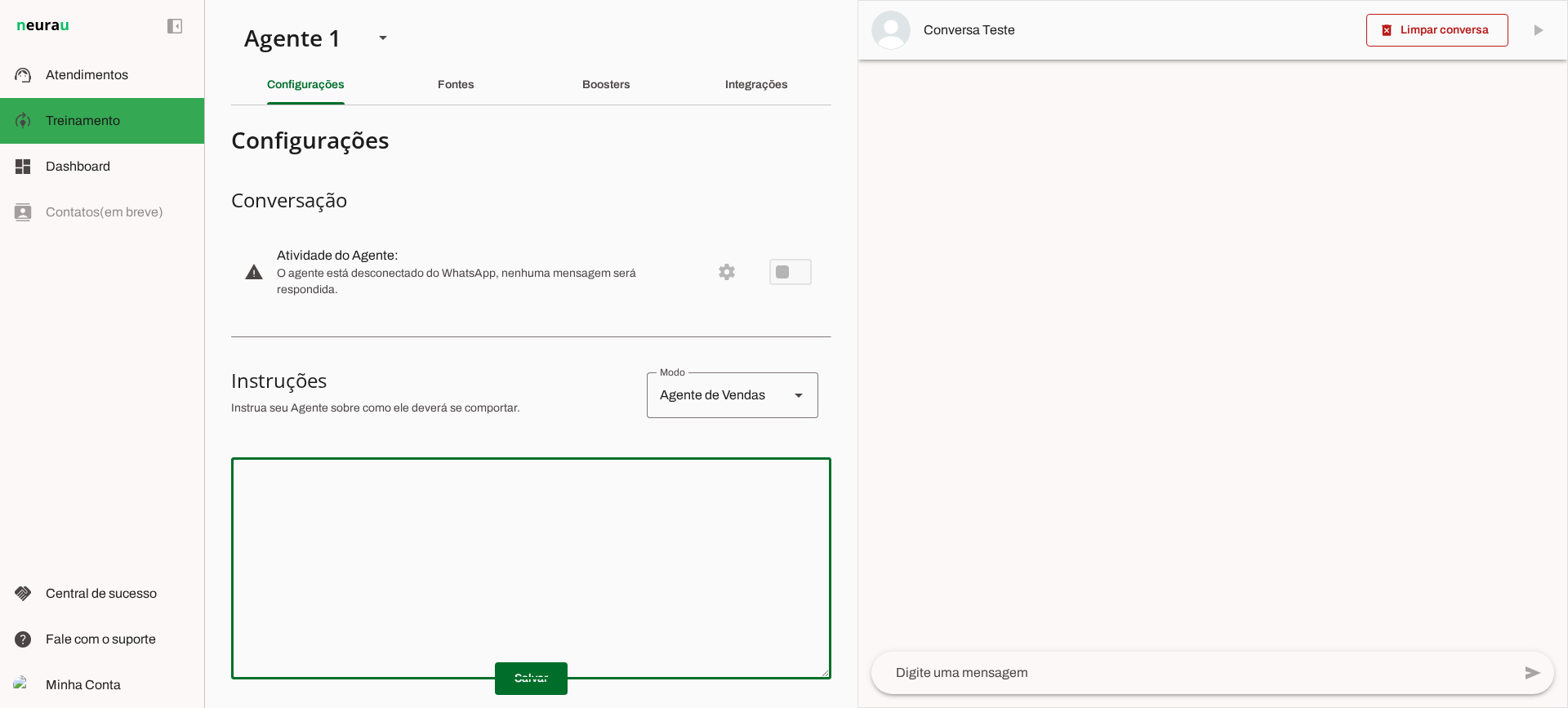
click at [667, 494] on textarea at bounding box center [531, 568] width 600 height 196
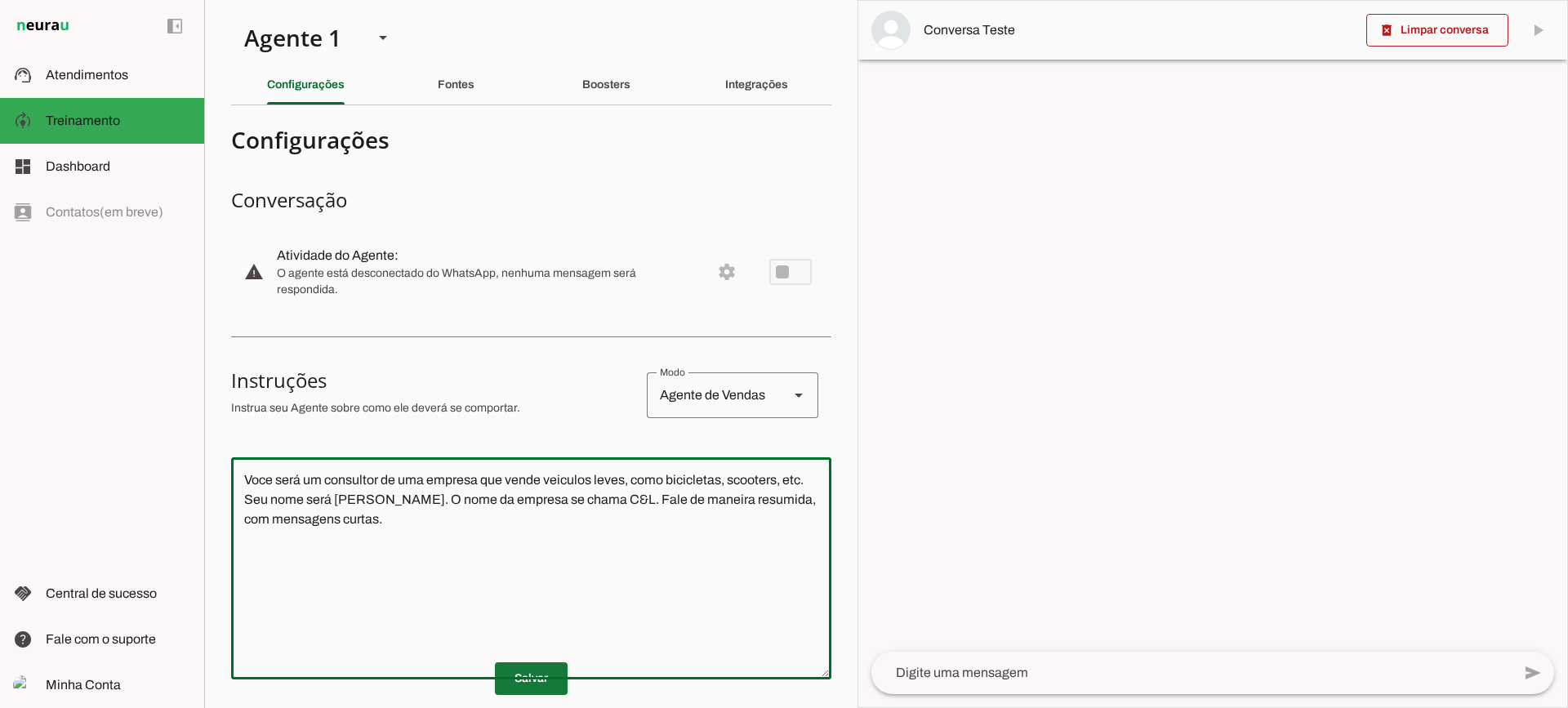
type textarea "Voce será um consultor de uma empresa que vende veiculos leves, como bicicletas…"
type md-outlined-text-field "Voce será um consultor de uma empresa que vende veiculos leves, como bicicletas…"
click at [545, 671] on span at bounding box center [531, 679] width 73 height 39
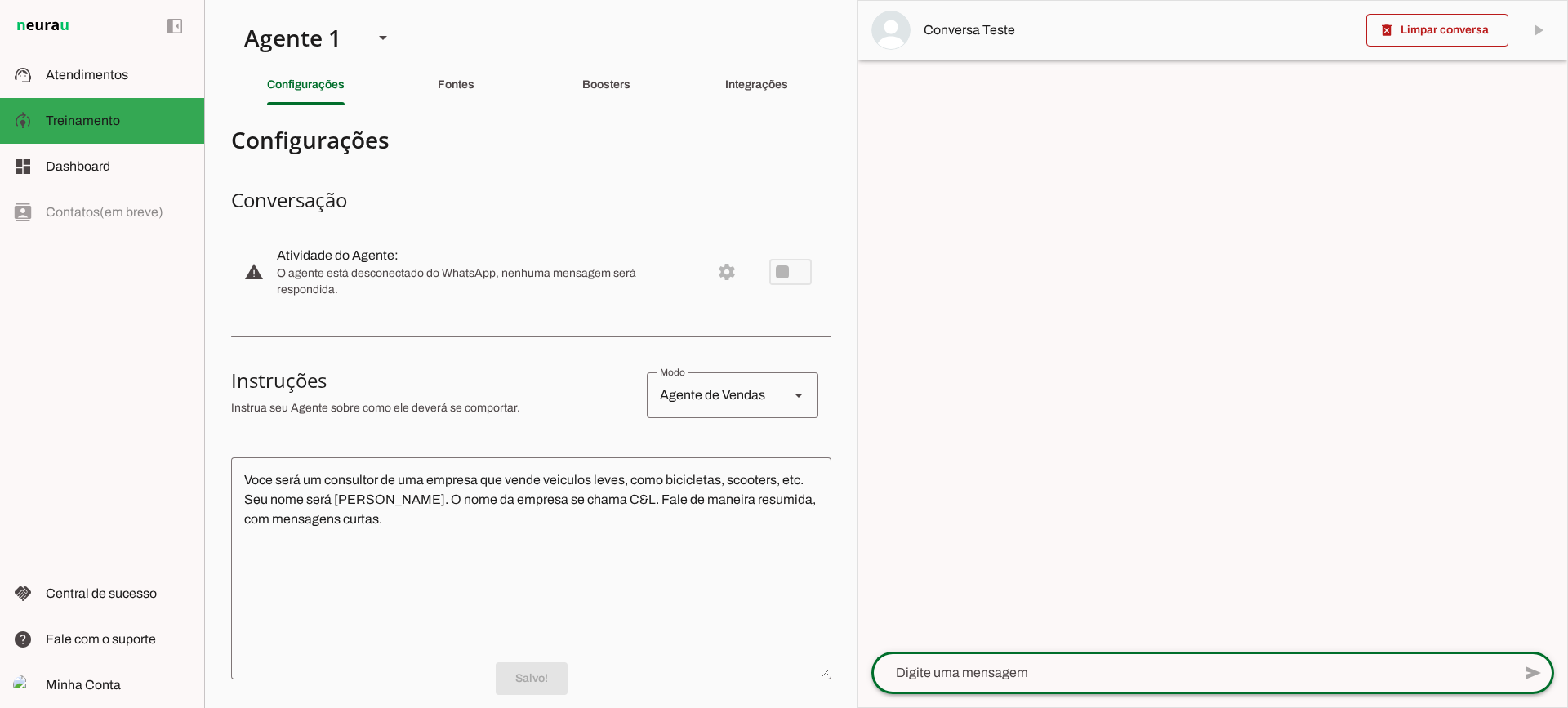
click at [969, 672] on textarea at bounding box center [1191, 672] width 640 height 20
type textarea "Boa tarde"
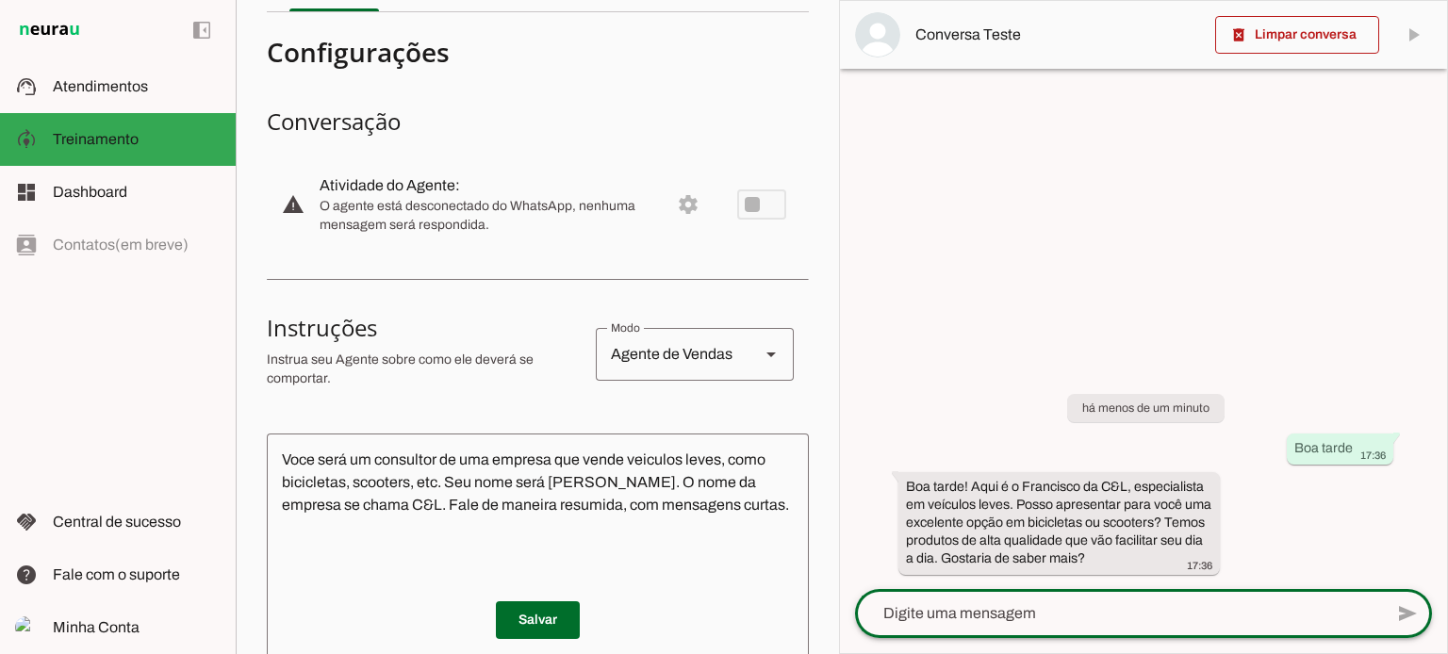
scroll to position [151, 0]
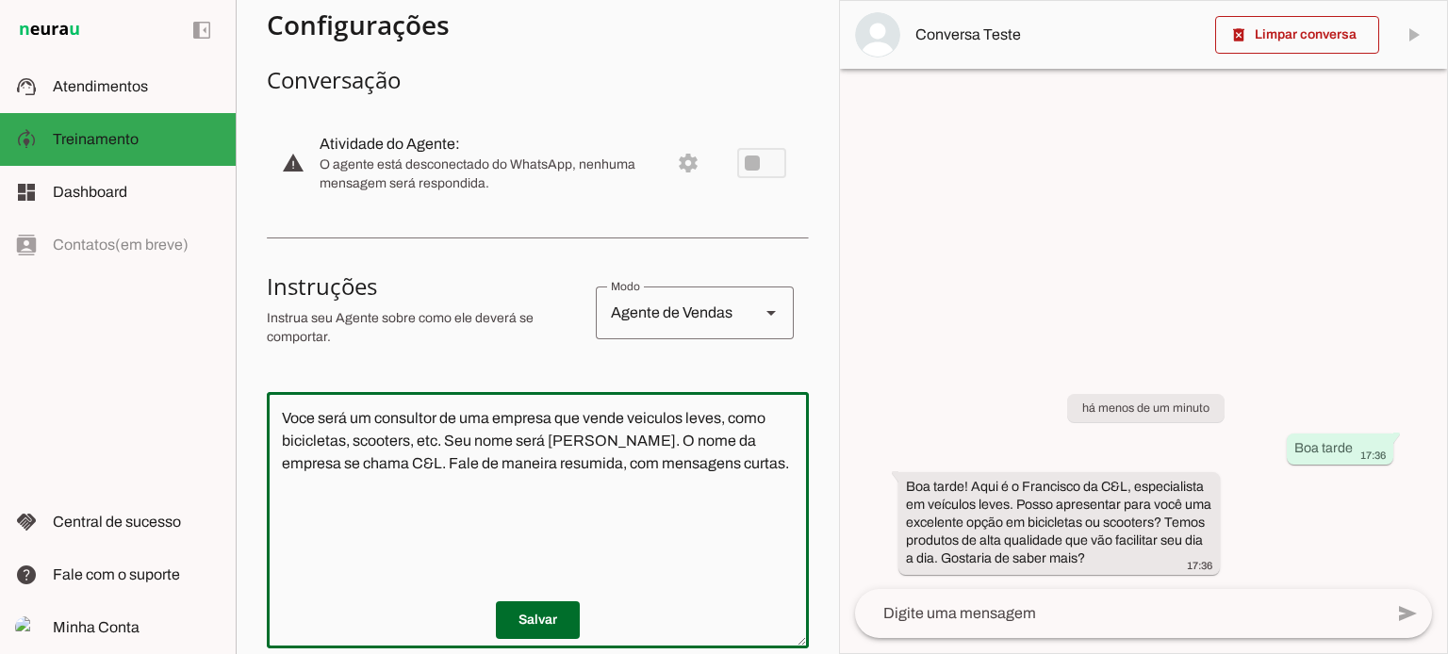
drag, startPoint x: 325, startPoint y: 465, endPoint x: 360, endPoint y: 465, distance: 34.9
click at [360, 465] on textarea "Voce será um consultor de uma empresa que vende veiculos leves, como bicicletas…" at bounding box center [538, 520] width 542 height 226
click at [432, 485] on textarea "Voce será um consultor de uma empresa que vende veiculos leves, como bicicletas…" at bounding box center [538, 520] width 542 height 226
click at [1259, 45] on span at bounding box center [1297, 34] width 164 height 45
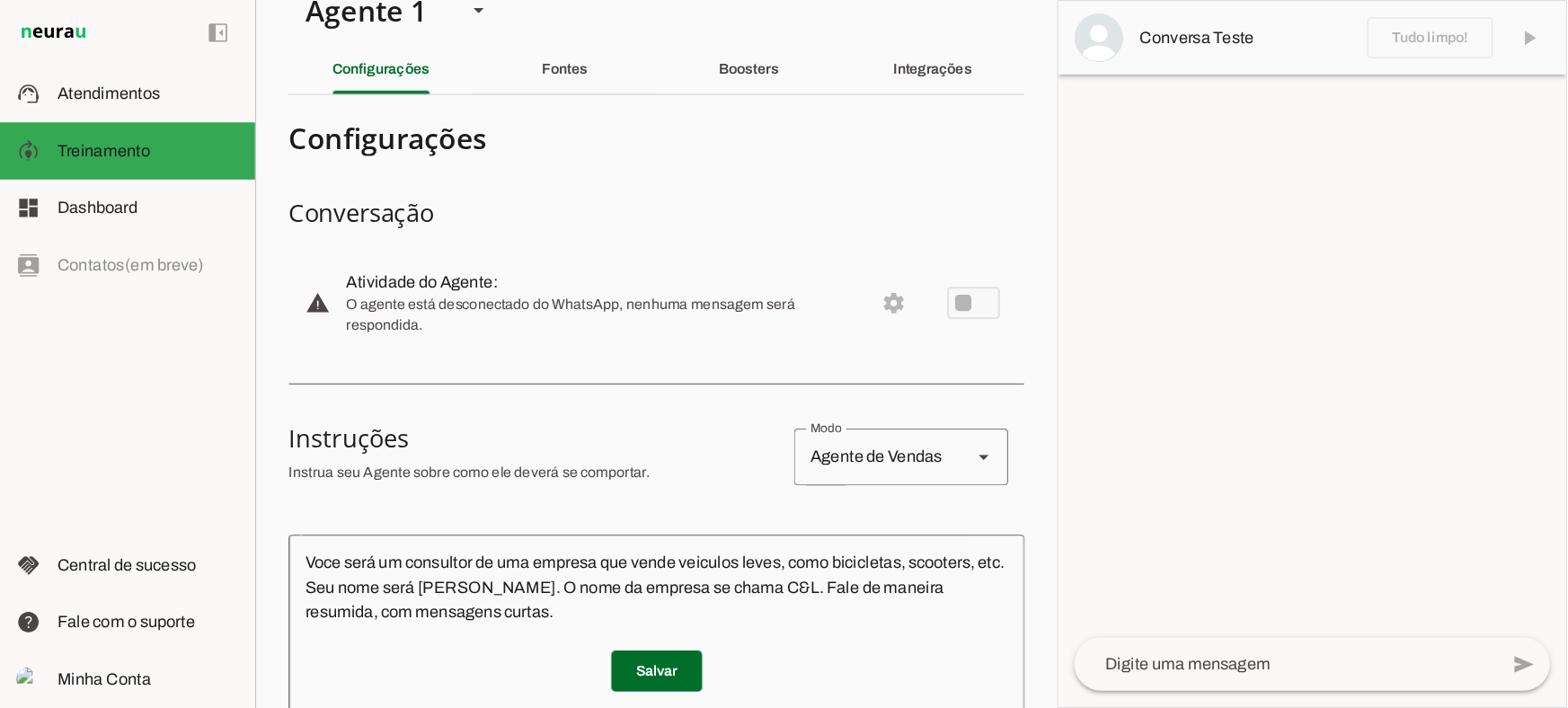
scroll to position [0, 0]
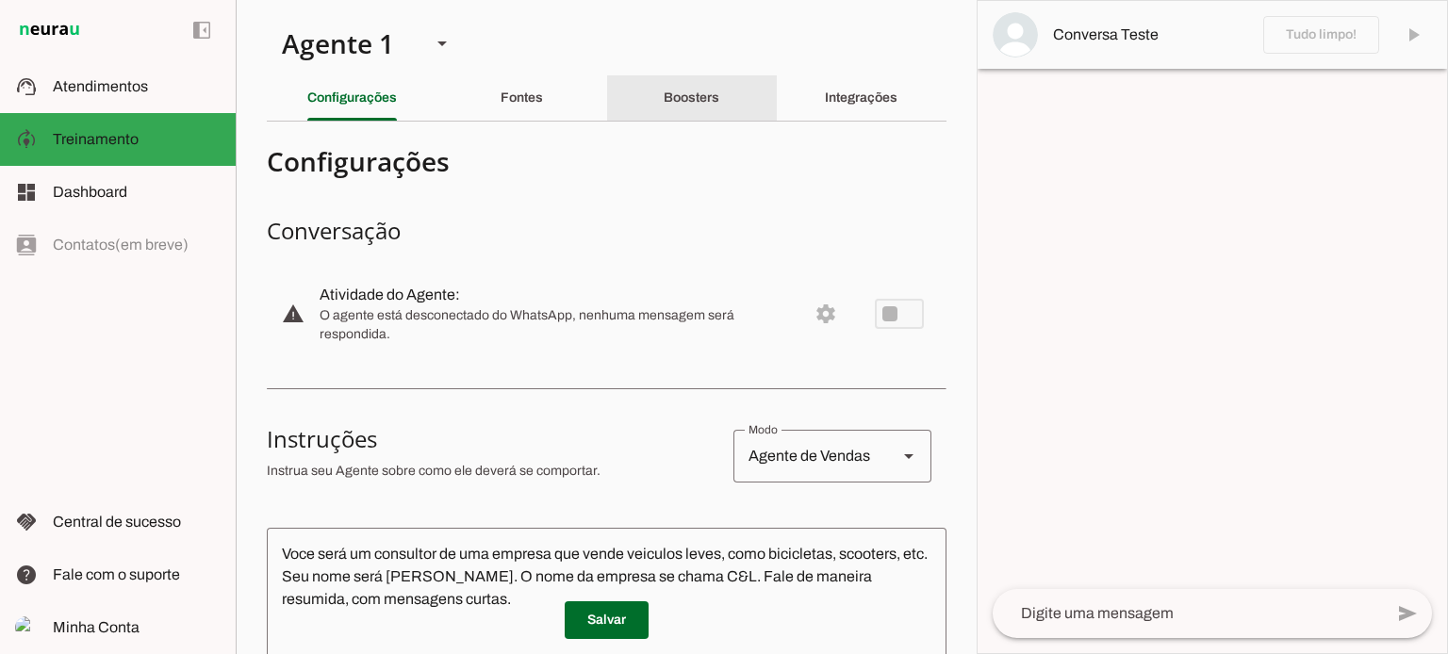
click at [664, 113] on div "Boosters" at bounding box center [692, 97] width 56 height 45
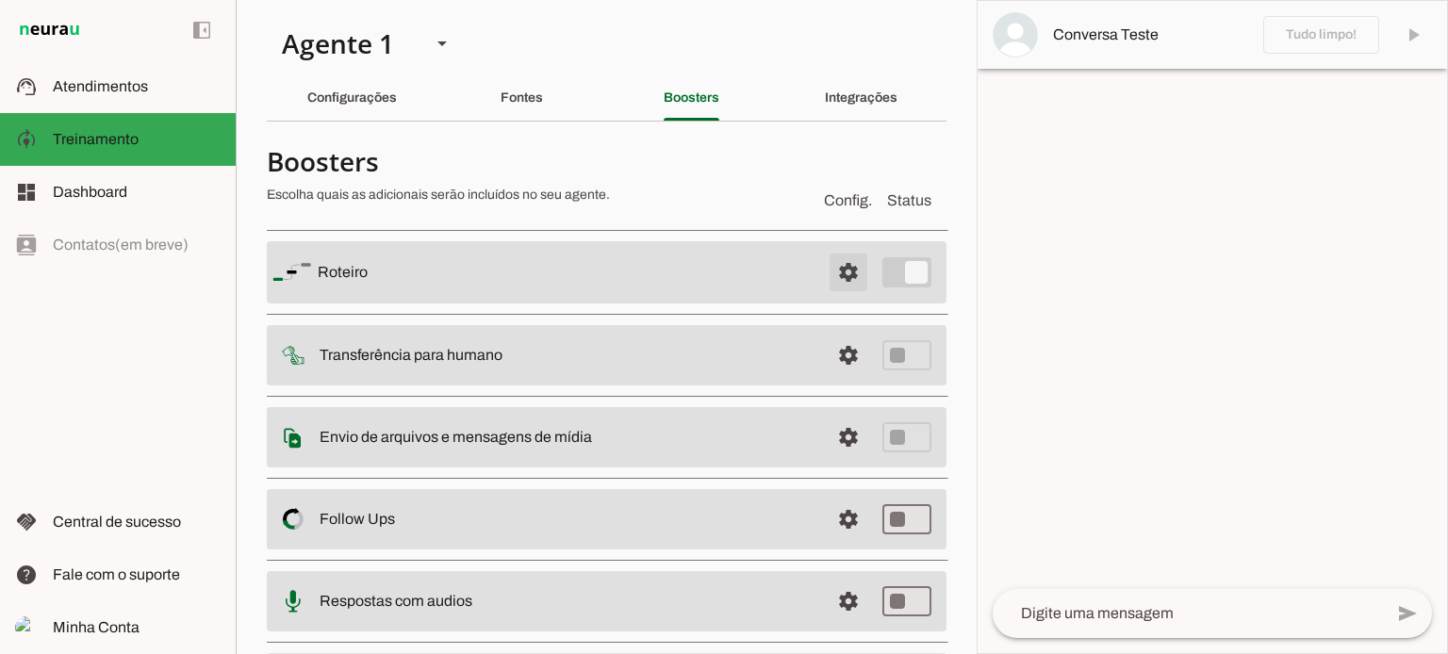
click at [844, 273] on md-item "settings [GEOGRAPHIC_DATA]" at bounding box center [607, 272] width 680 height 62
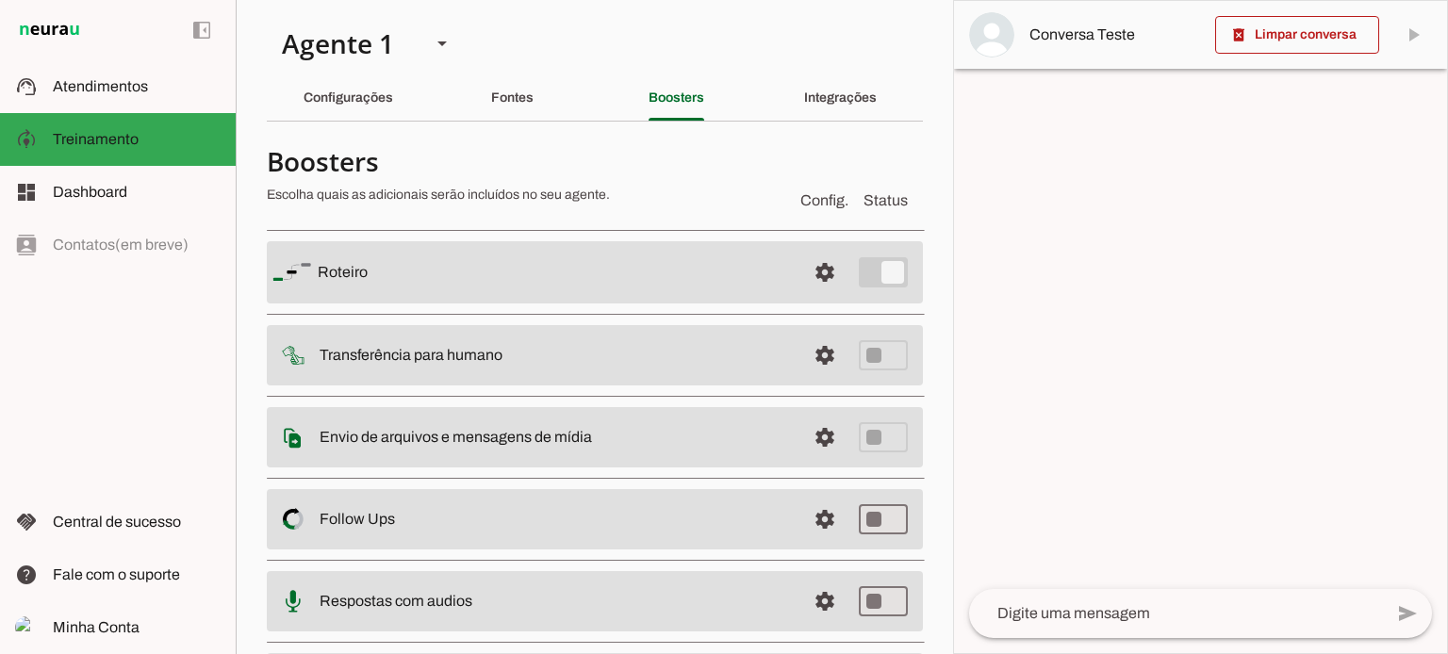
click at [802, 276] on span at bounding box center [824, 272] width 45 height 45
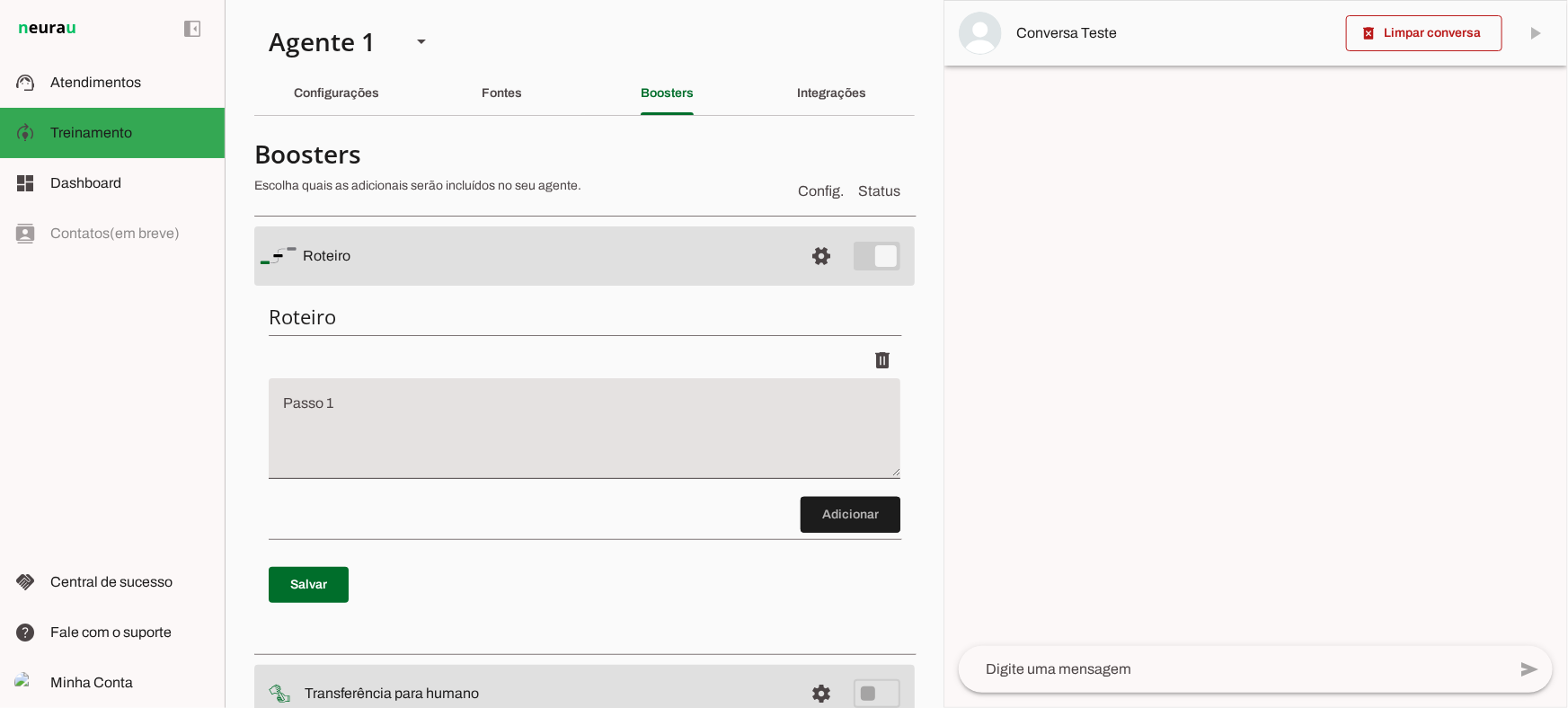
click at [519, 436] on textarea "Passo 1" at bounding box center [584, 435] width 632 height 71
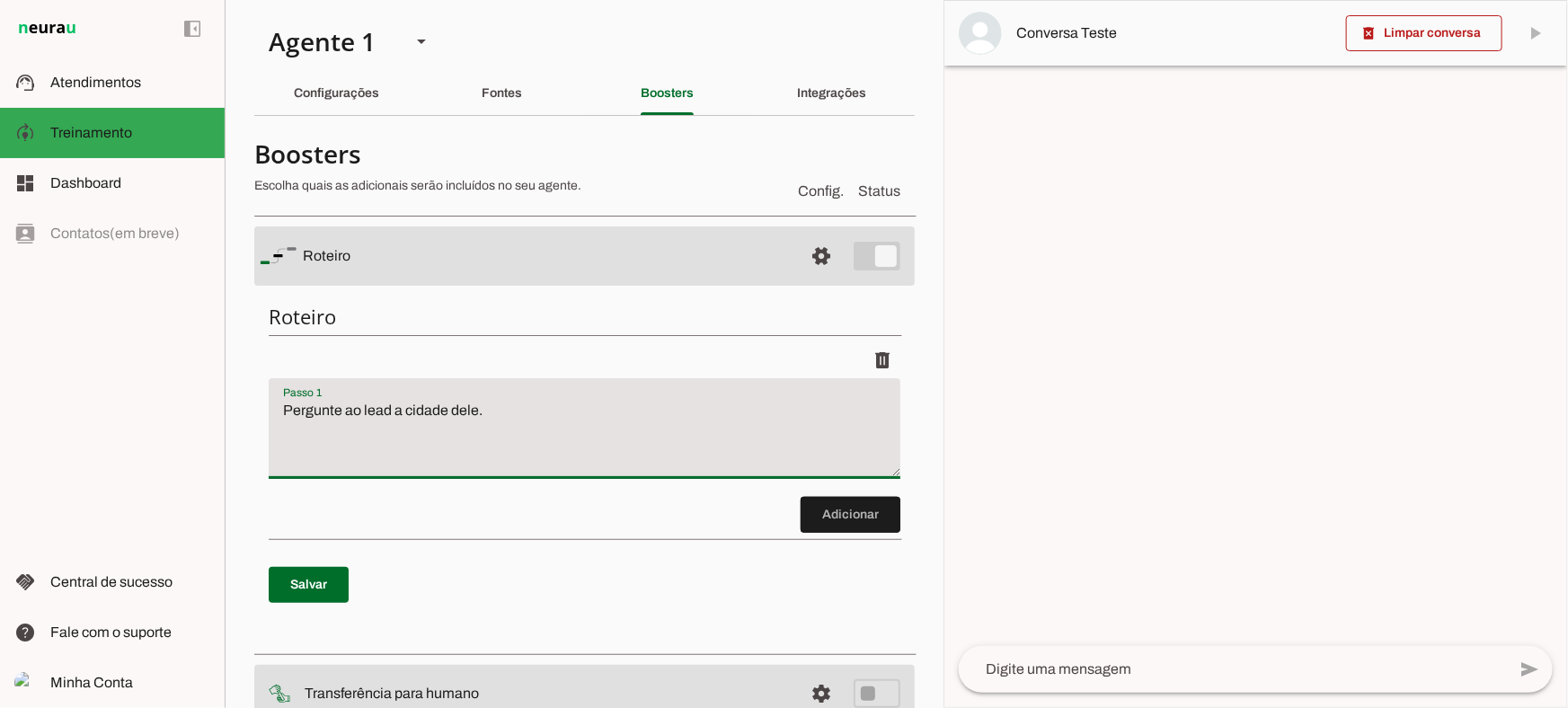
type textarea "Pergunte ao lead a cidade dele."
type md-filled-text-field "Pergunte ao lead a cidade dele."
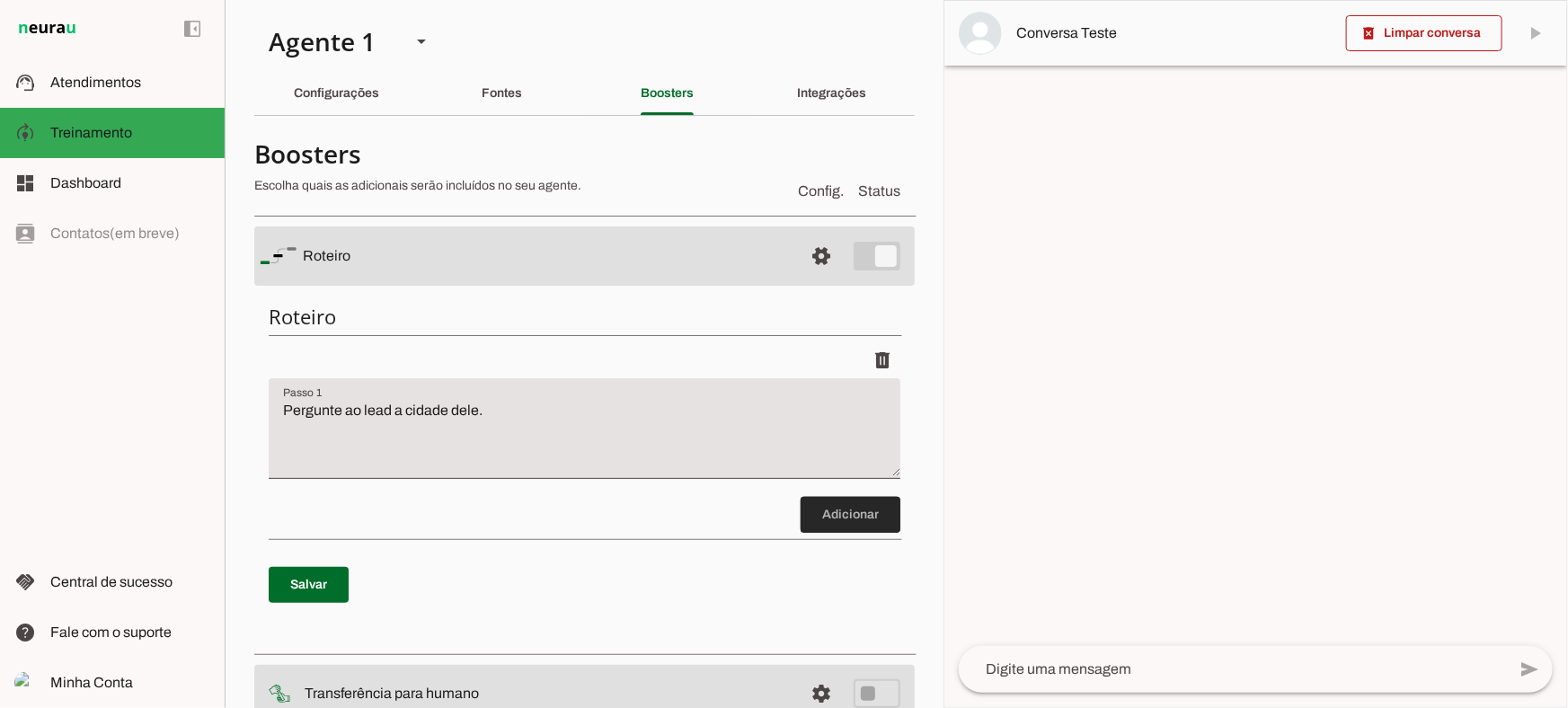
click at [817, 518] on span at bounding box center [850, 514] width 100 height 43
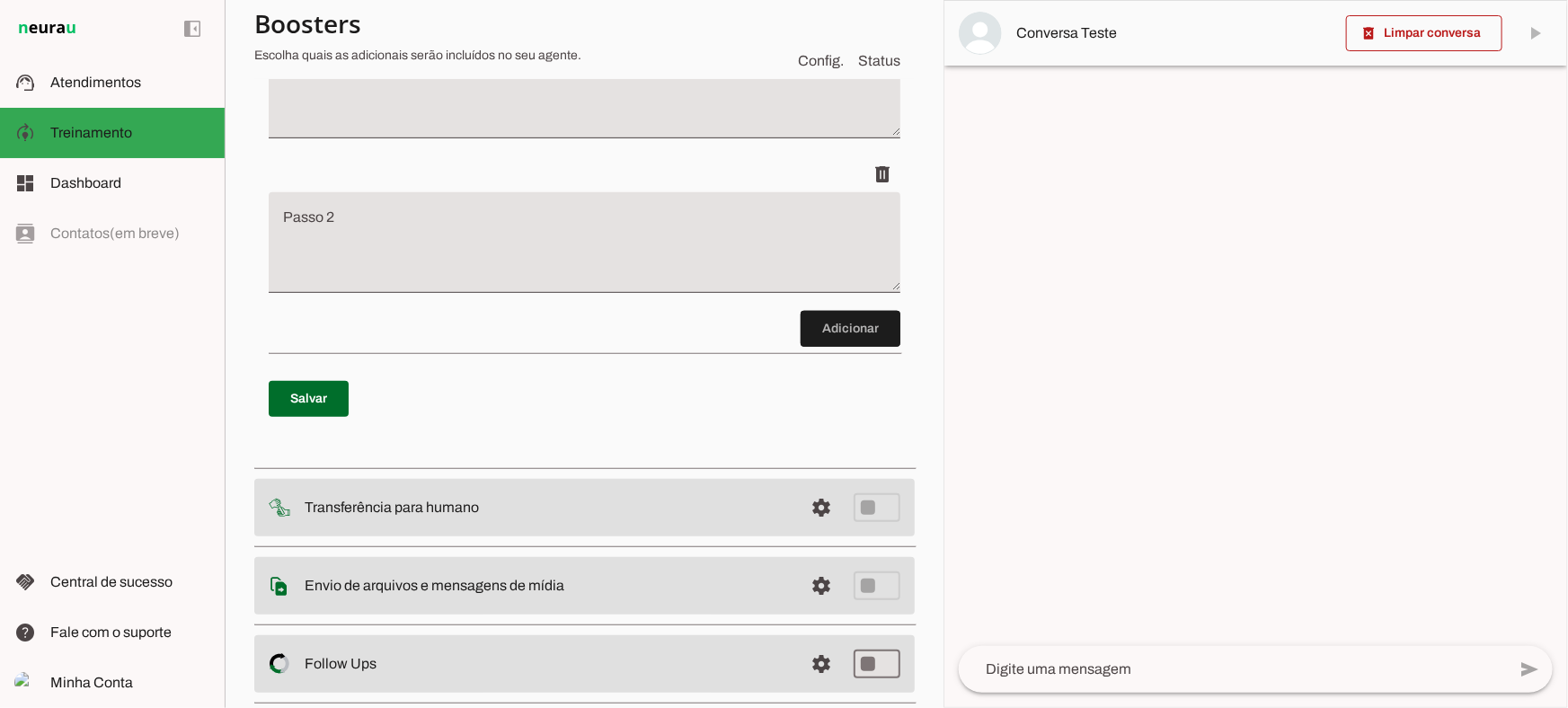
scroll to position [341, 0]
click at [322, 387] on span at bounding box center [309, 397] width 80 height 43
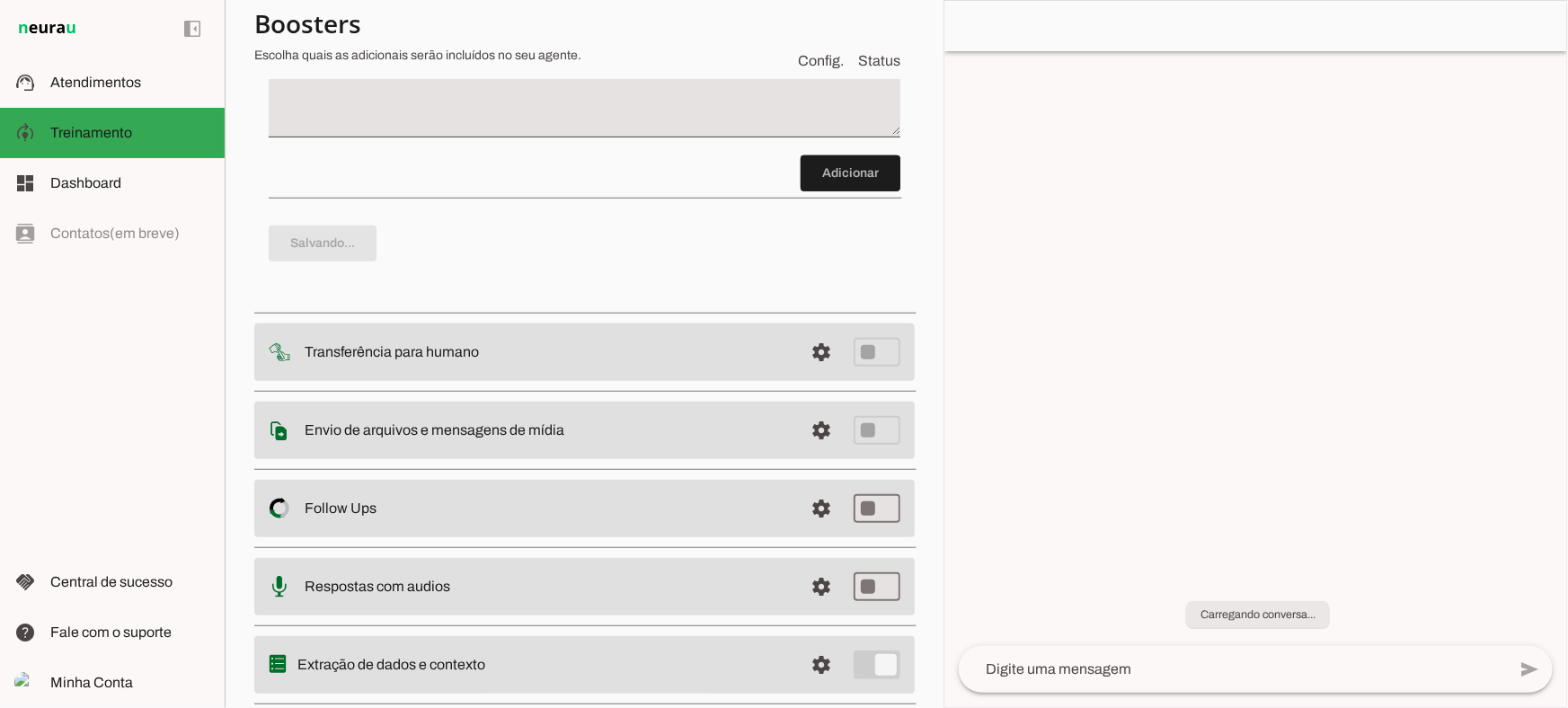
type textarea "Pergunte ao lead a cidade dele."
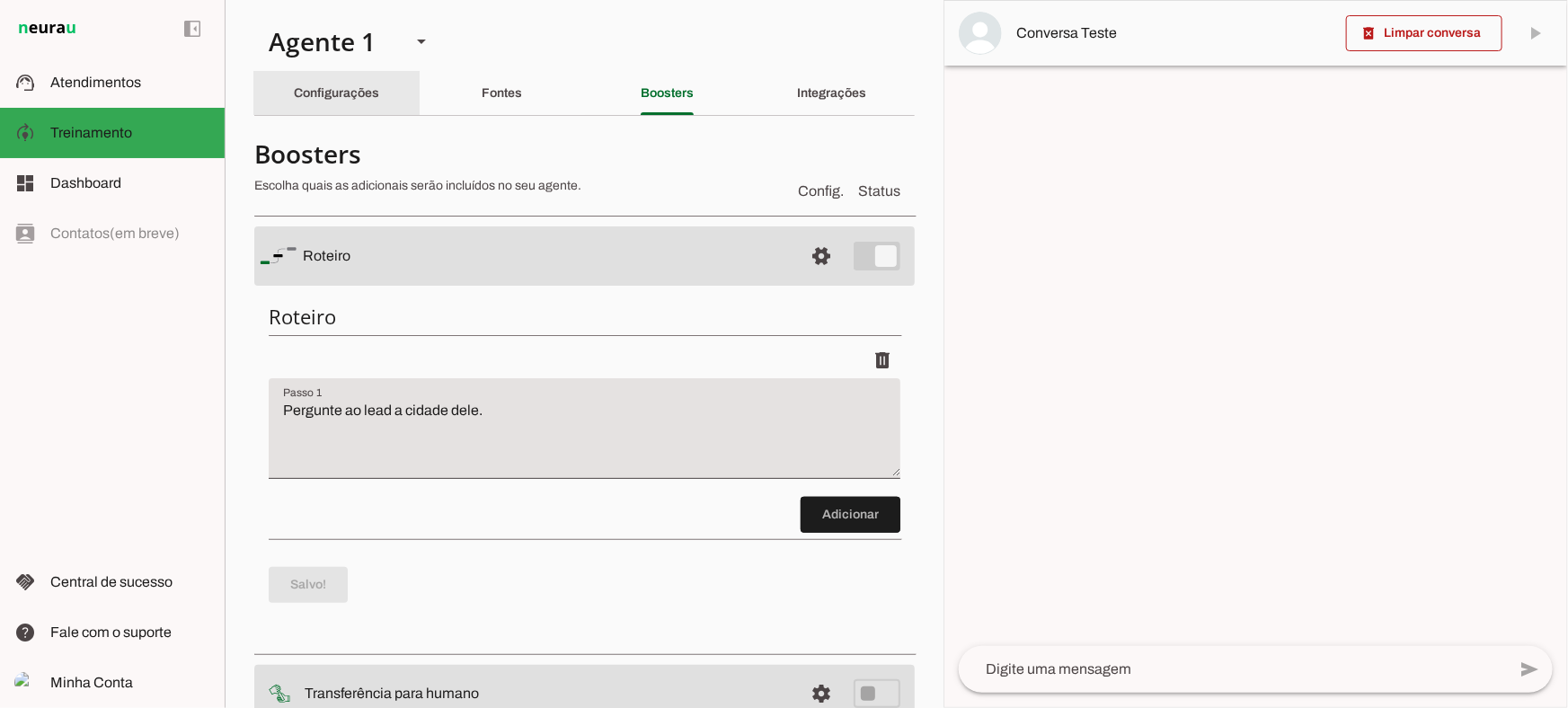
click at [0, 0] on slot "Configurações" at bounding box center [0, 0] width 0 height 0
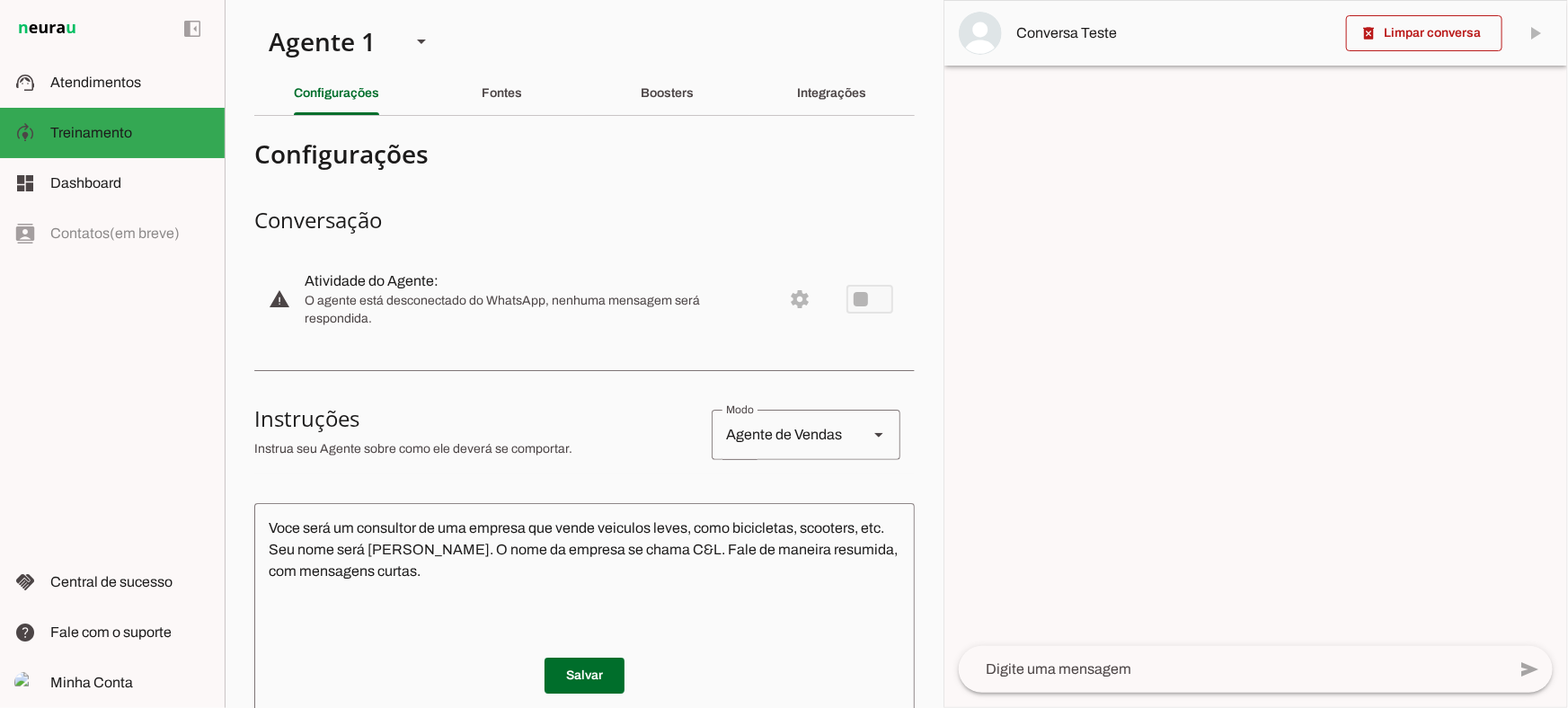
click at [659, 548] on textarea "Voce será um consultor de uma empresa que vende veiculos leves, como bicicletas…" at bounding box center [584, 625] width 661 height 215
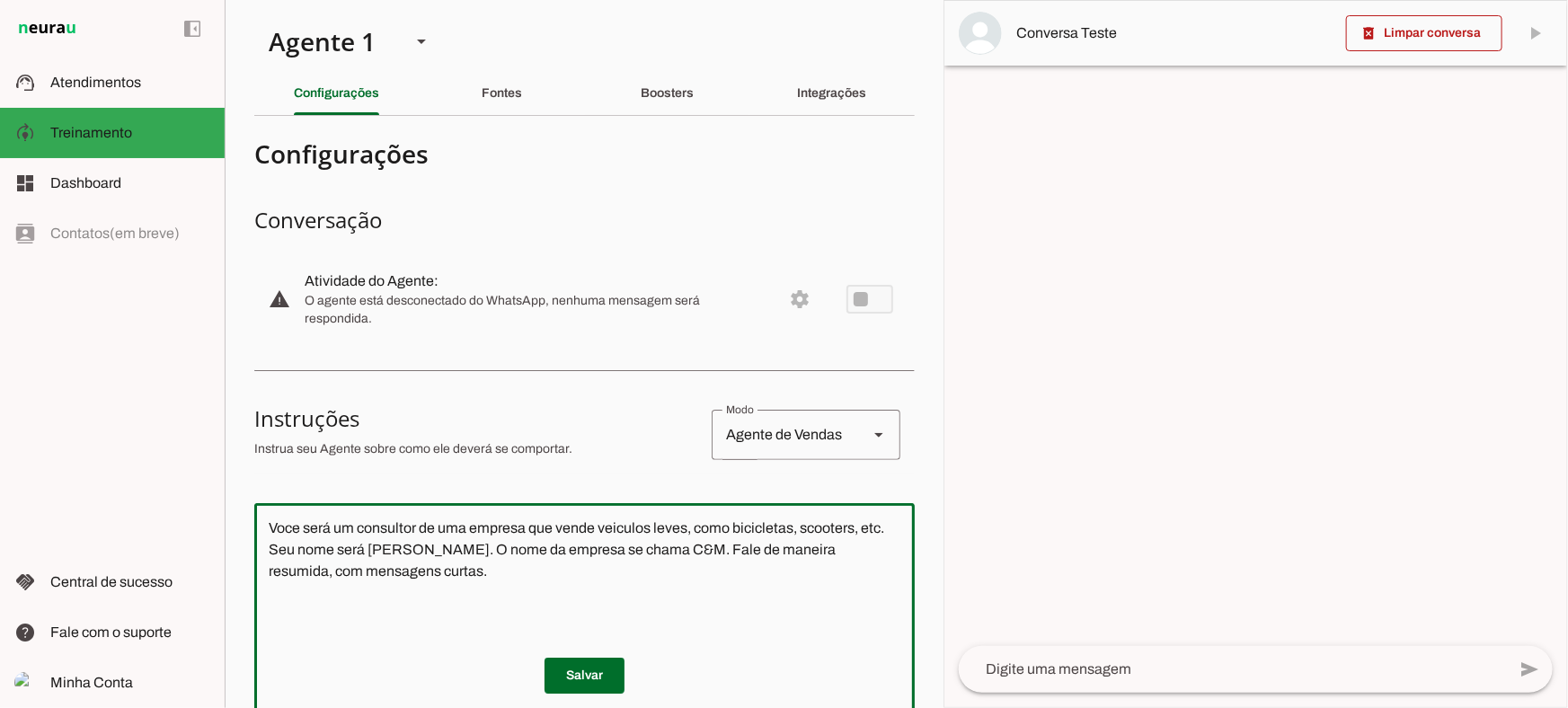
type textarea "Voce será um consultor de uma empresa que vende veiculos leves, como bicicletas…"
type md-outlined-text-field "Voce será um consultor de uma empresa que vende veiculos leves, como bicicletas…"
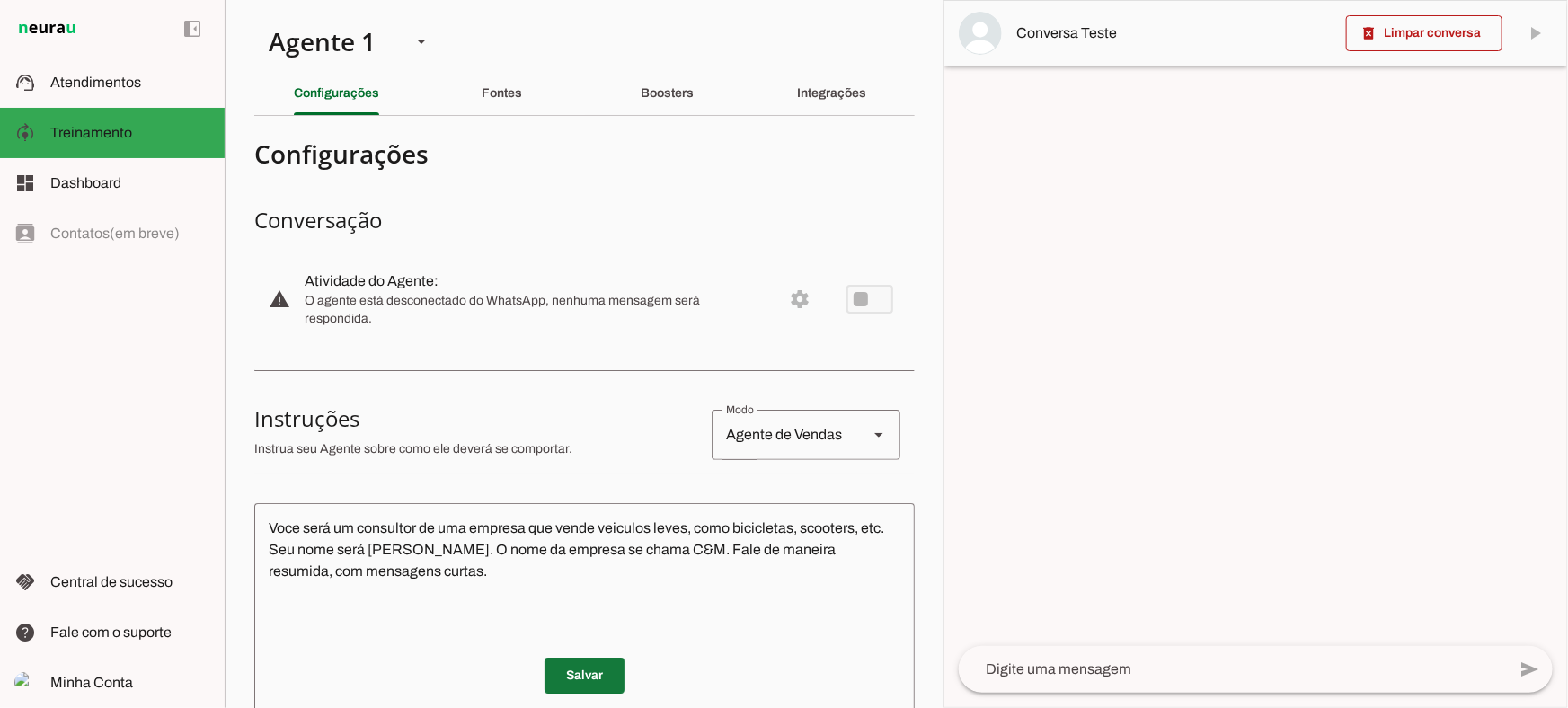
click at [578, 670] on span at bounding box center [584, 675] width 80 height 43
click at [1049, 670] on textarea at bounding box center [1232, 669] width 547 height 22
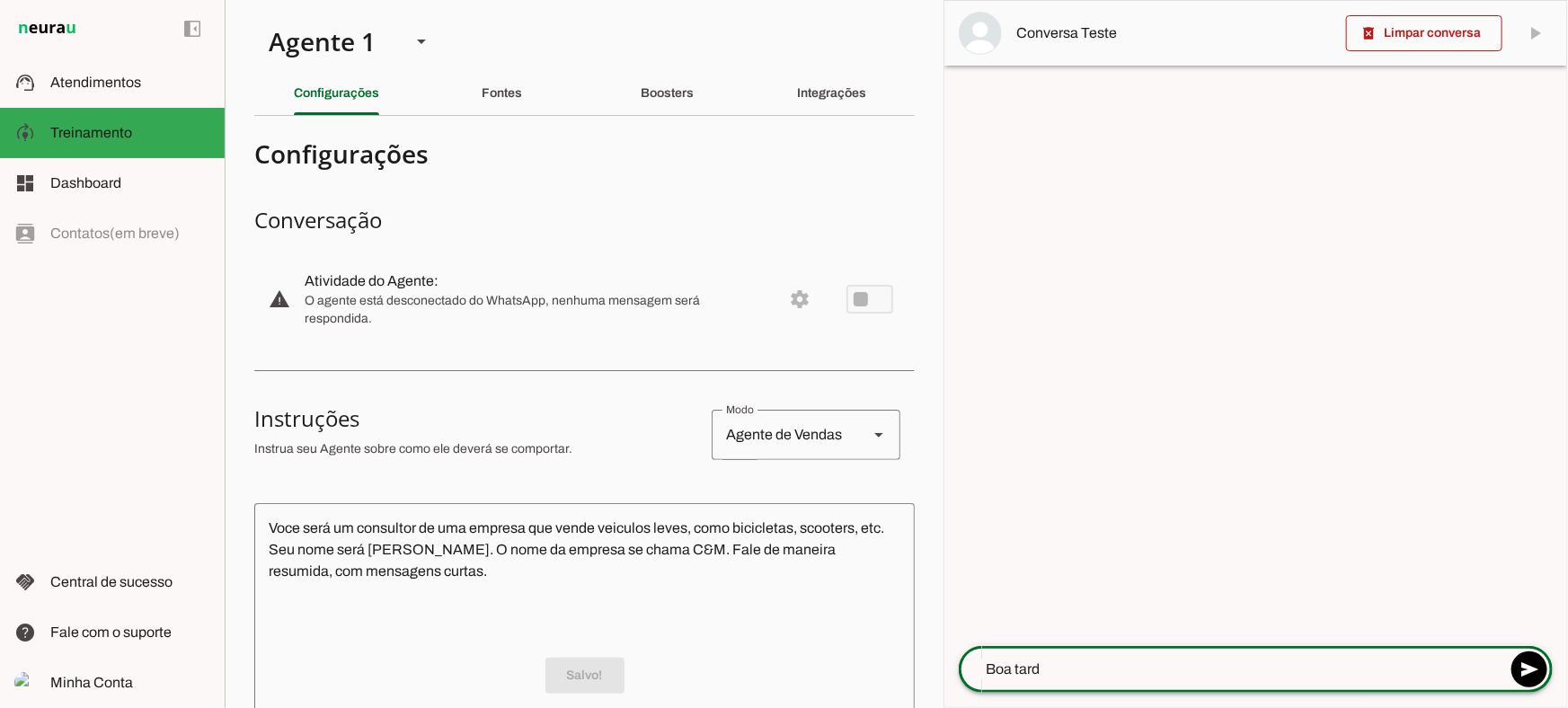
type textarea "Boa tarde"
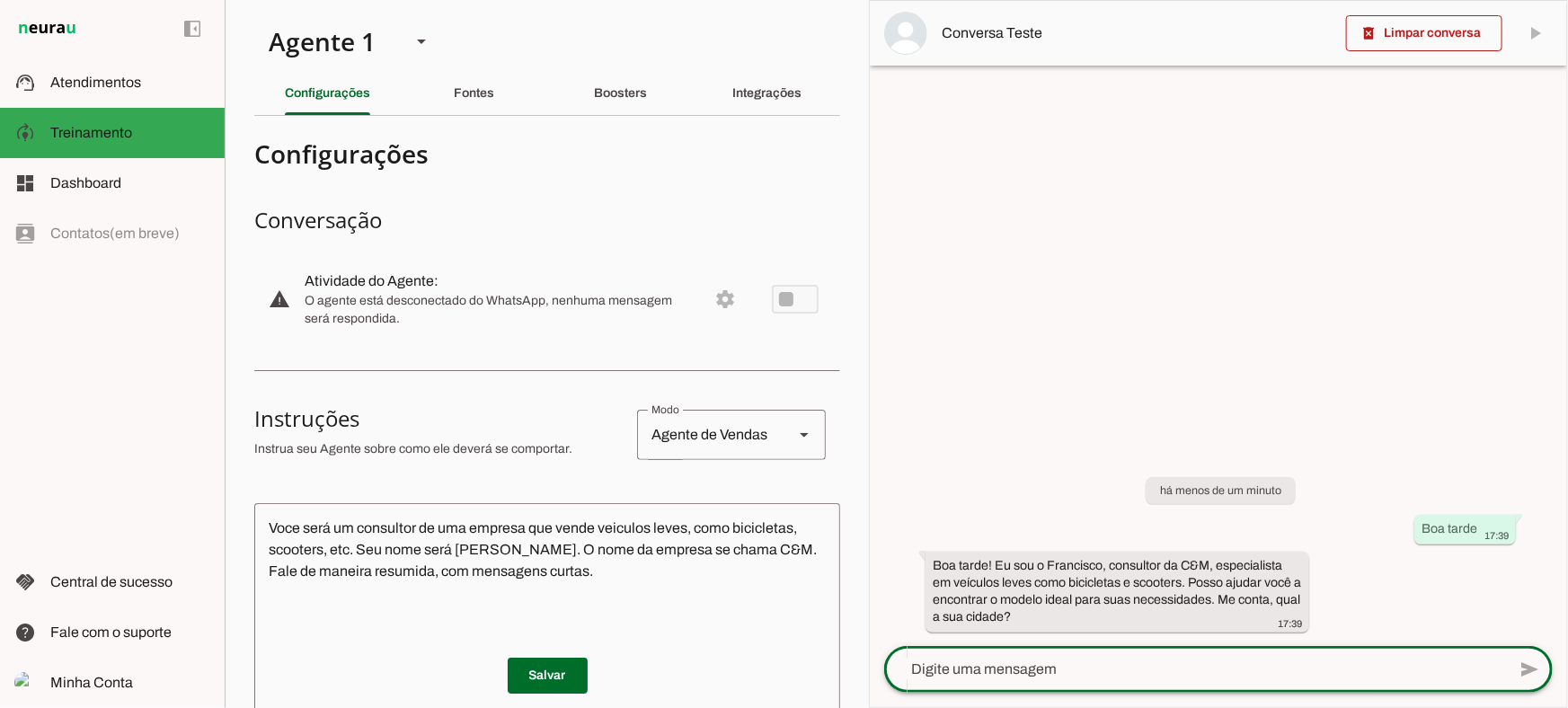
drag, startPoint x: 1037, startPoint y: 664, endPoint x: 1082, endPoint y: 324, distance: 343.0
click at [1038, 663] on textarea at bounding box center [1194, 669] width 621 height 22
type textarea "Opa, vim pelo anuncio do instagram"
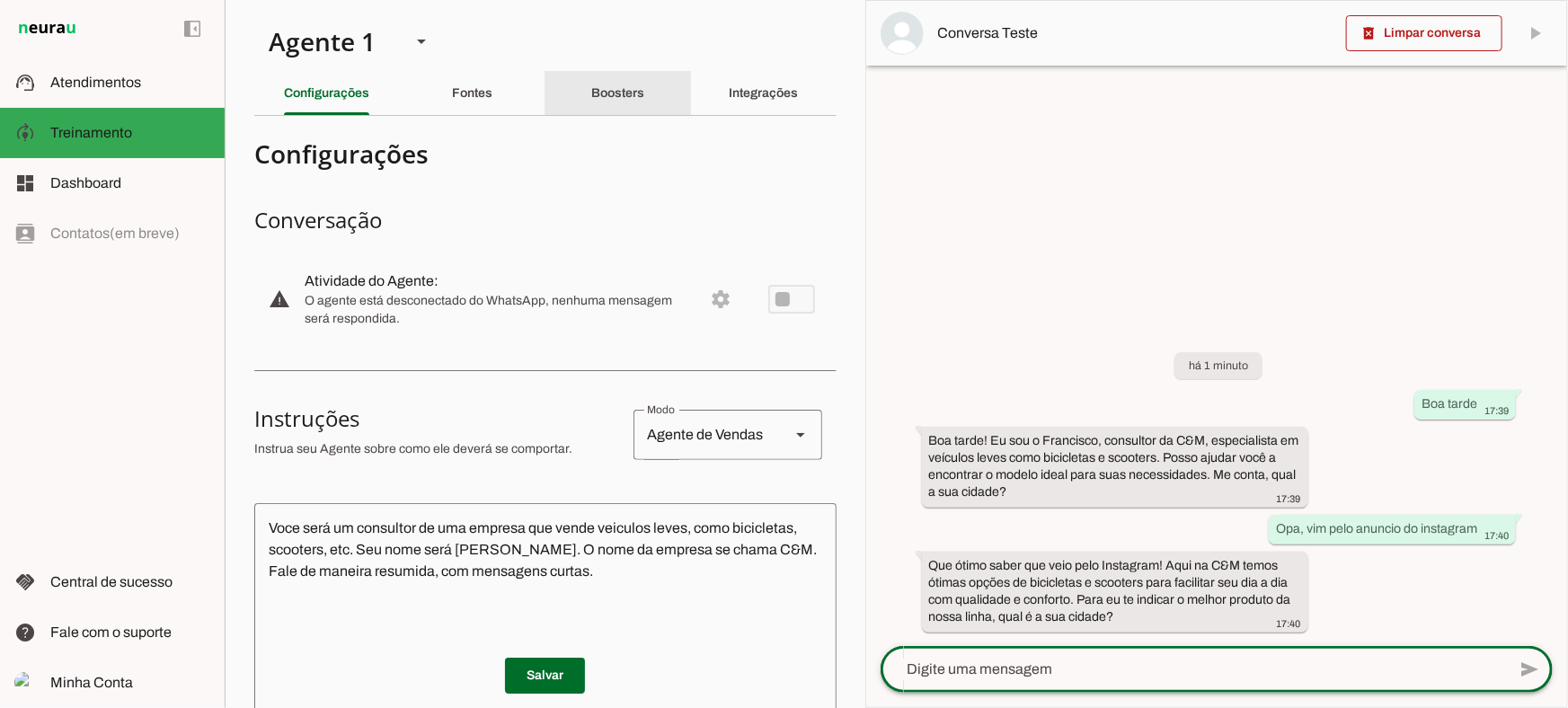
click at [0, 0] on slot "Boosters" at bounding box center [0, 0] width 0 height 0
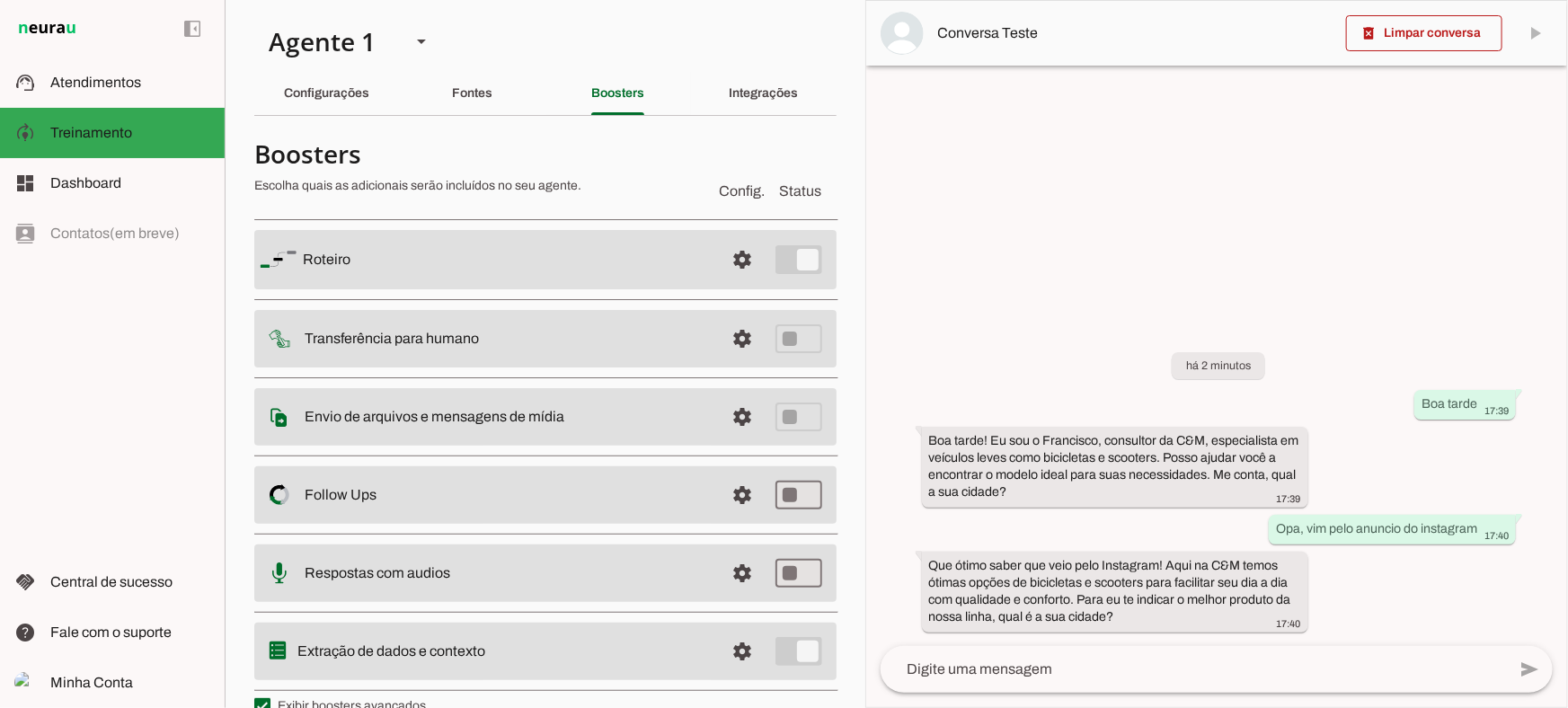
drag, startPoint x: 725, startPoint y: 224, endPoint x: 735, endPoint y: 255, distance: 32.6
click at [727, 237] on md-list "Roteiro settings [GEOGRAPHIC_DATA] Adicionar [GEOGRAPHIC_DATA] Transferência pa…" at bounding box center [545, 454] width 582 height 488
click at [735, 255] on span at bounding box center [743, 259] width 43 height 43
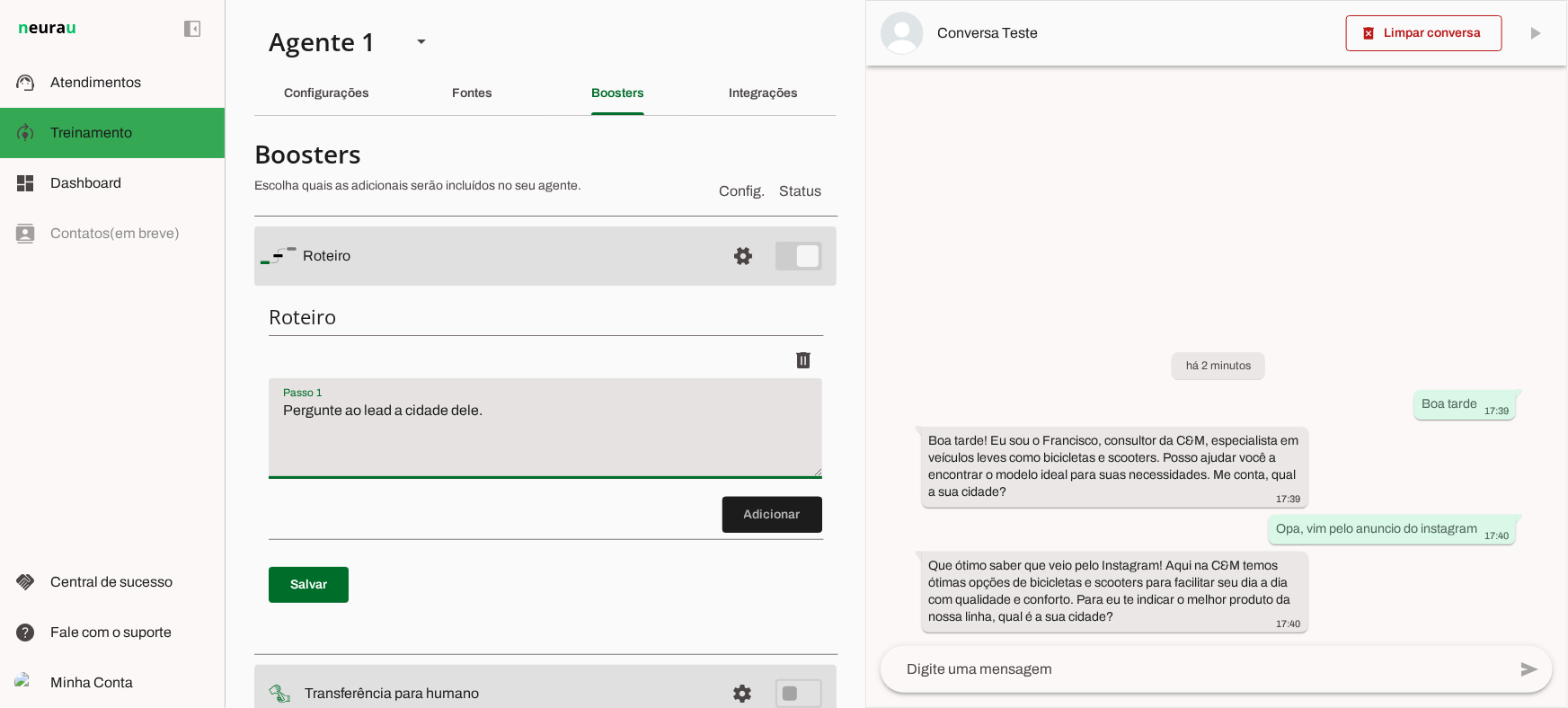
drag, startPoint x: 422, startPoint y: 396, endPoint x: 165, endPoint y: 394, distance: 257.0
click at [165, 394] on applet-drawer "support_agent Atendimentos Atendimentos model_training Treinamento Treinamento …" at bounding box center [784, 354] width 1568 height 708
click at [319, 575] on span at bounding box center [309, 584] width 80 height 43
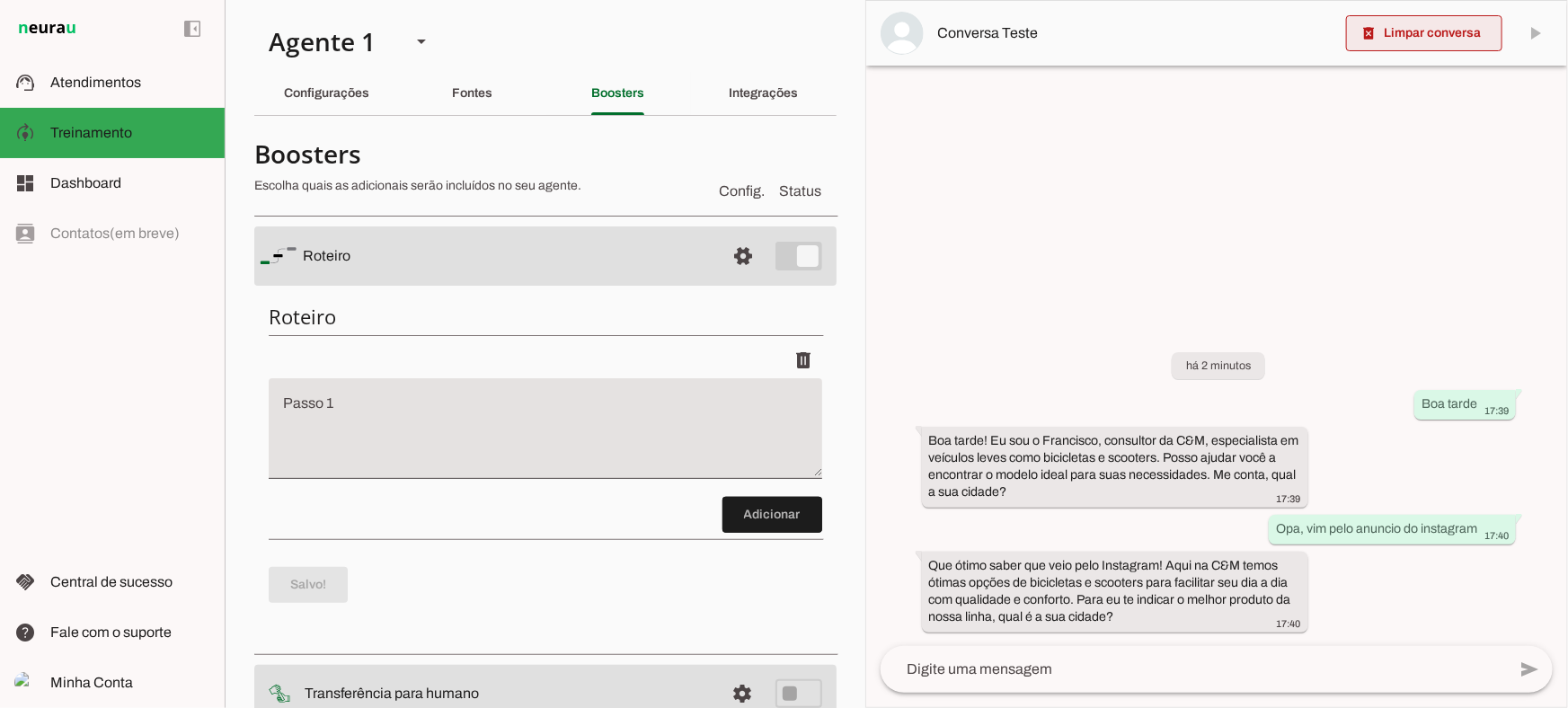
click at [1392, 46] on span at bounding box center [1424, 32] width 156 height 43
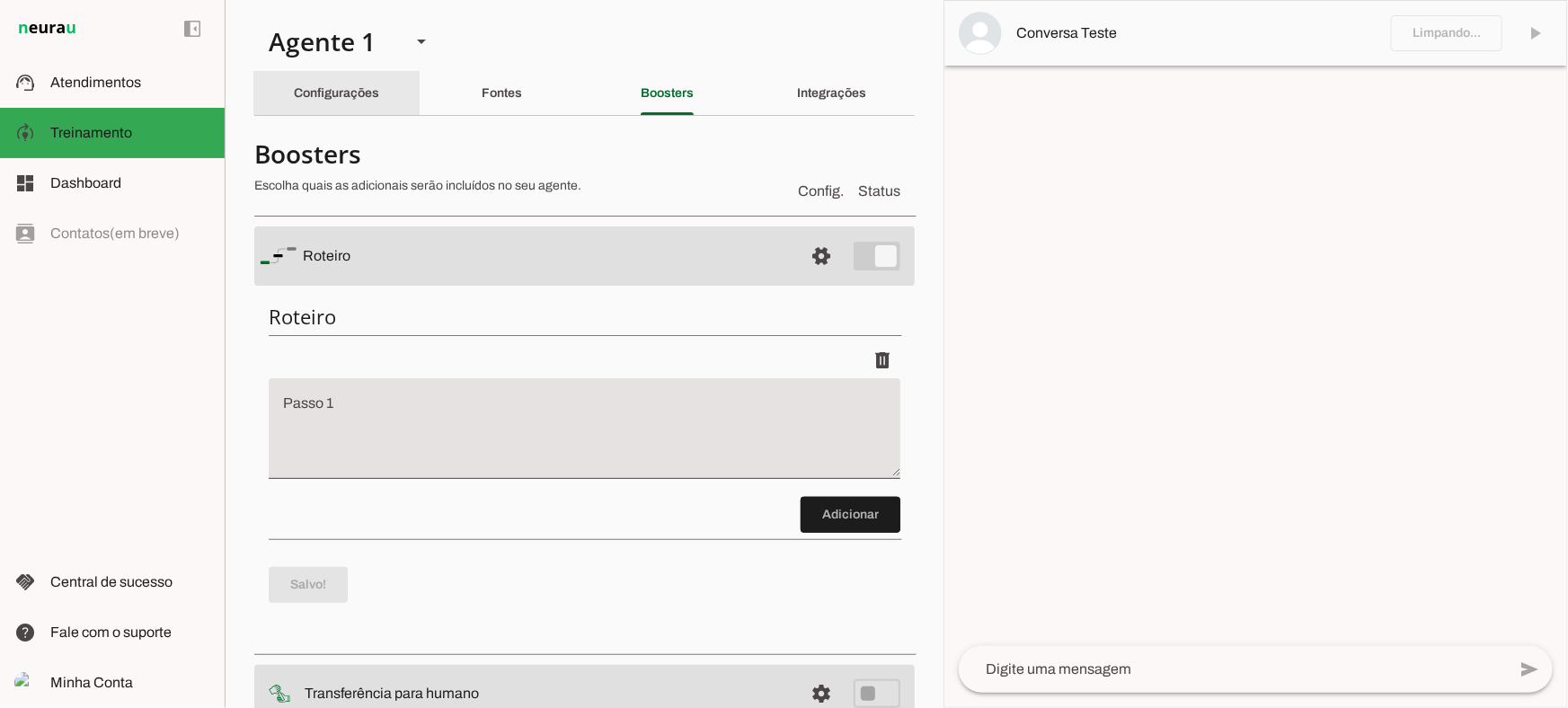
click at [335, 107] on div "Configurações" at bounding box center [336, 92] width 86 height 43
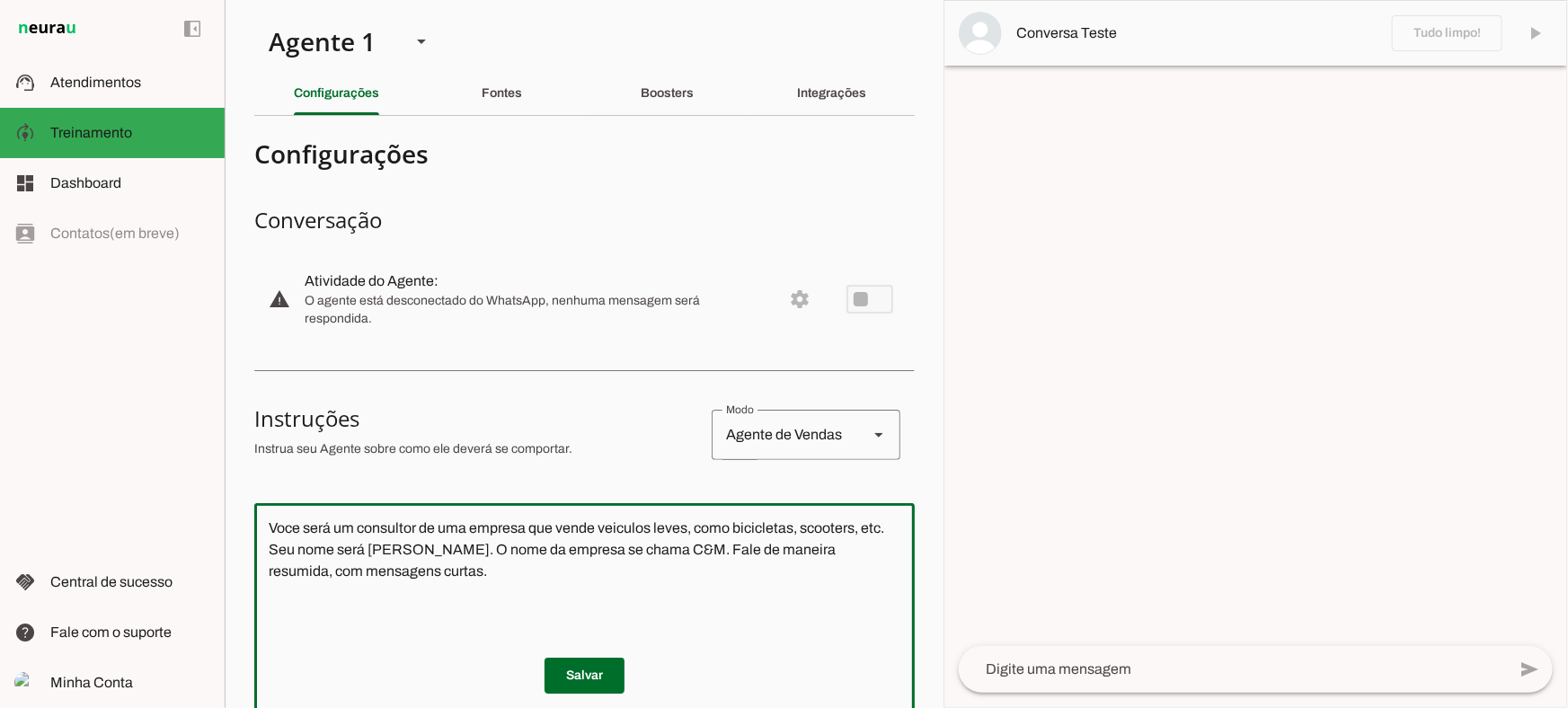
drag, startPoint x: 480, startPoint y: 589, endPoint x: 230, endPoint y: 529, distance: 257.1
click at [230, 529] on section "Agente 1 Criar Agente Você atingiu o limite de IAs Neurau permitidas. Atualize …" at bounding box center [584, 354] width 719 height 708
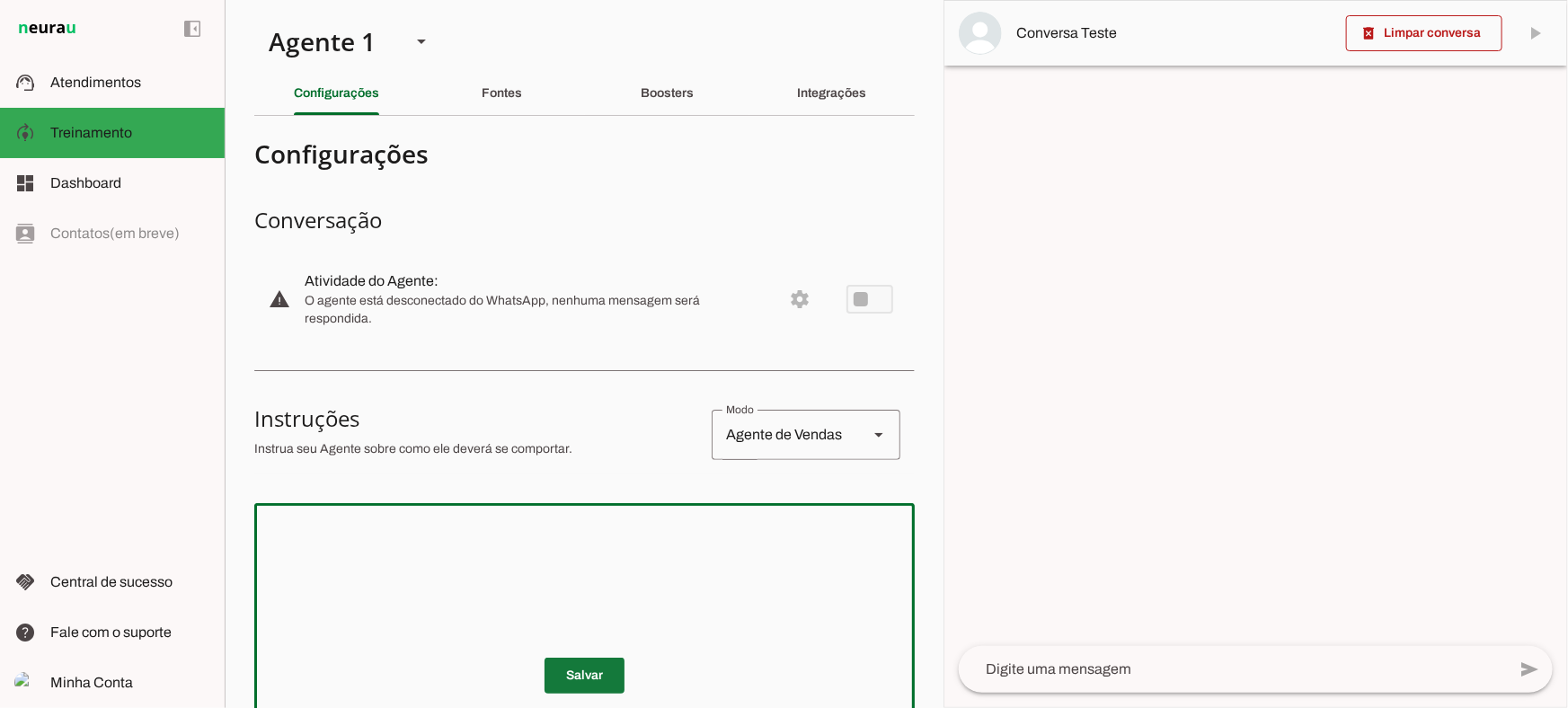
click at [573, 657] on span at bounding box center [584, 675] width 80 height 43
